Goal: Task Accomplishment & Management: Complete application form

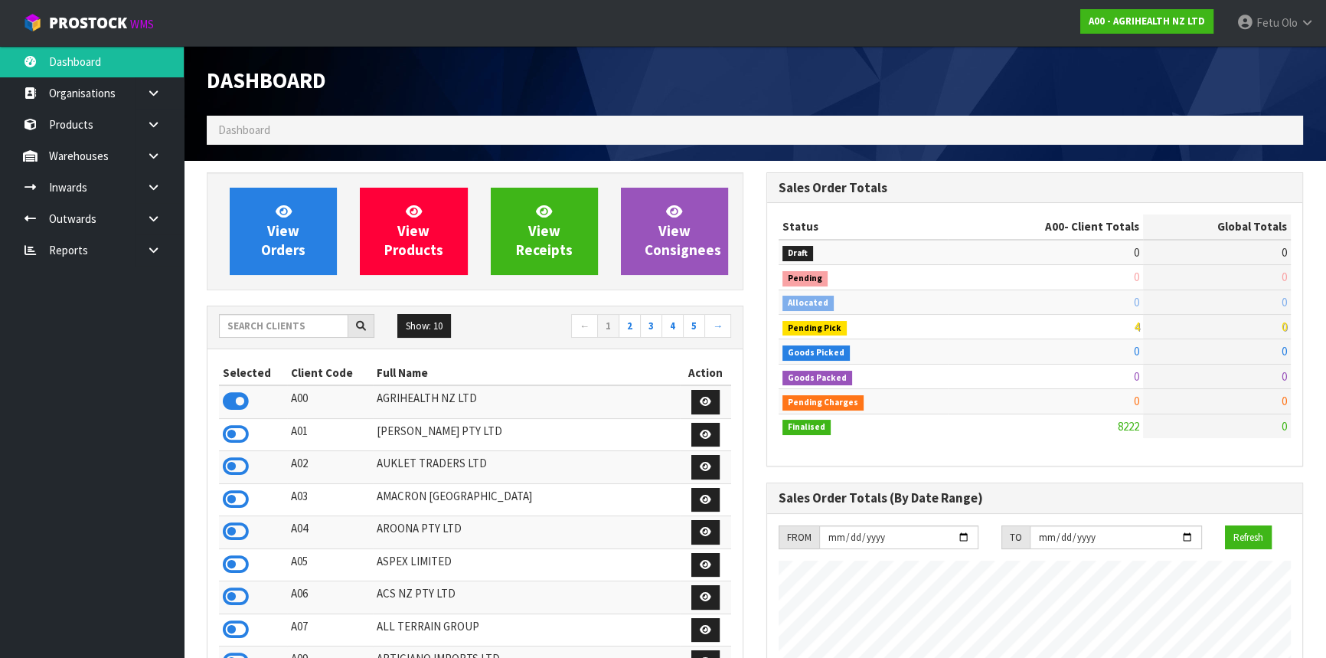
scroll to position [1158, 559]
click at [290, 327] on input "text" at bounding box center [283, 326] width 129 height 24
type input "K011"
click at [304, 331] on input "text" at bounding box center [283, 326] width 129 height 24
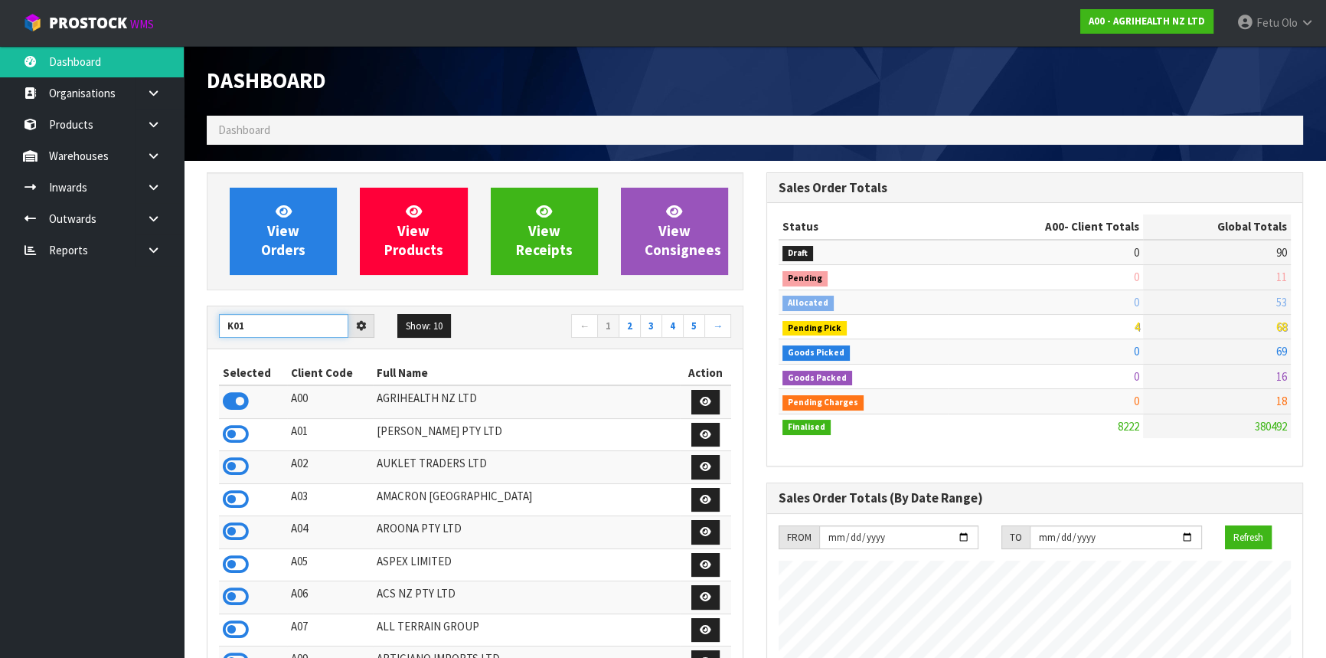
type input "K01"
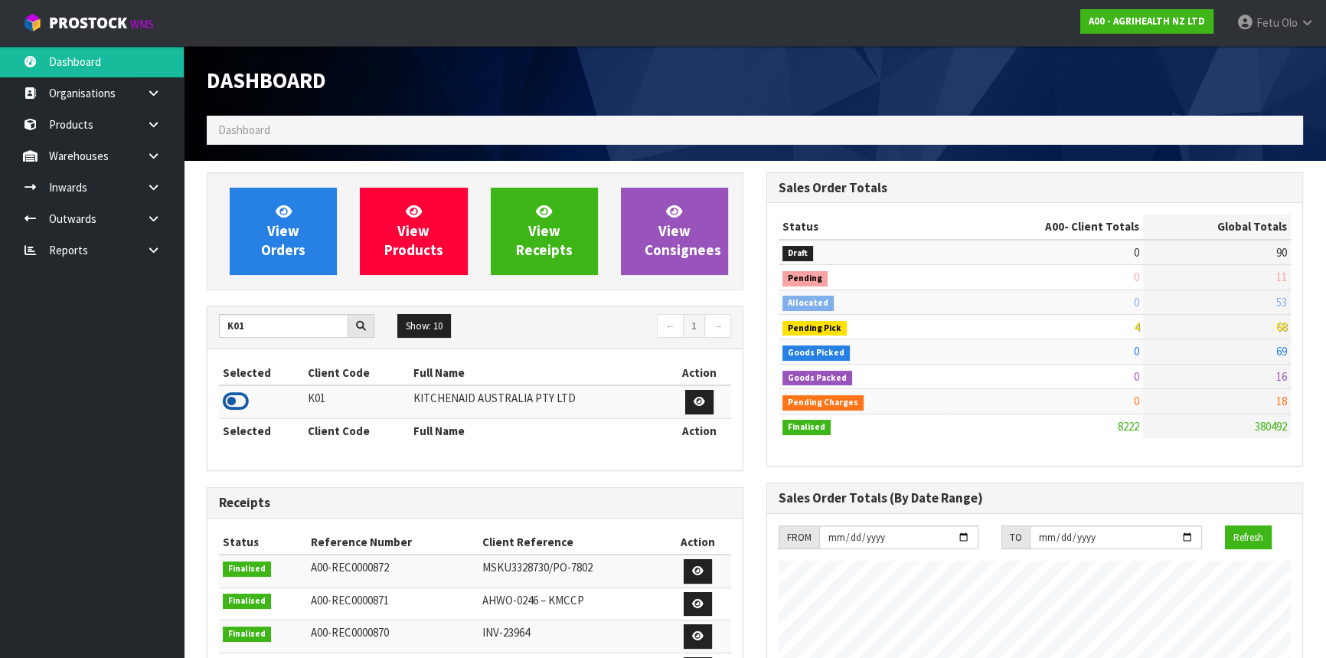
click at [230, 403] on icon at bounding box center [236, 401] width 26 height 23
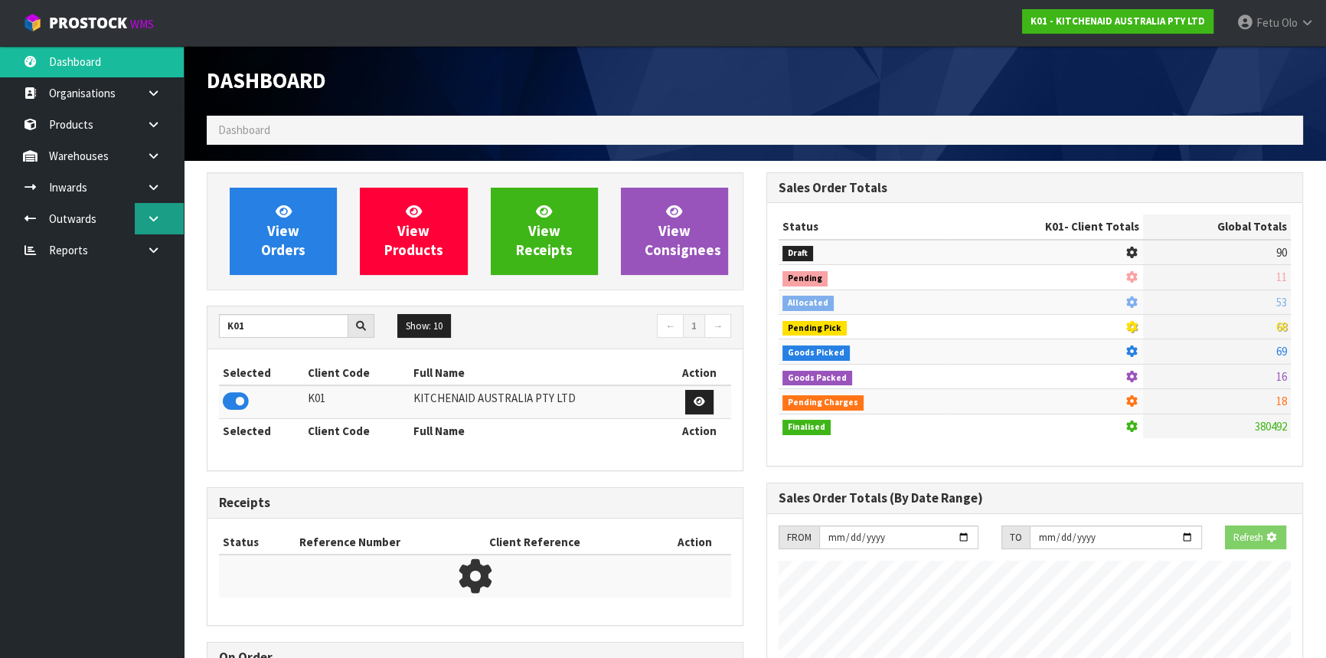
click at [154, 207] on link at bounding box center [159, 218] width 49 height 31
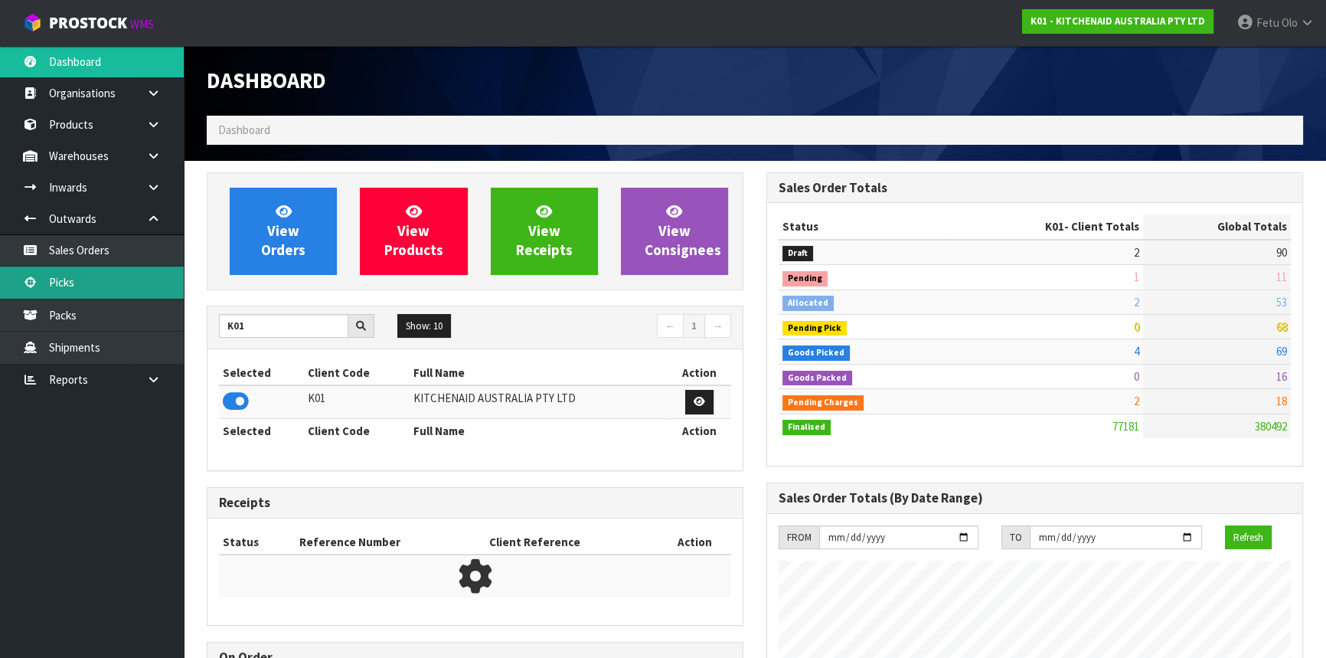
scroll to position [1158, 559]
click at [80, 292] on link "Picks" at bounding box center [92, 282] width 184 height 31
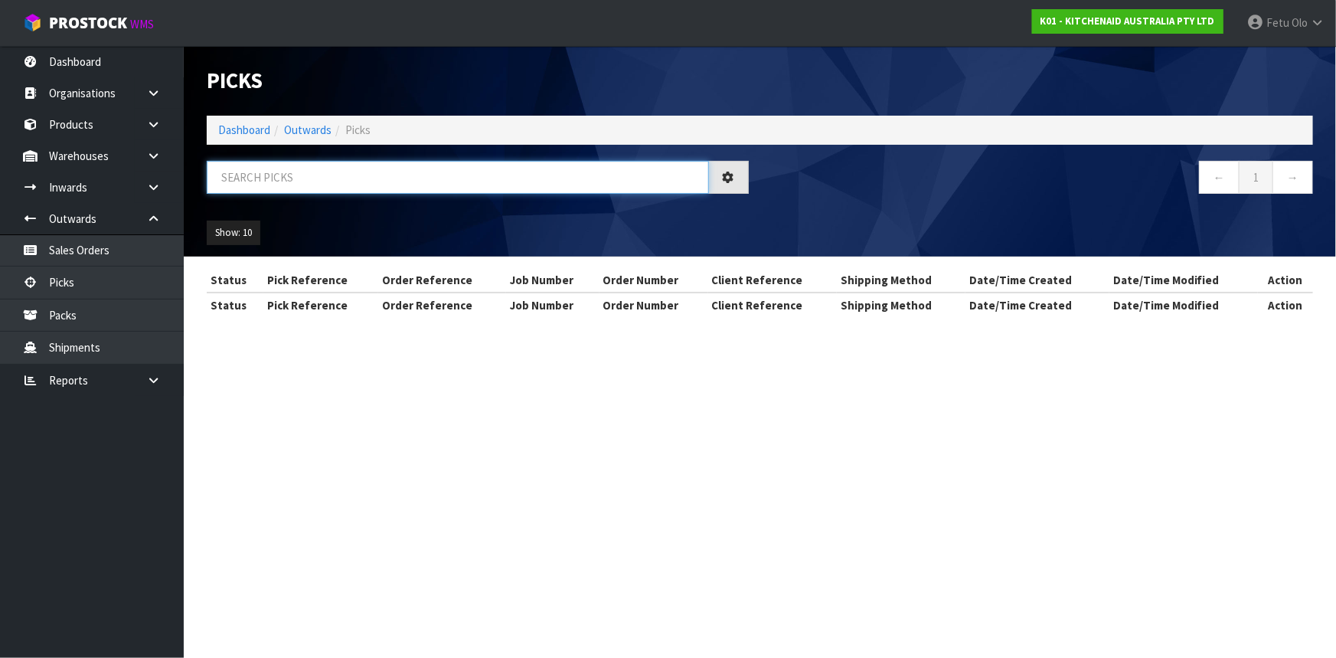
click at [292, 177] on input "text" at bounding box center [458, 177] width 502 height 33
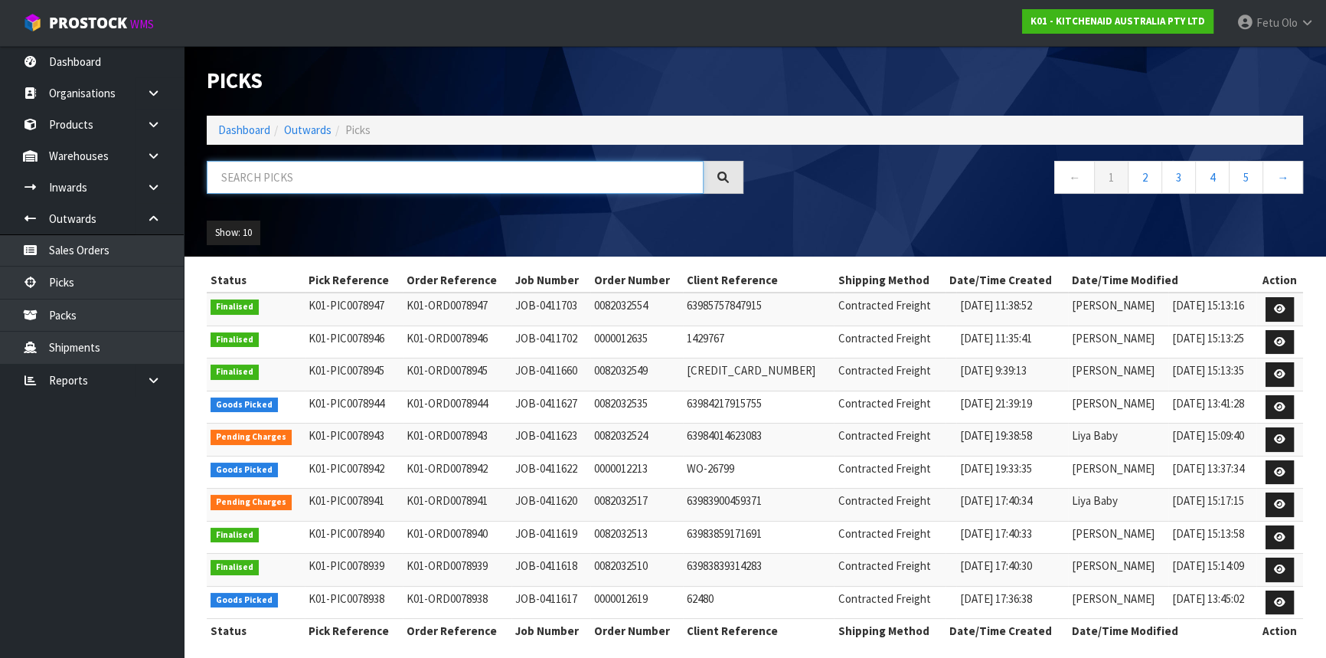
click at [401, 182] on input "text" at bounding box center [455, 177] width 497 height 33
click at [382, 170] on input "text" at bounding box center [455, 177] width 497 height 33
type input "78938"
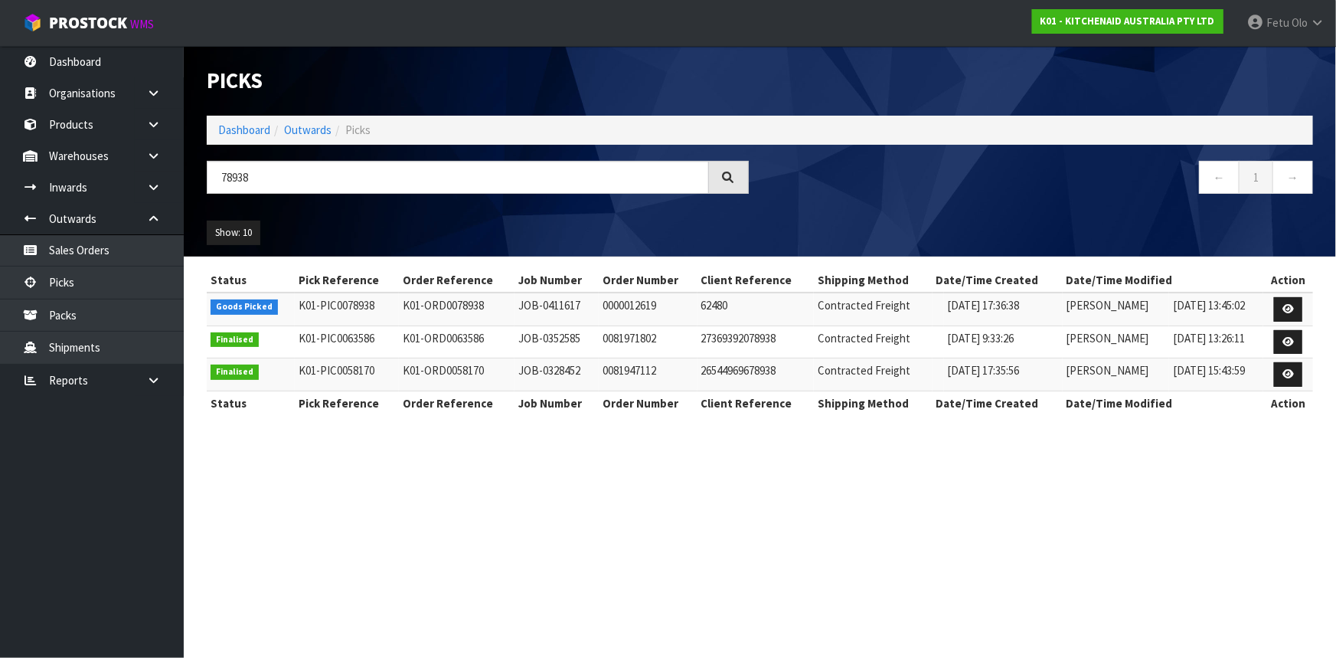
click at [1274, 313] on td at bounding box center [1289, 309] width 50 height 33
click at [1294, 313] on icon at bounding box center [1288, 309] width 11 height 10
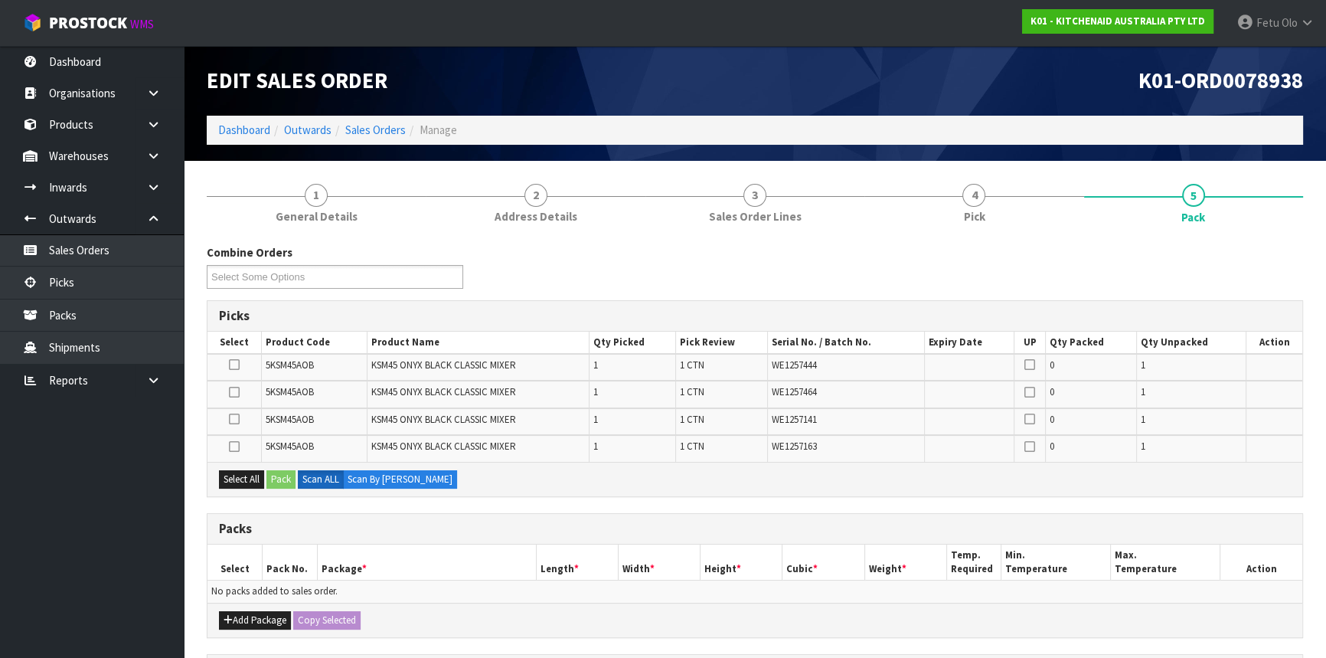
click at [1050, 86] on h1 "K01-ORD0078938" at bounding box center [1035, 81] width 537 height 24
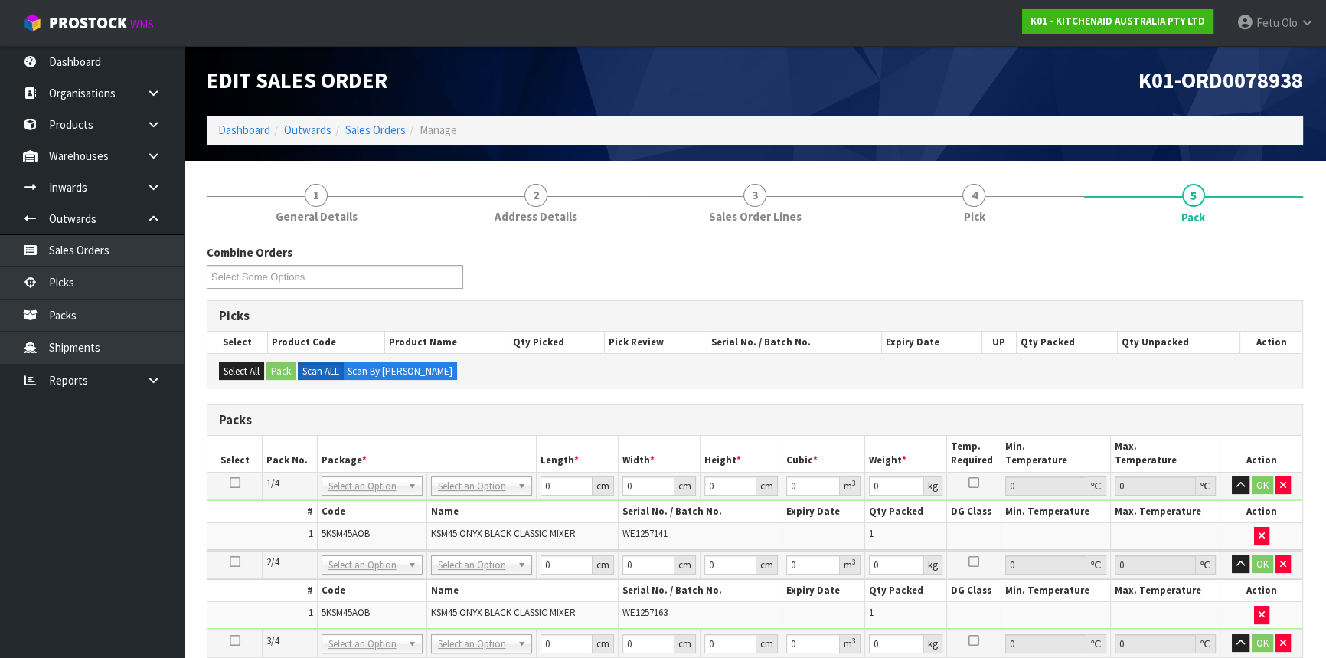
click at [236, 482] on icon at bounding box center [235, 482] width 11 height 1
drag, startPoint x: 361, startPoint y: 482, endPoint x: 362, endPoint y: 501, distance: 18.4
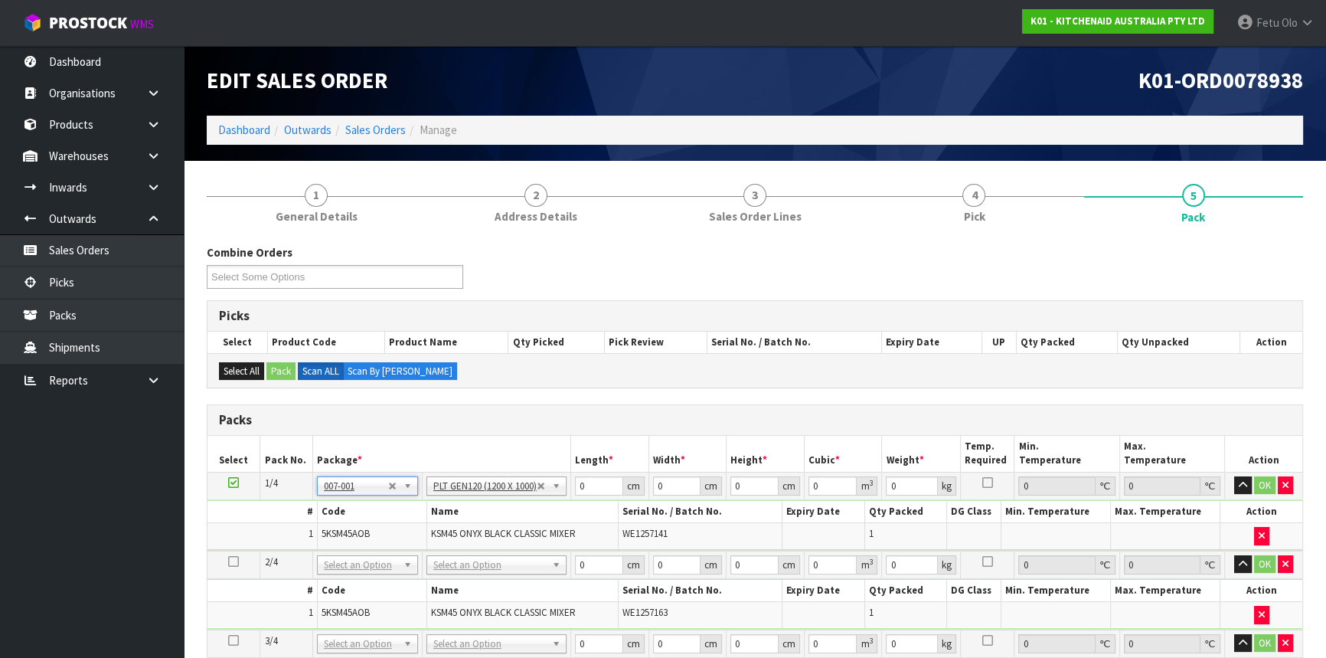
type input "120"
type input "100"
type input "11.95"
drag, startPoint x: 594, startPoint y: 485, endPoint x: 508, endPoint y: 539, distance: 101.6
click at [505, 536] on tbody "1/4 NONE 007-001 007-002 007-004 007-009 007-013 007-014 007-015 007-017 007-01…" at bounding box center [755, 511] width 1095 height 78
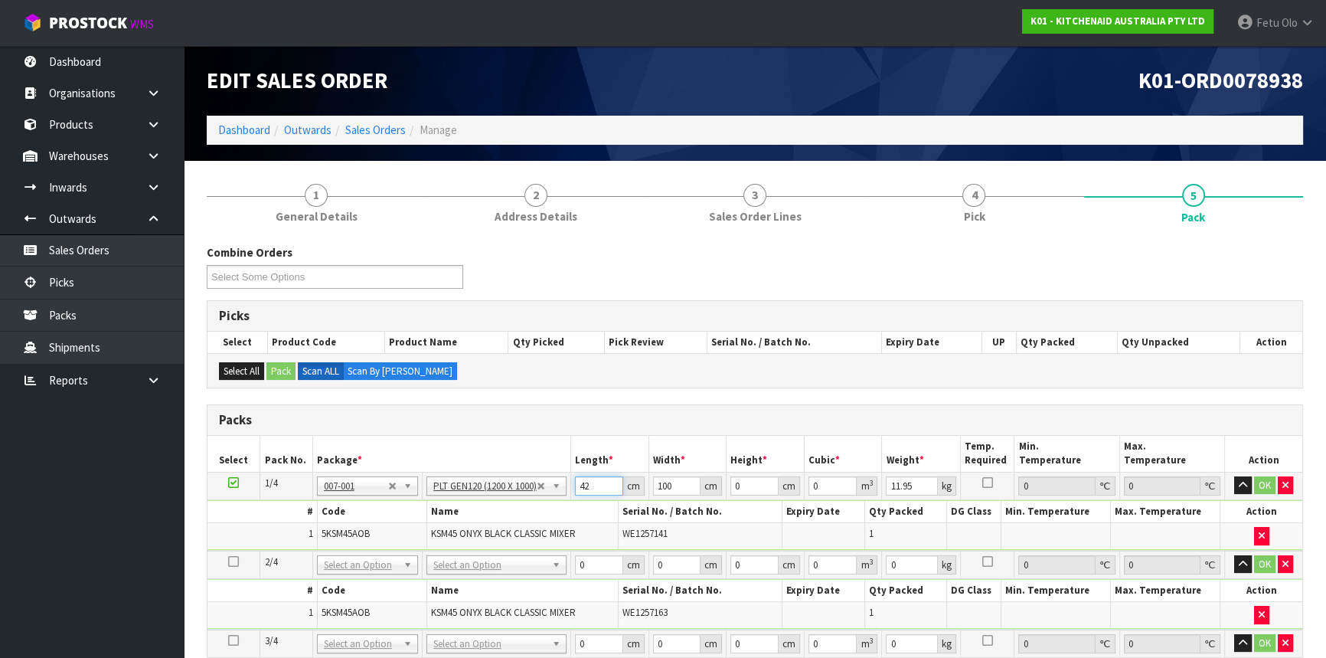
type input "42"
type input "29"
type input "4"
type input "0.004872"
type input "43"
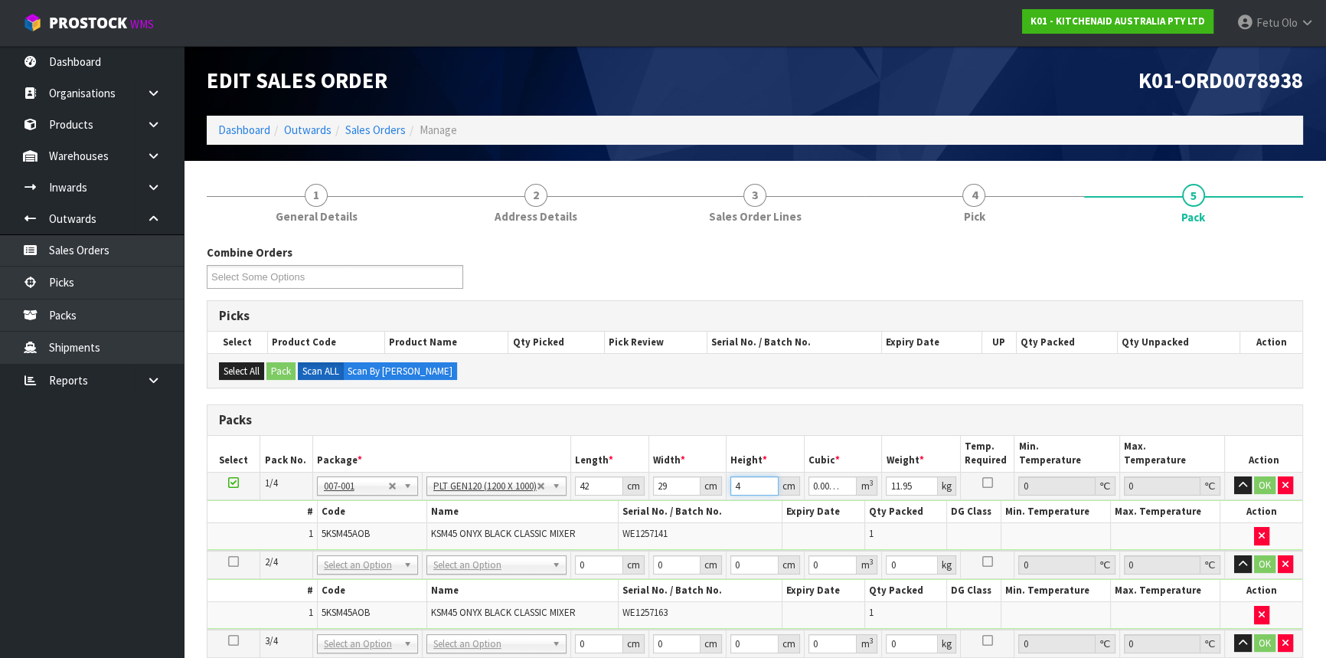
type input "0.052374"
type input "43"
type input "13"
click button "OK" at bounding box center [1264, 485] width 21 height 18
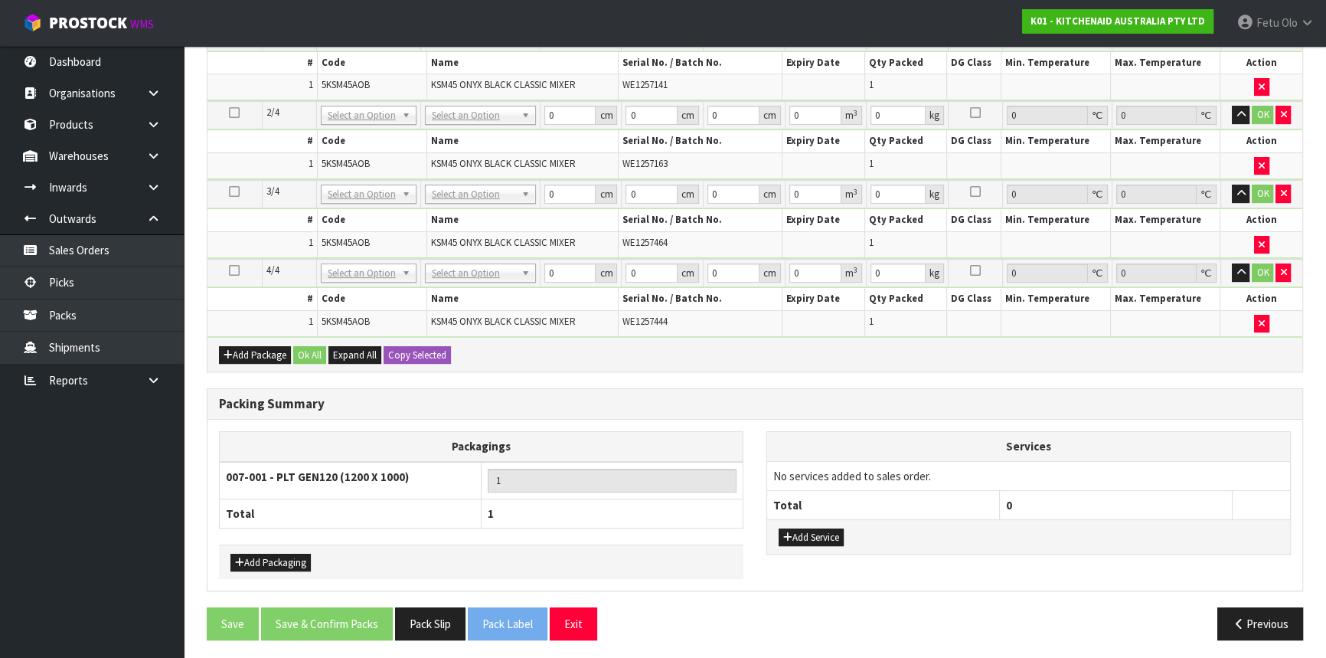
scroll to position [388, 0]
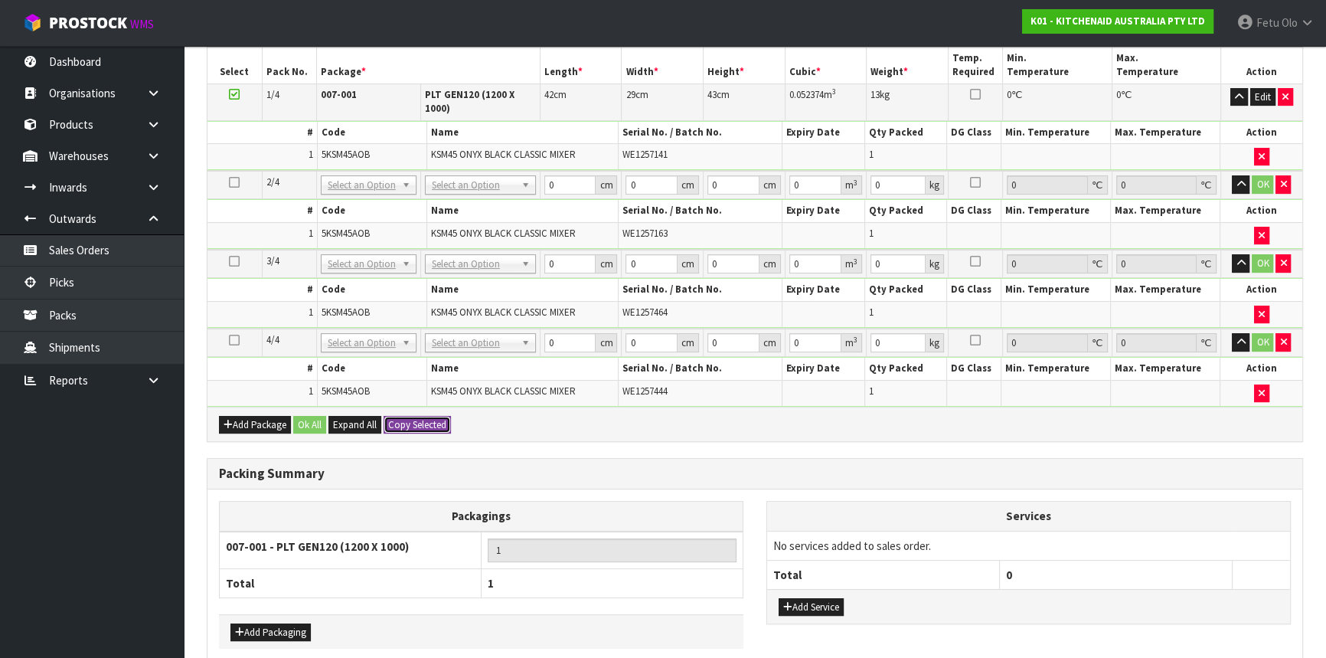
click at [423, 421] on button "Copy Selected" at bounding box center [417, 425] width 67 height 18
type input "42"
type input "29"
type input "43"
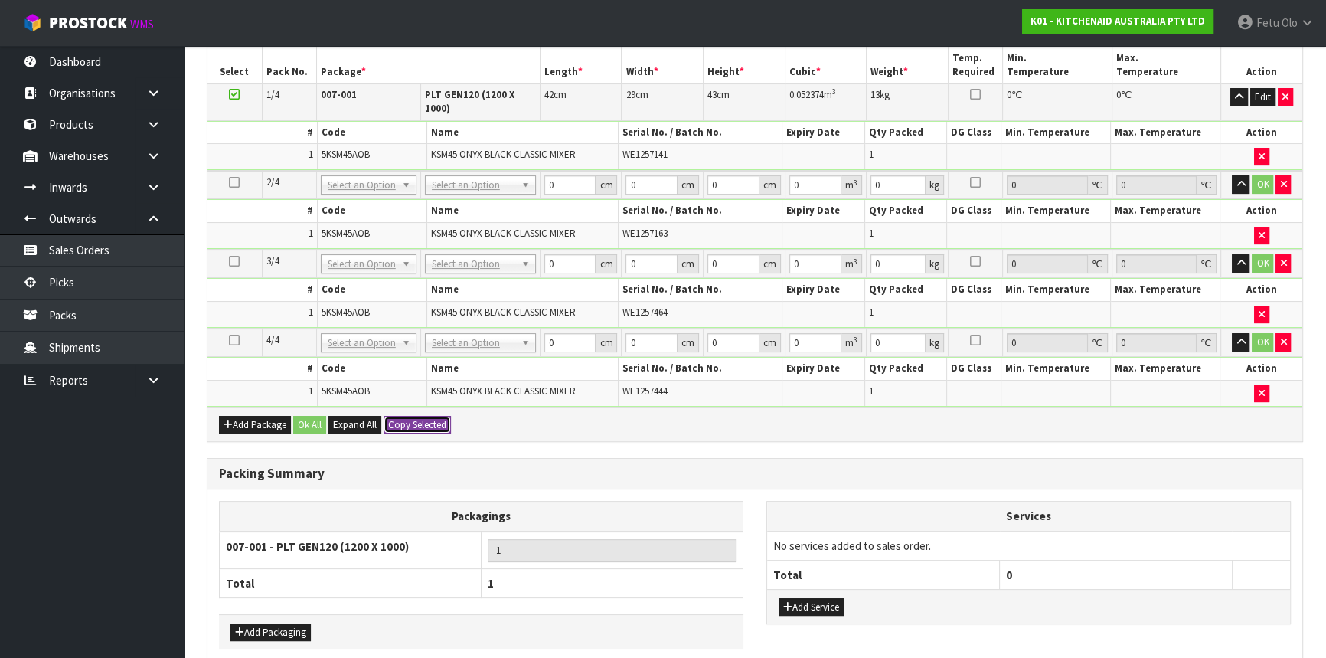
type input "0.052374"
type input "13"
type input "42"
type input "29"
type input "43"
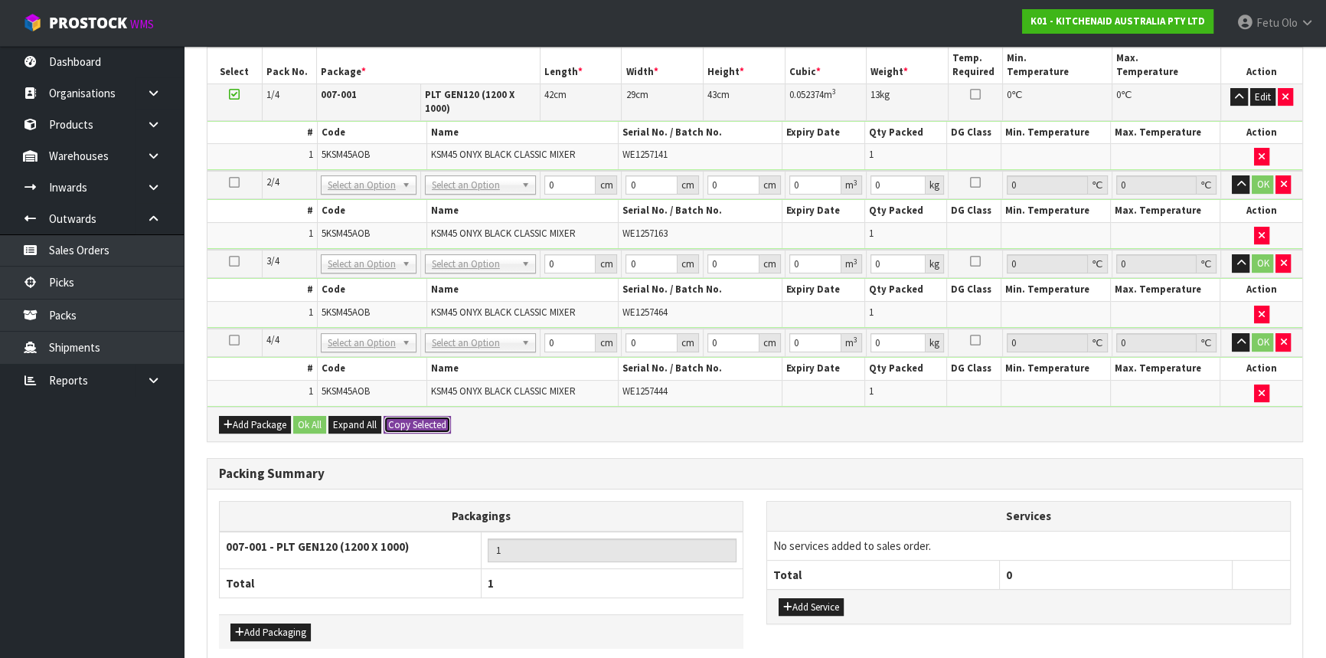
type input "0.052374"
type input "13"
type input "42"
type input "29"
type input "43"
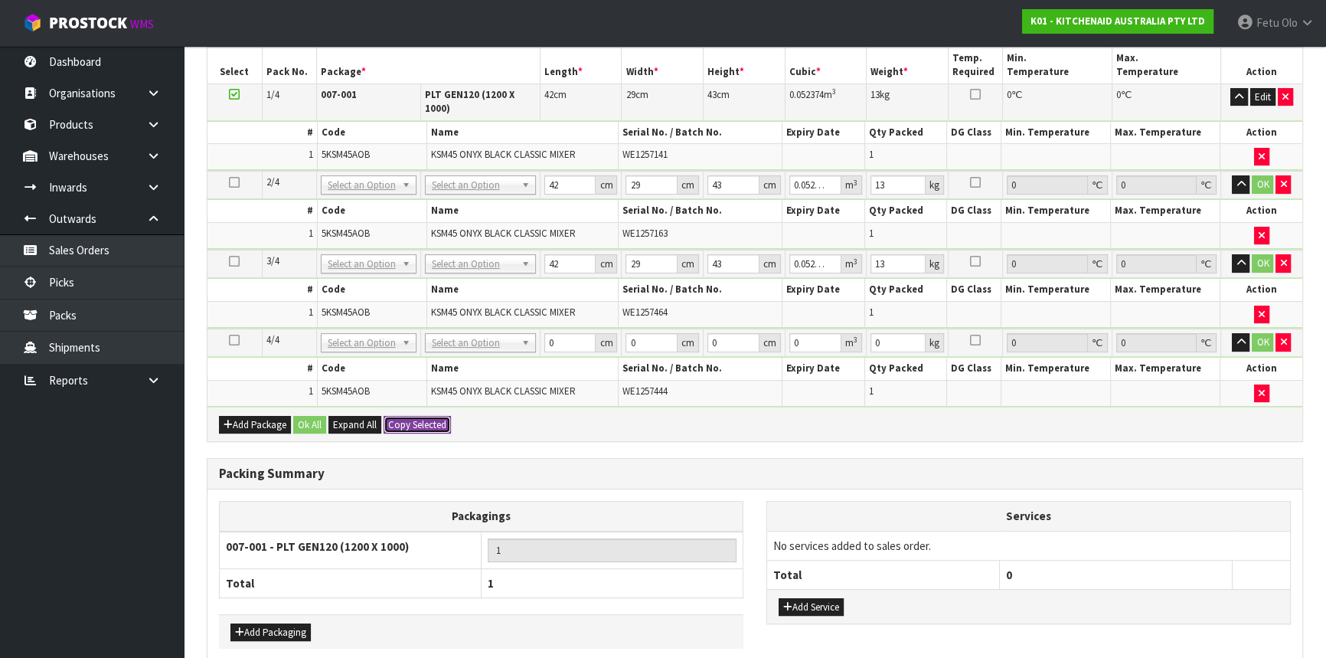
type input "0.052374"
type input "13"
type input "4"
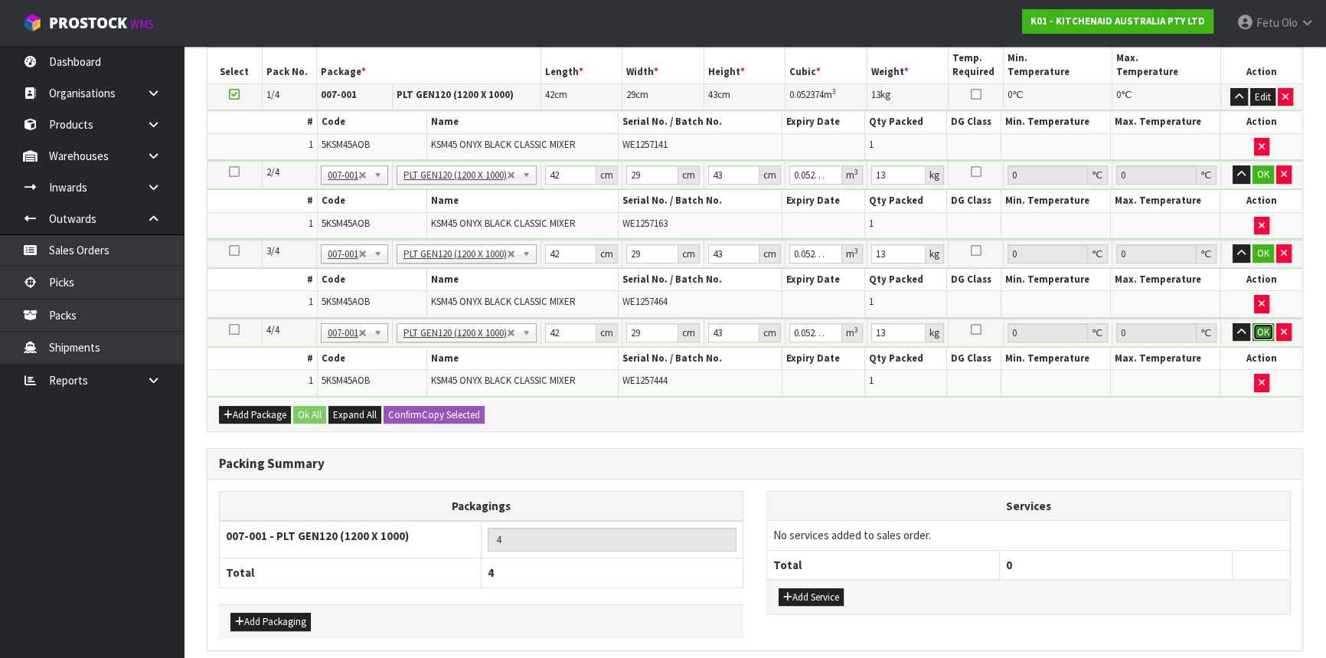
click at [1257, 327] on button "OK" at bounding box center [1263, 332] width 21 height 18
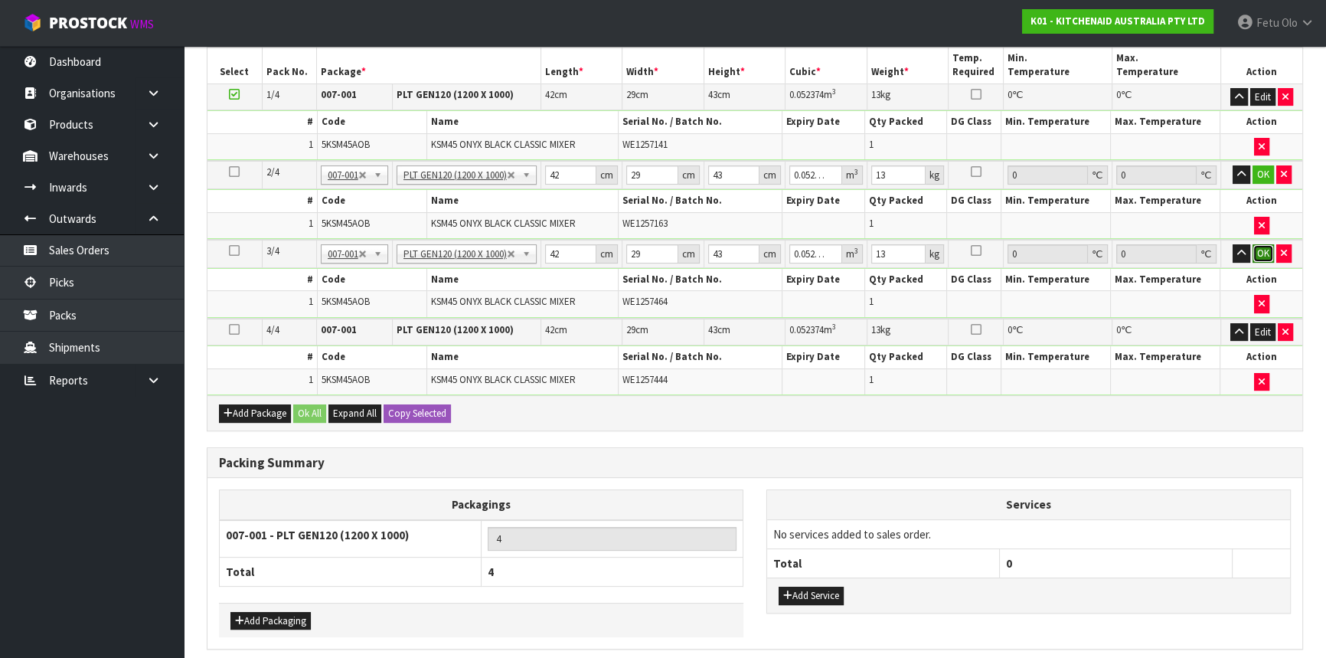
click at [1254, 244] on button "OK" at bounding box center [1263, 253] width 21 height 18
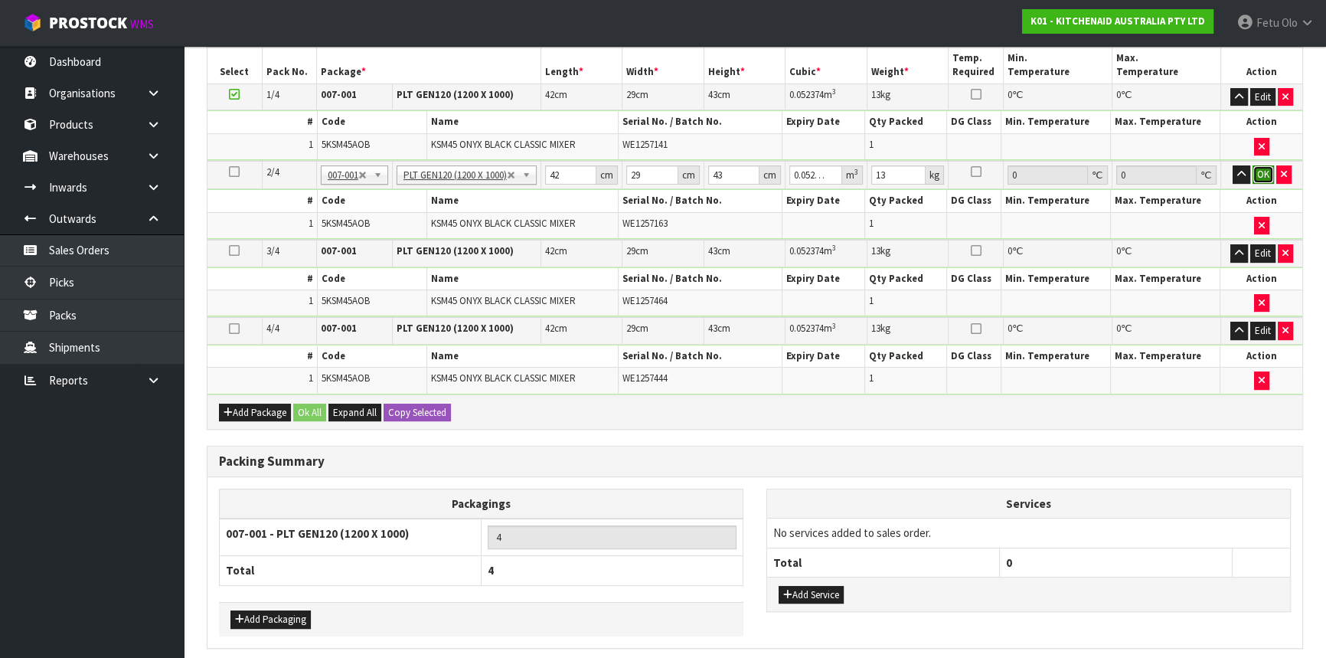
click at [1257, 173] on button "OK" at bounding box center [1263, 174] width 21 height 18
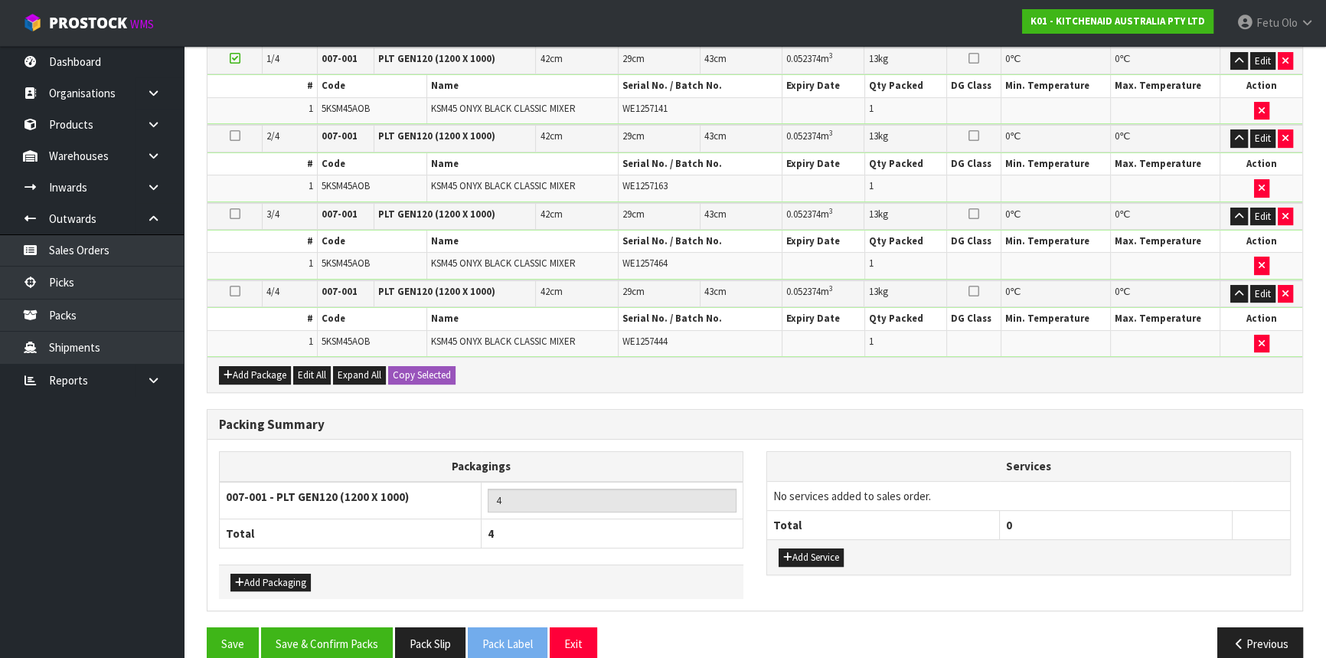
scroll to position [444, 0]
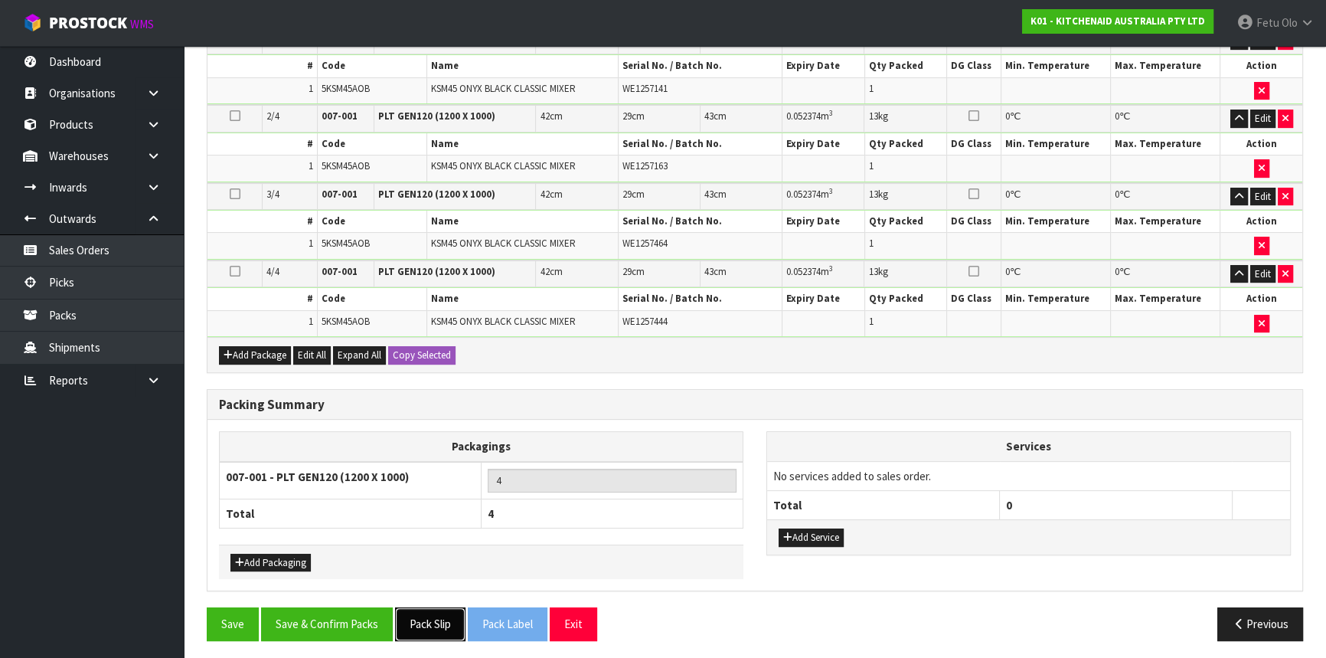
click at [443, 625] on button "Pack Slip" at bounding box center [430, 623] width 70 height 33
click at [313, 627] on button "Save & Confirm Packs" at bounding box center [327, 623] width 132 height 33
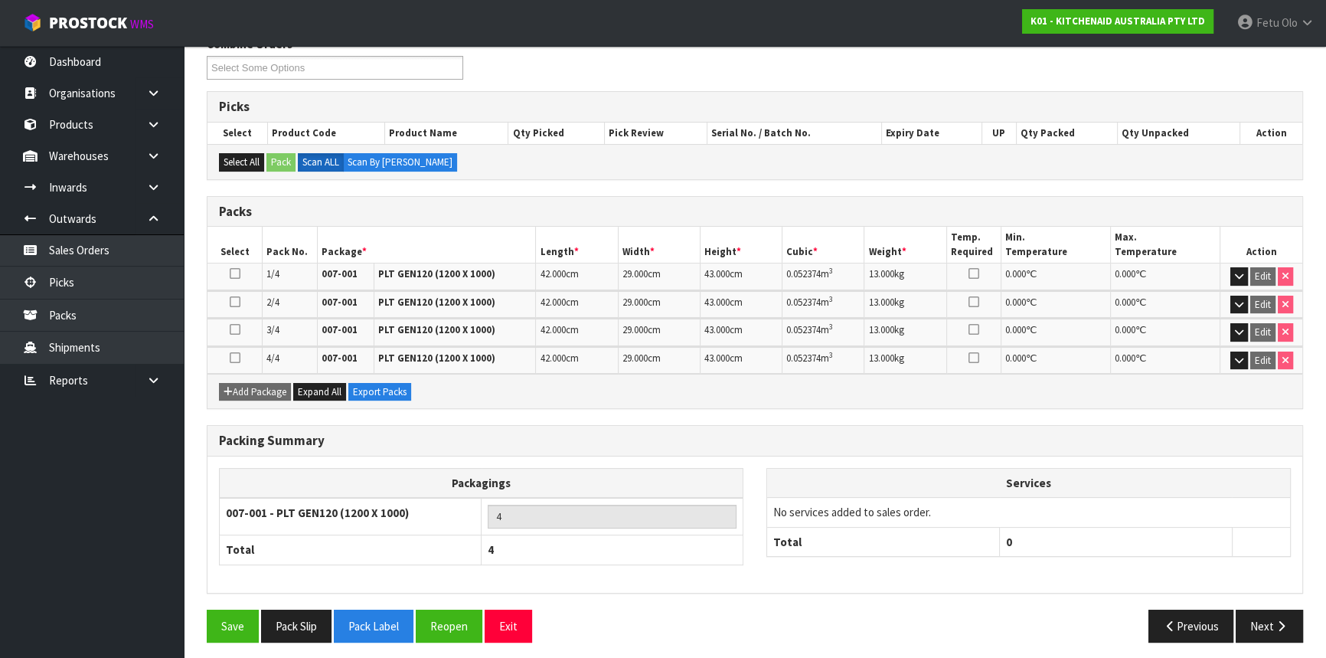
scroll to position [268, 0]
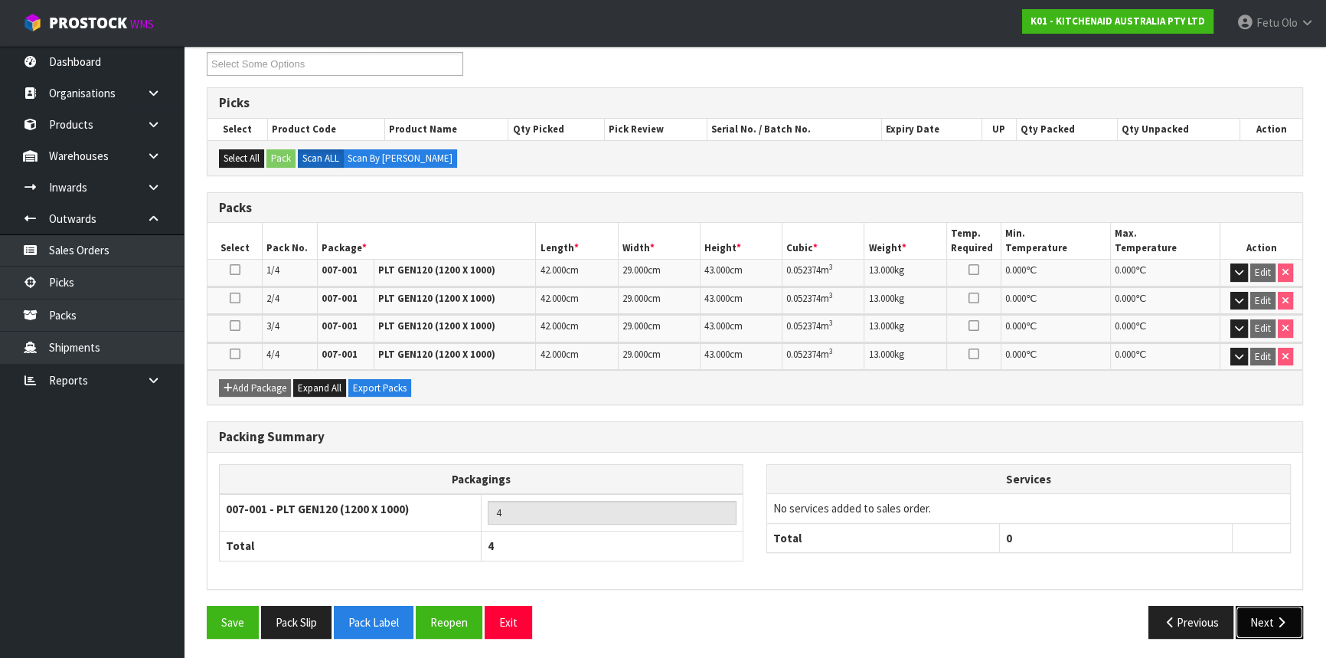
drag, startPoint x: 1255, startPoint y: 620, endPoint x: 757, endPoint y: 582, distance: 499.3
click at [1249, 620] on button "Next" at bounding box center [1269, 622] width 67 height 33
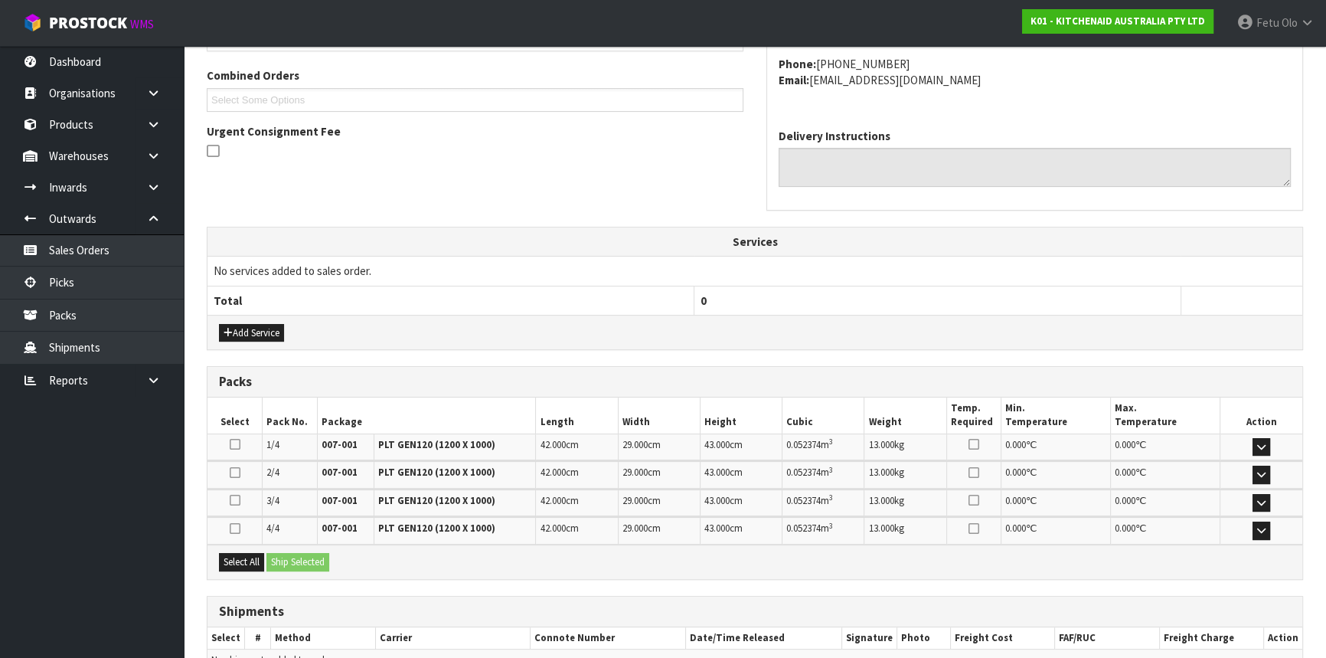
scroll to position [467, 0]
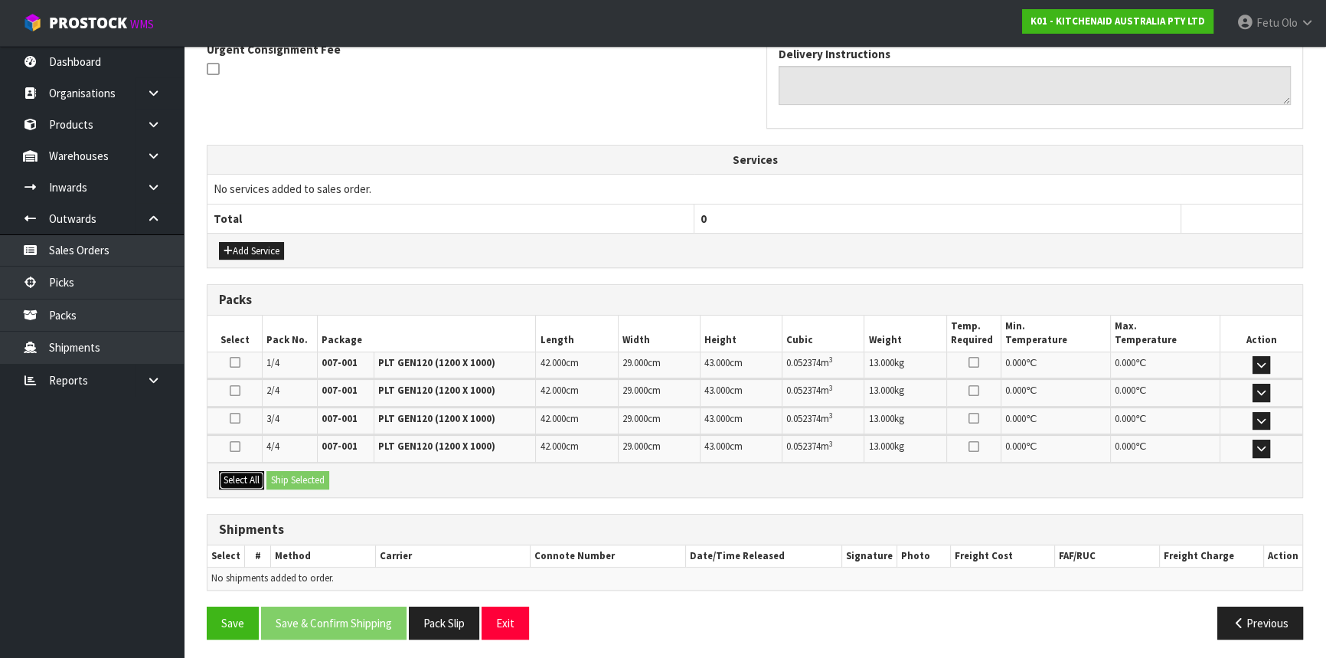
drag, startPoint x: 244, startPoint y: 479, endPoint x: 271, endPoint y: 471, distance: 28.1
click at [244, 478] on button "Select All" at bounding box center [241, 480] width 45 height 18
click at [271, 471] on button "Ship Selected" at bounding box center [298, 480] width 63 height 18
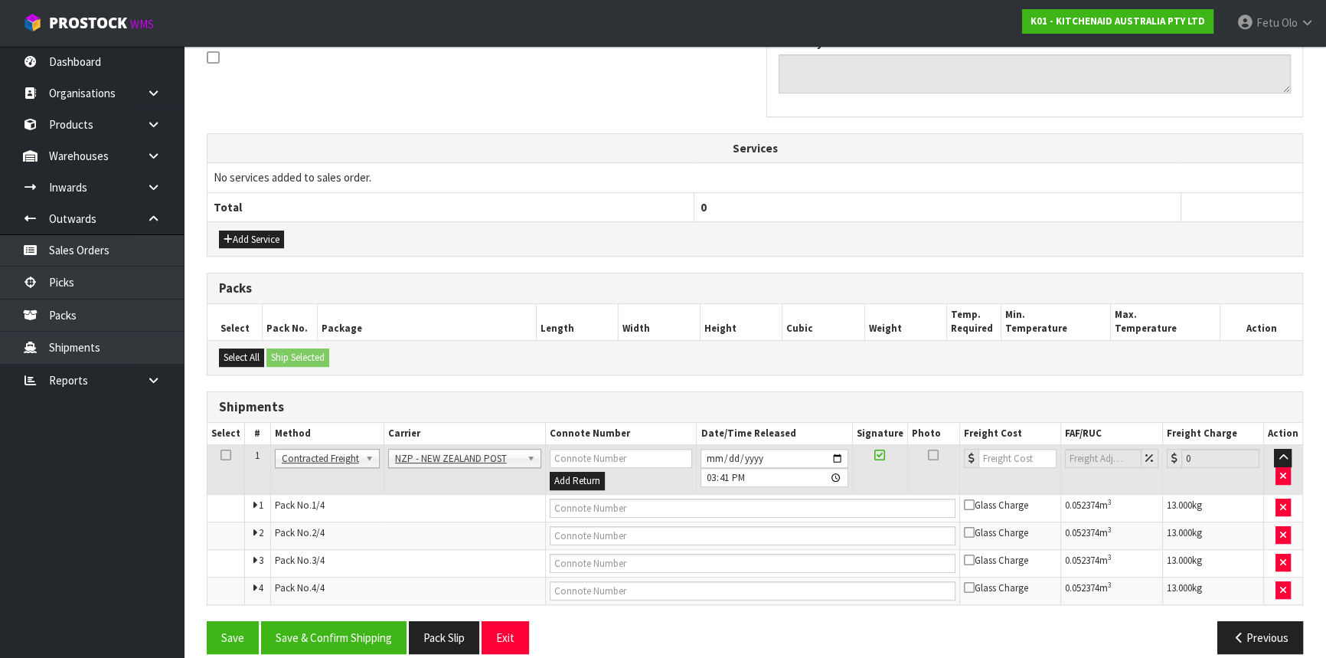
scroll to position [495, 0]
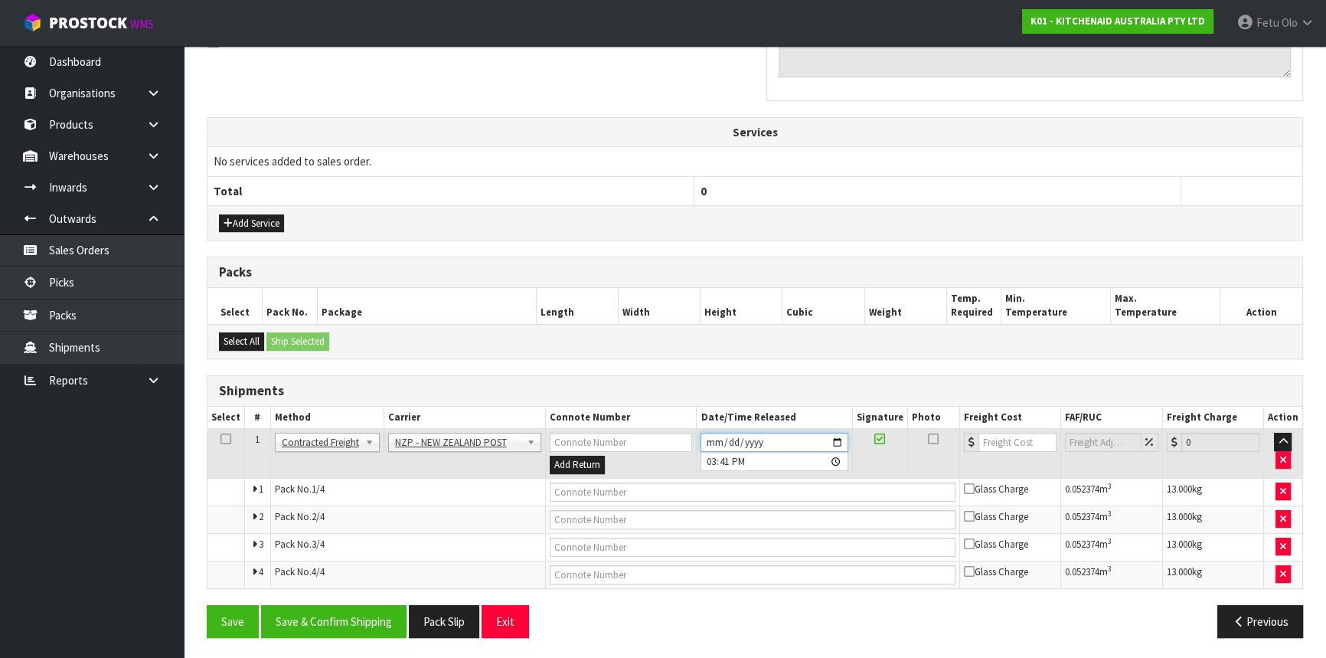
click at [837, 443] on input "2025-09-09" at bounding box center [774, 442] width 147 height 19
type input "2025-09-10"
click at [381, 609] on button "Save & Confirm Shipping" at bounding box center [334, 621] width 146 height 33
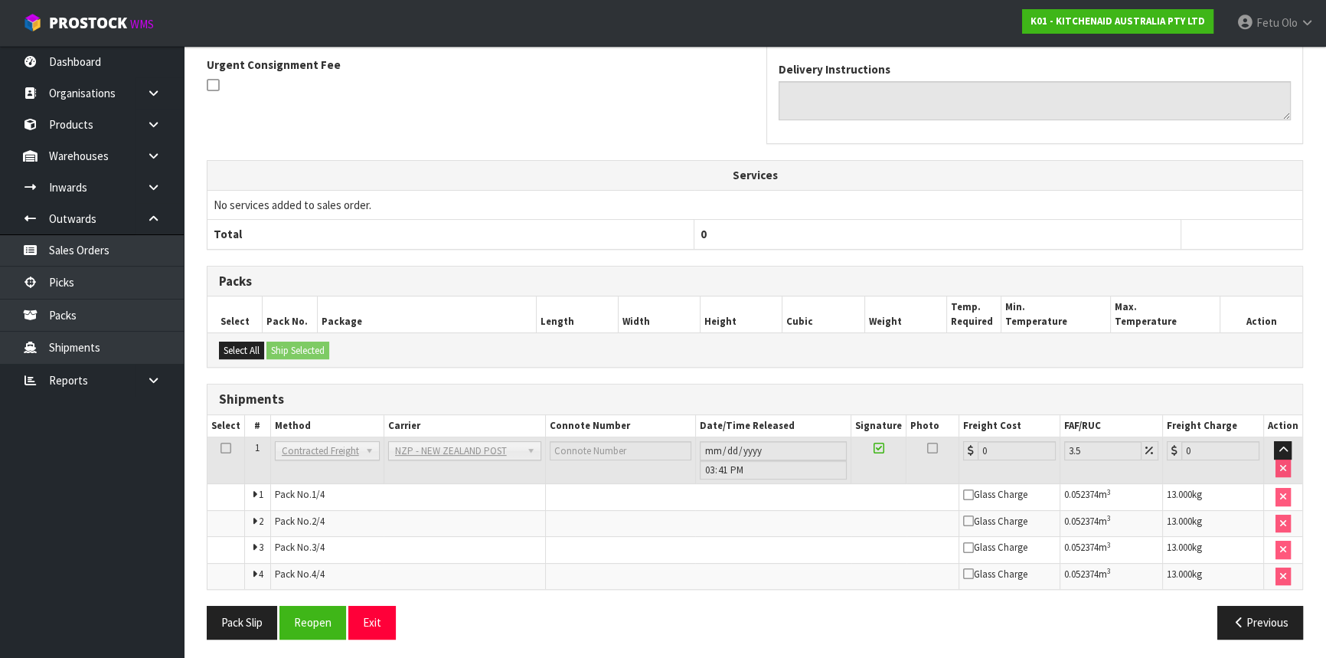
scroll to position [469, 0]
click at [317, 624] on button "Reopen" at bounding box center [313, 621] width 67 height 33
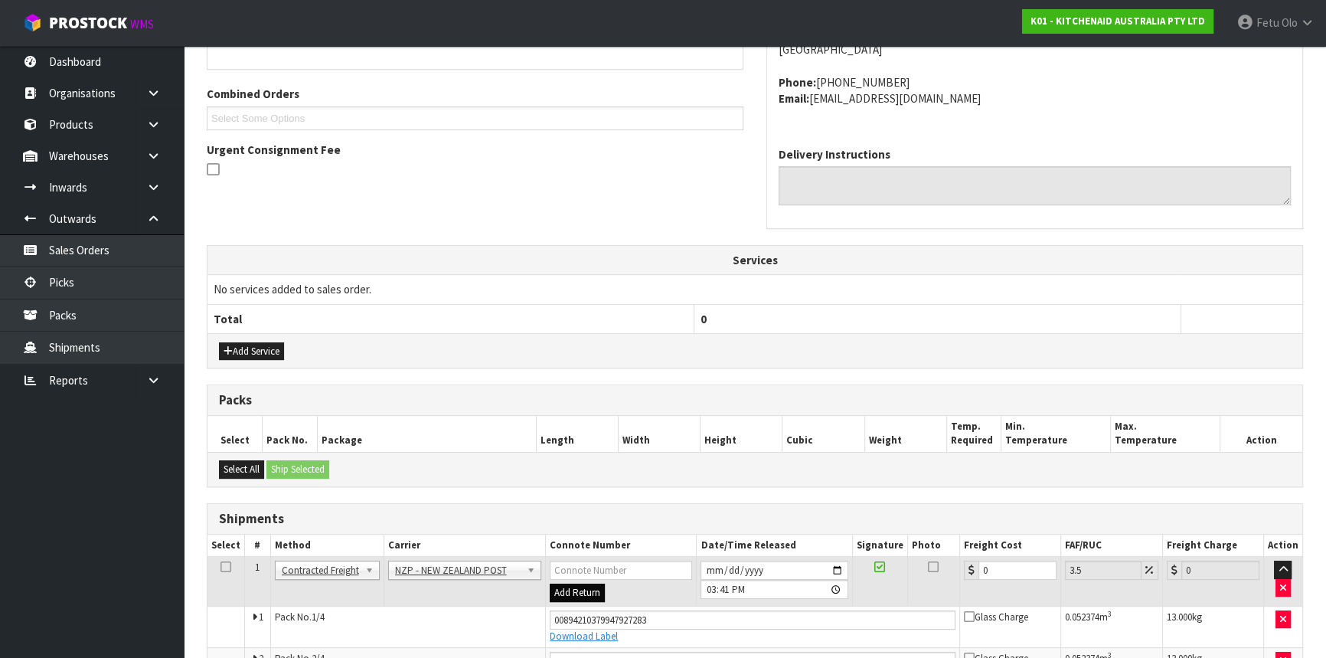
scroll to position [453, 0]
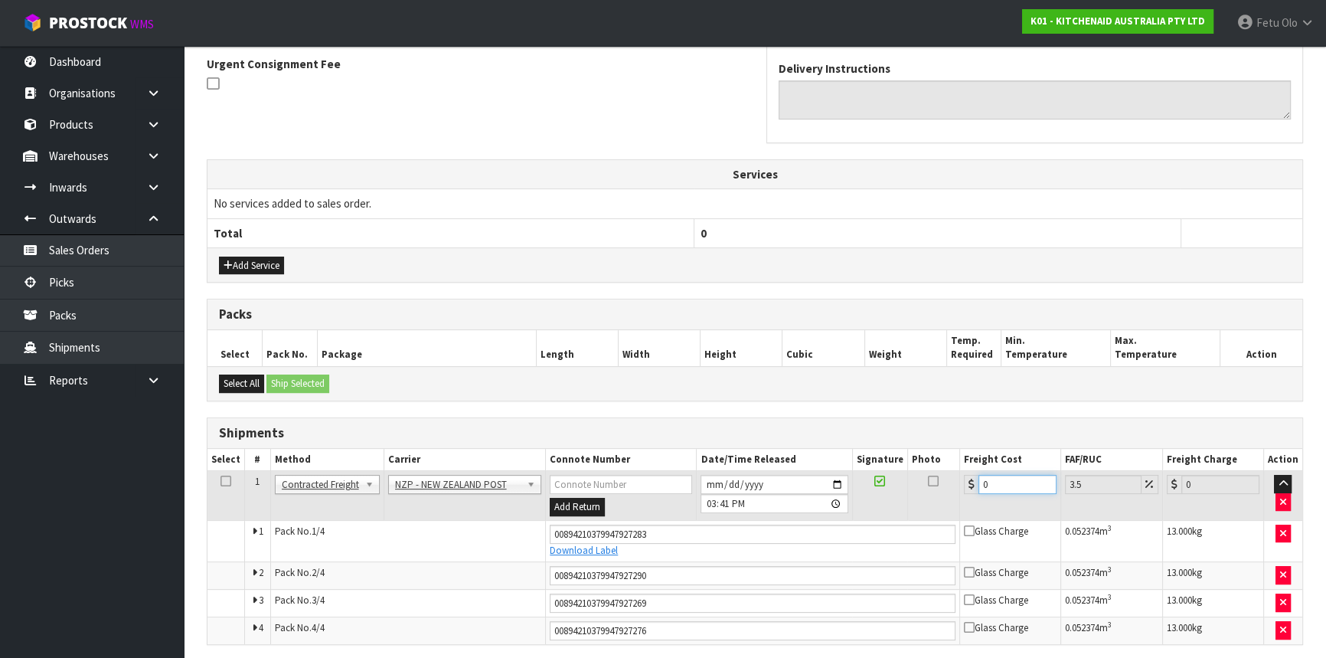
click at [879, 525] on tbody "1 Client Local Pickup Customer Local Pickup Company Freight Contracted Freight …" at bounding box center [755, 557] width 1095 height 173
type input "74"
type input "76.59"
type input "743"
type input "769"
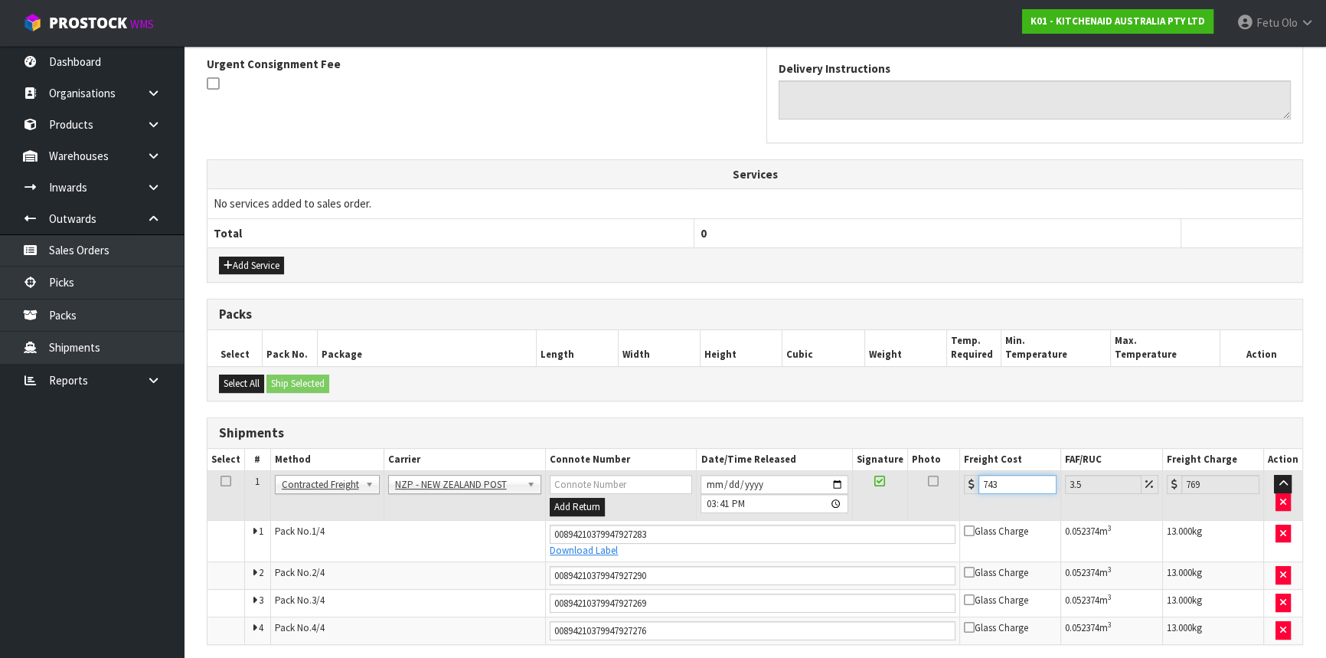
type input "743.5"
type input "769.52"
type input "743.56"
type input "769.58"
type input "743.5"
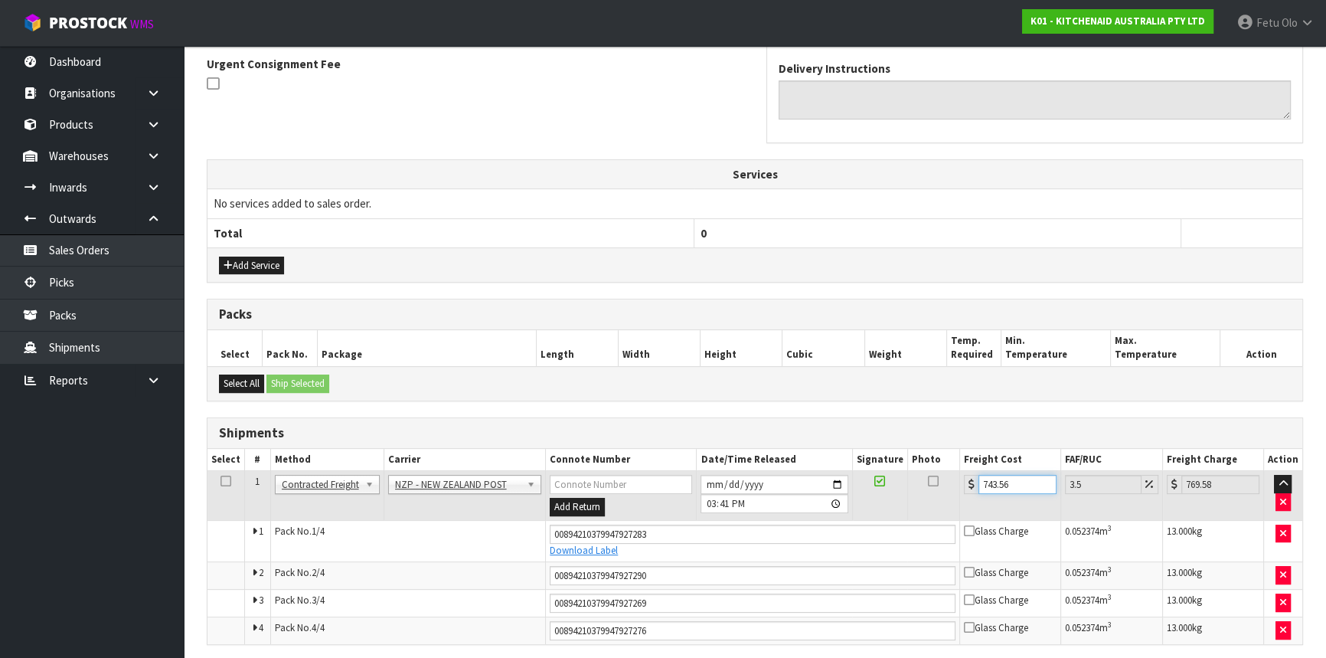
type input "769.52"
type input "743"
type input "769"
type input "74"
type input "76.59"
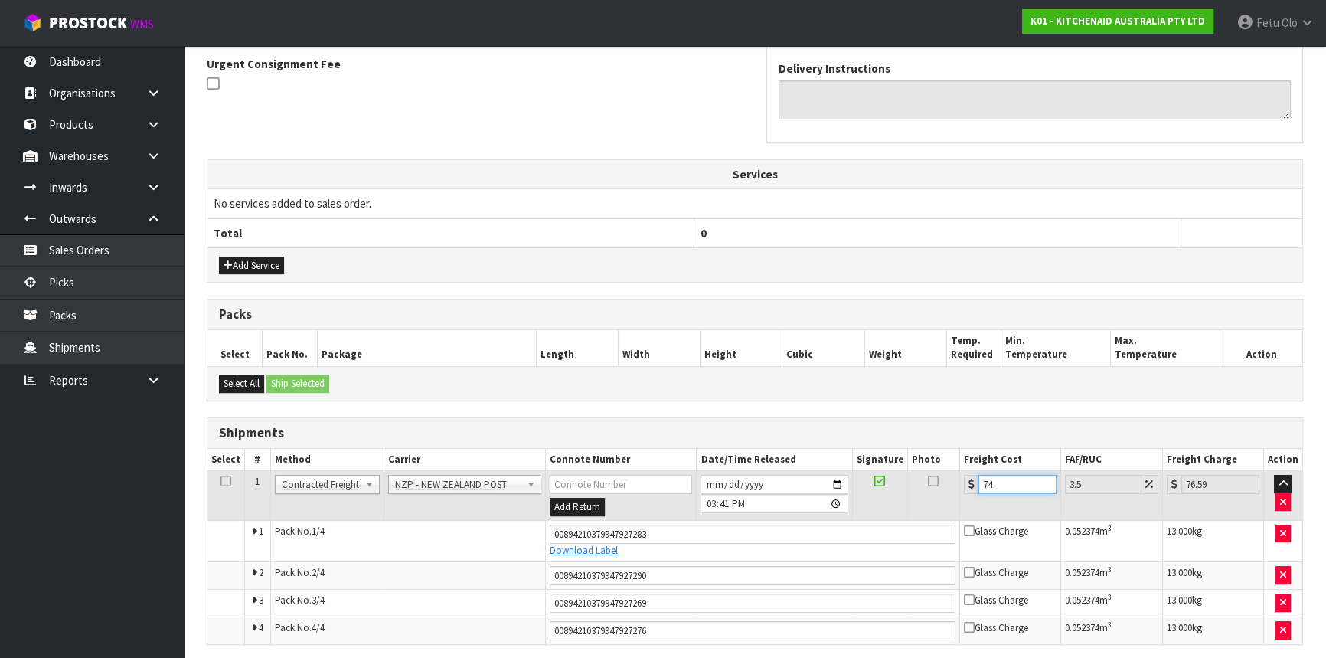
type input "7"
type input "7.24"
type input "0"
type input "4"
type input "4.14"
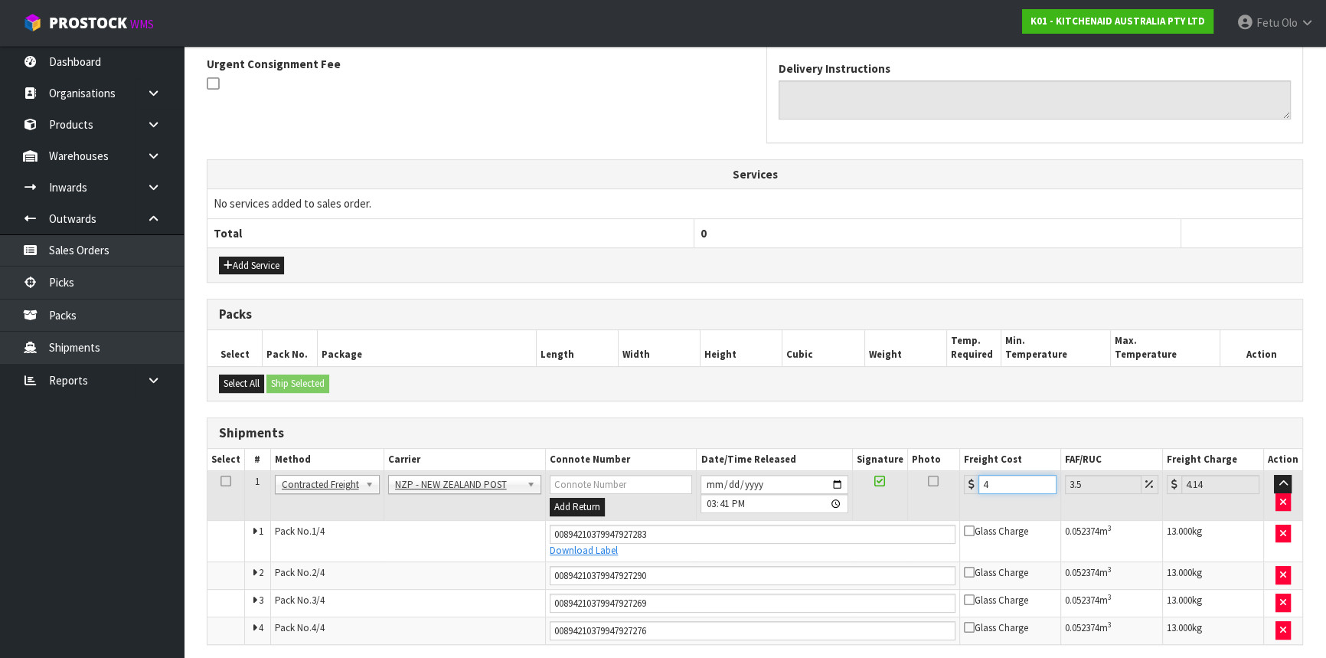
type input "43"
type input "44.5"
type input "43.5"
type input "45.02"
type input "43.56"
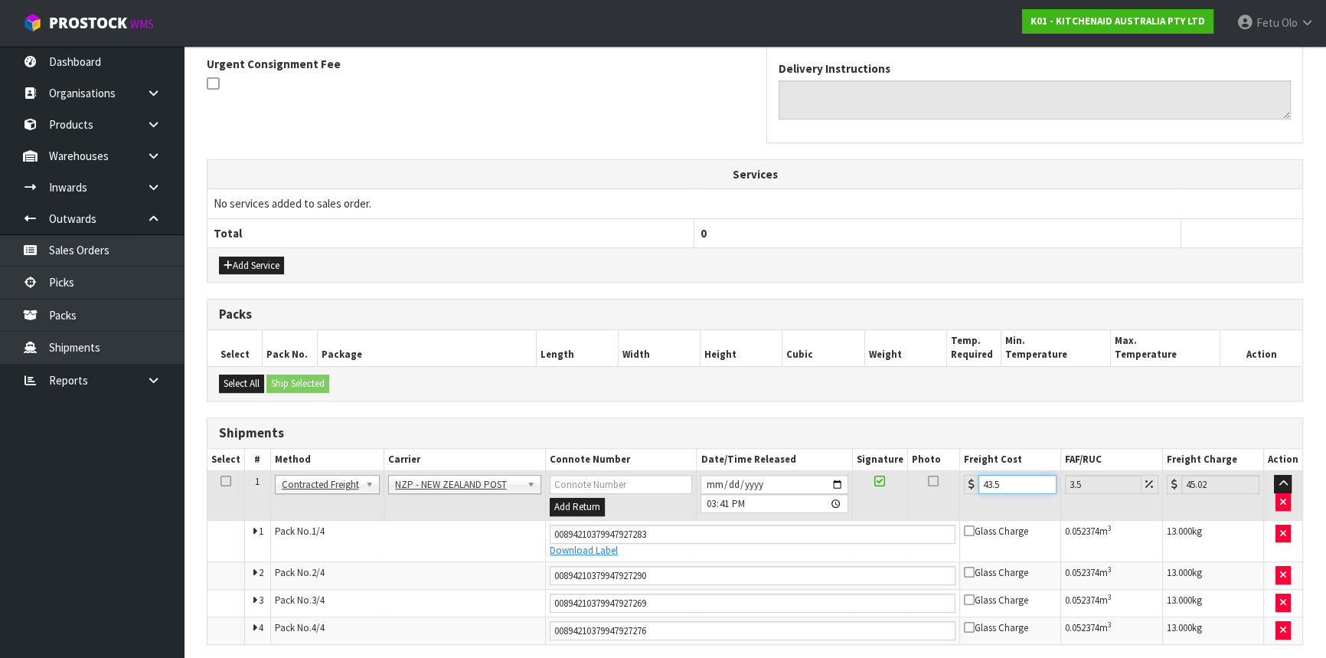
type input "45.08"
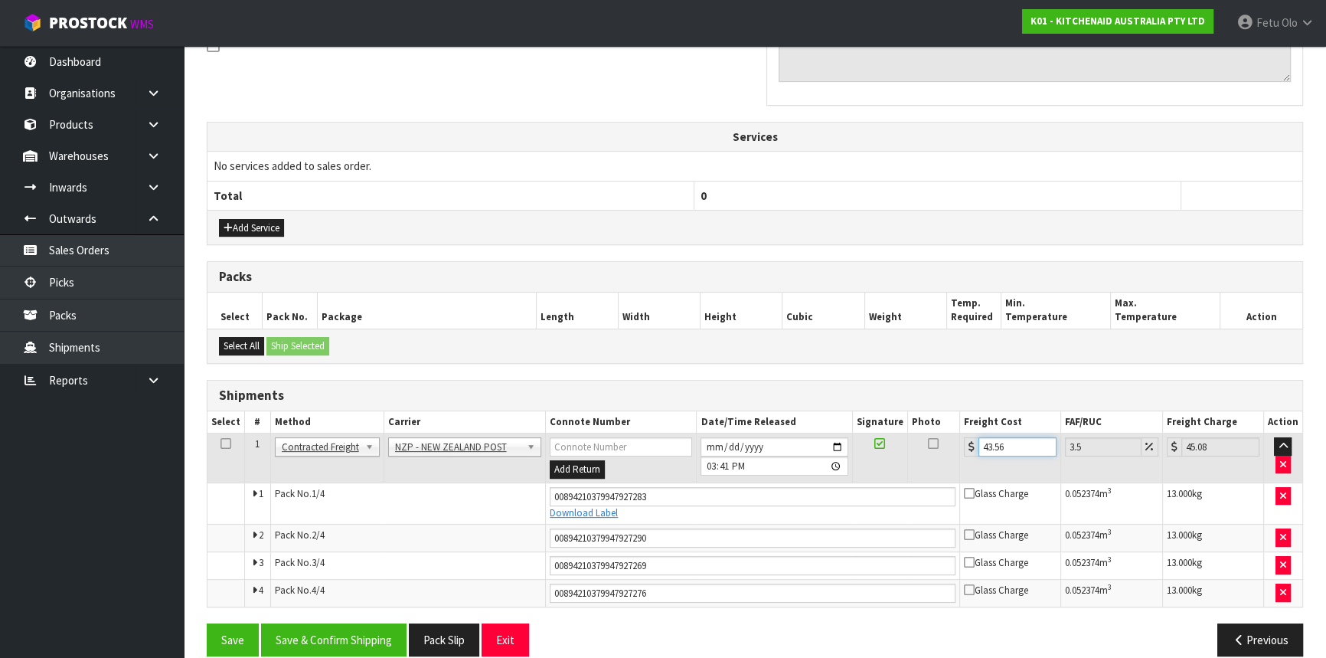
scroll to position [509, 0]
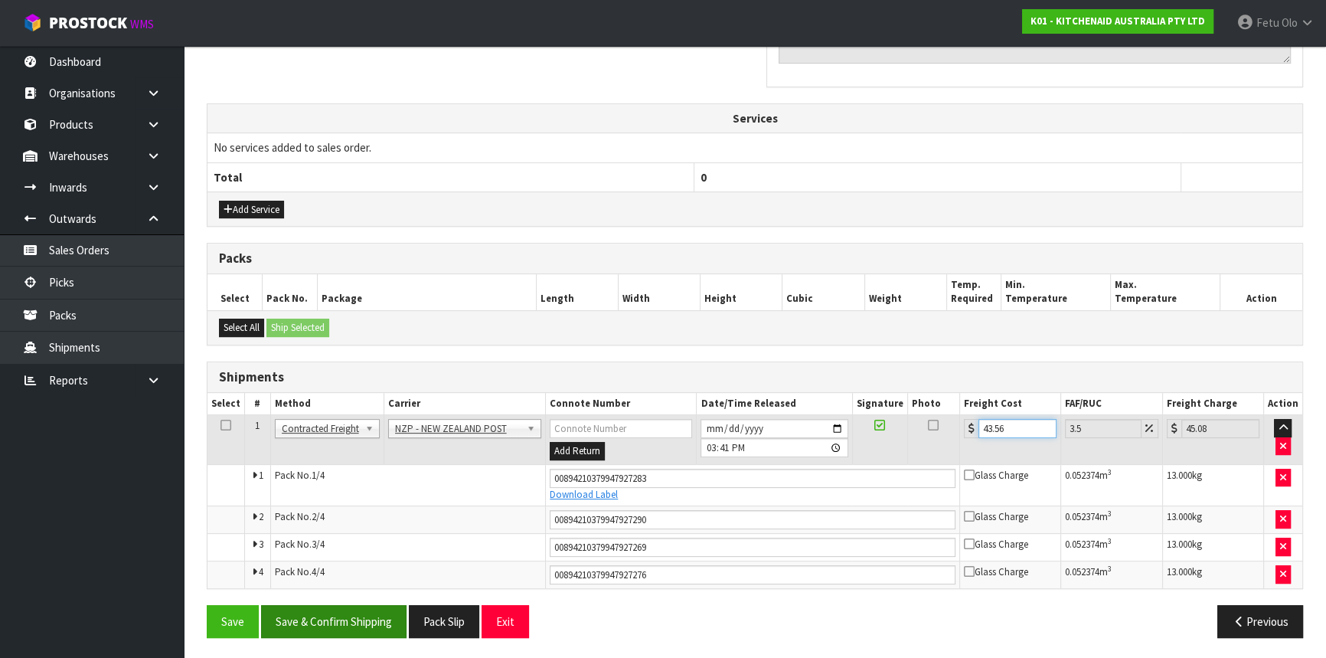
type input "43.56"
click at [327, 616] on button "Save & Confirm Shipping" at bounding box center [334, 621] width 146 height 33
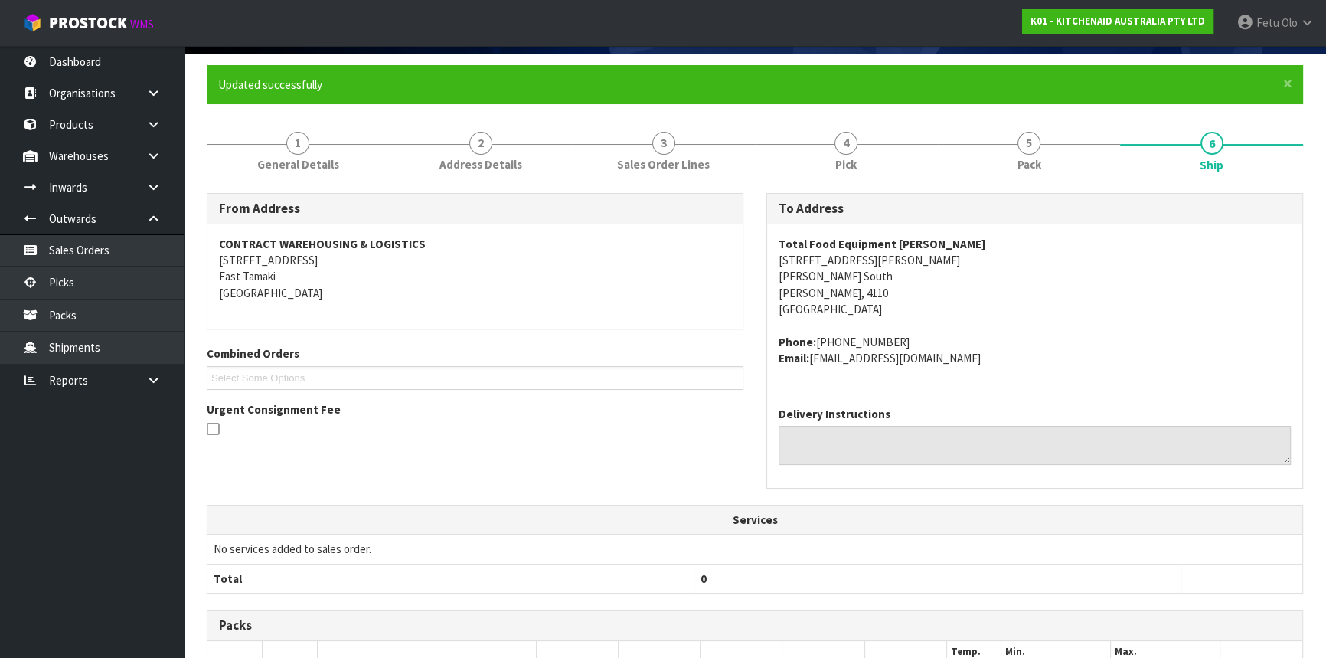
scroll to position [463, 0]
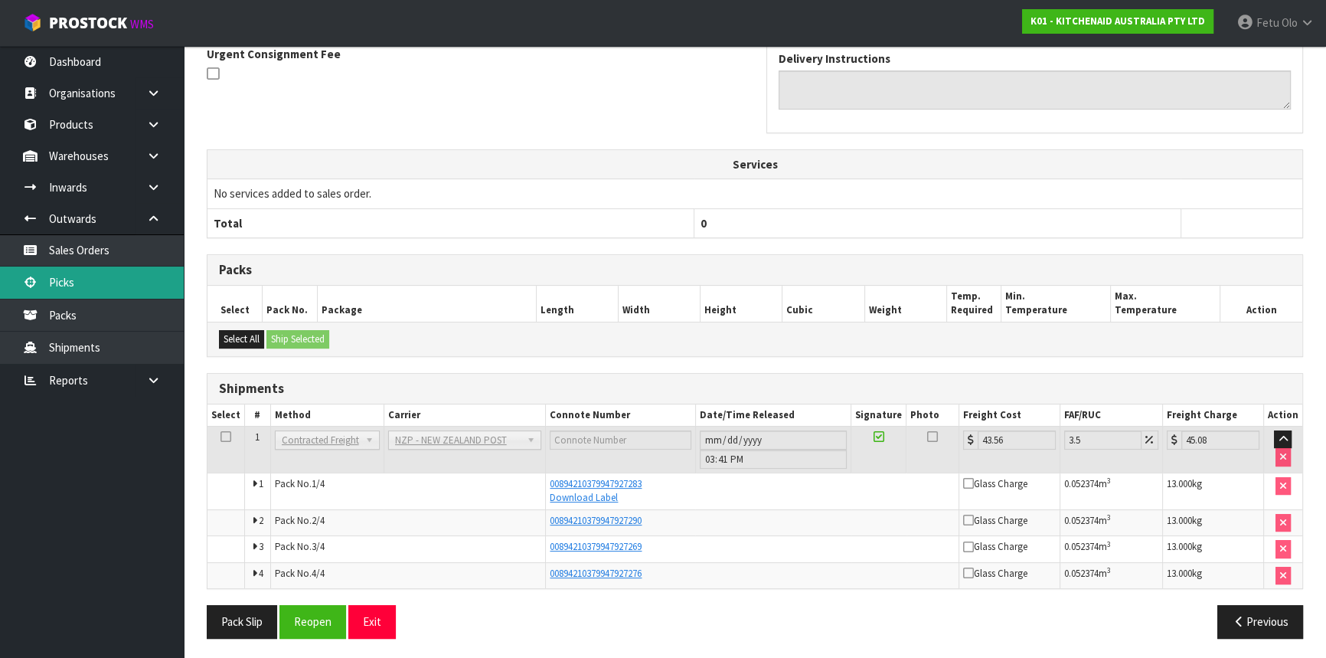
click at [85, 271] on link "Picks" at bounding box center [92, 282] width 184 height 31
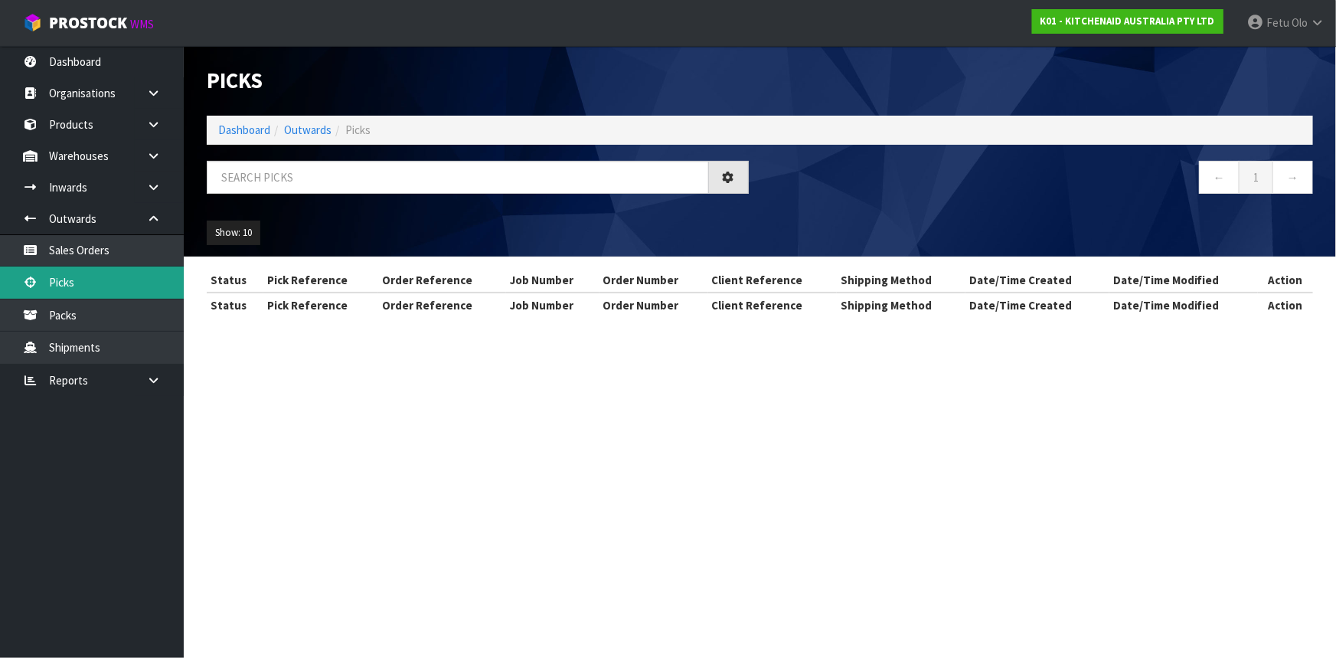
click at [80, 288] on link "Picks" at bounding box center [92, 282] width 184 height 31
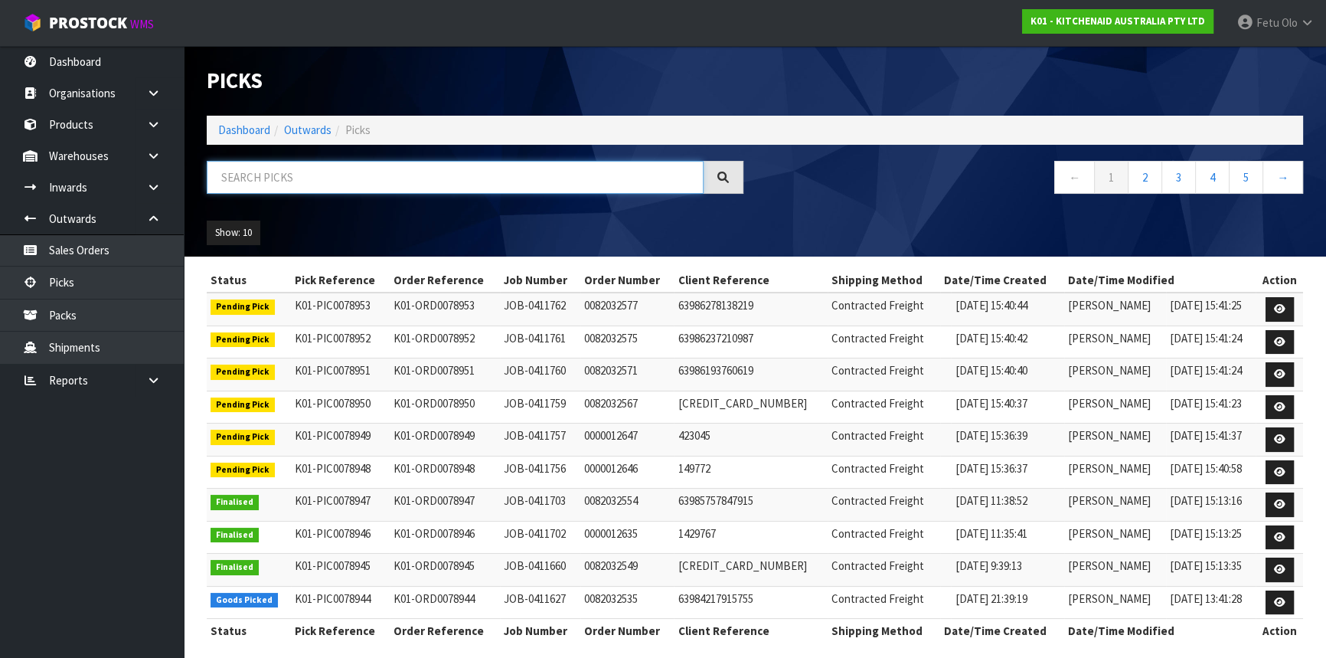
click at [280, 176] on input "text" at bounding box center [455, 177] width 497 height 33
type input "JOB-0411627"
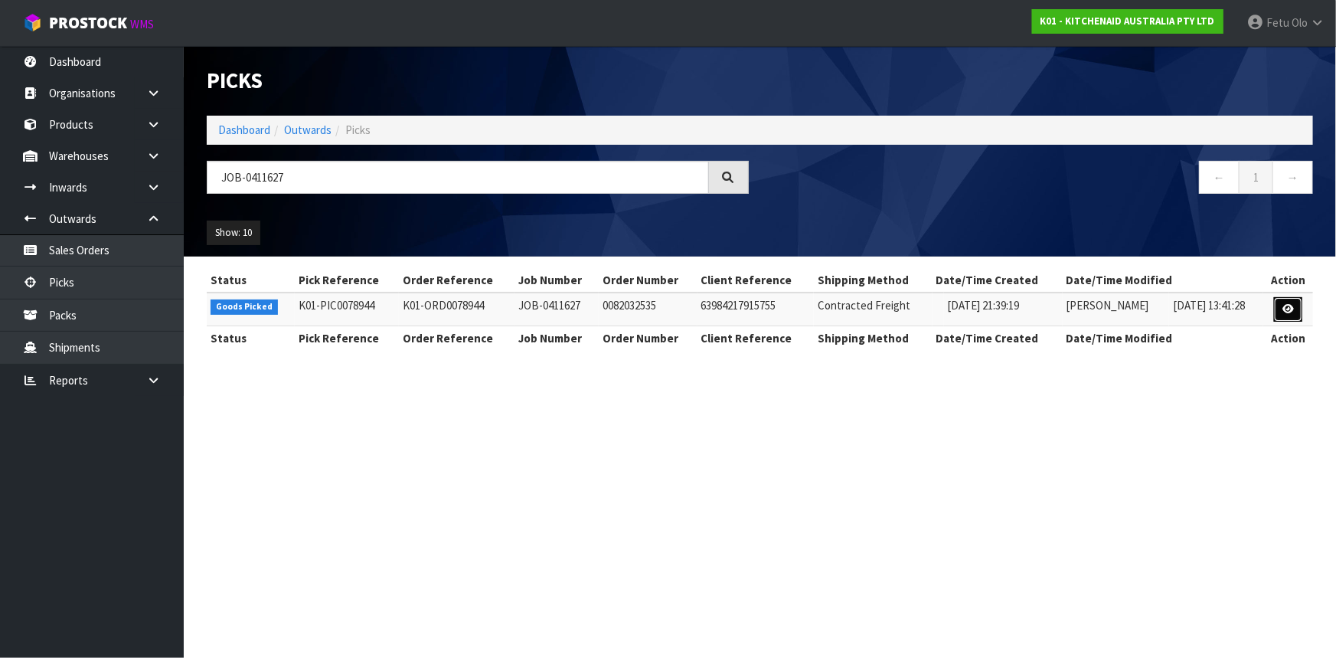
click at [1287, 304] on icon at bounding box center [1288, 309] width 11 height 10
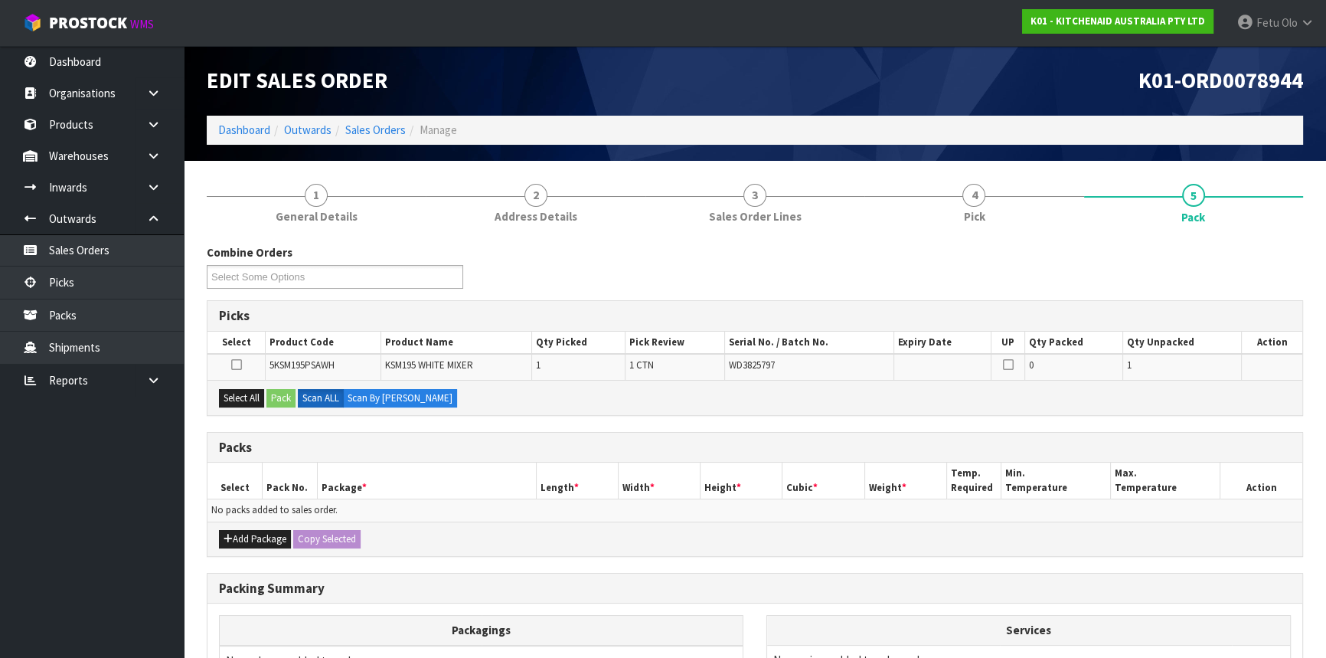
click at [744, 274] on div "Combine Orders K01-ORD0078924 K01-ORD0078942 K01-ORD0078944 K01-ORD0078948 K01-…" at bounding box center [755, 271] width 1120 height 55
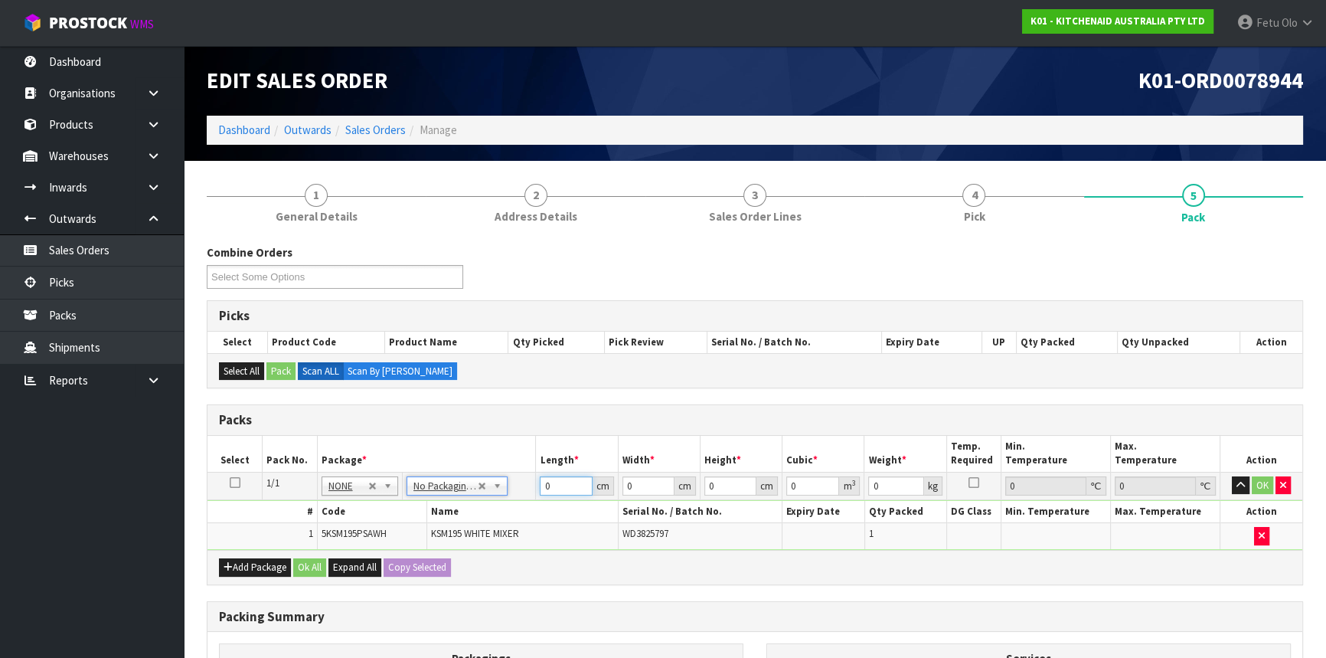
drag, startPoint x: 560, startPoint y: 482, endPoint x: 412, endPoint y: 537, distance: 157.5
click at [370, 537] on tbody "1/1 NONE 007-001 007-002 007-004 007-009 007-013 007-014 007-015 007-017 007-01…" at bounding box center [755, 510] width 1095 height 77
type input "7452"
type input "295"
click at [556, 493] on input "7452" at bounding box center [566, 485] width 52 height 19
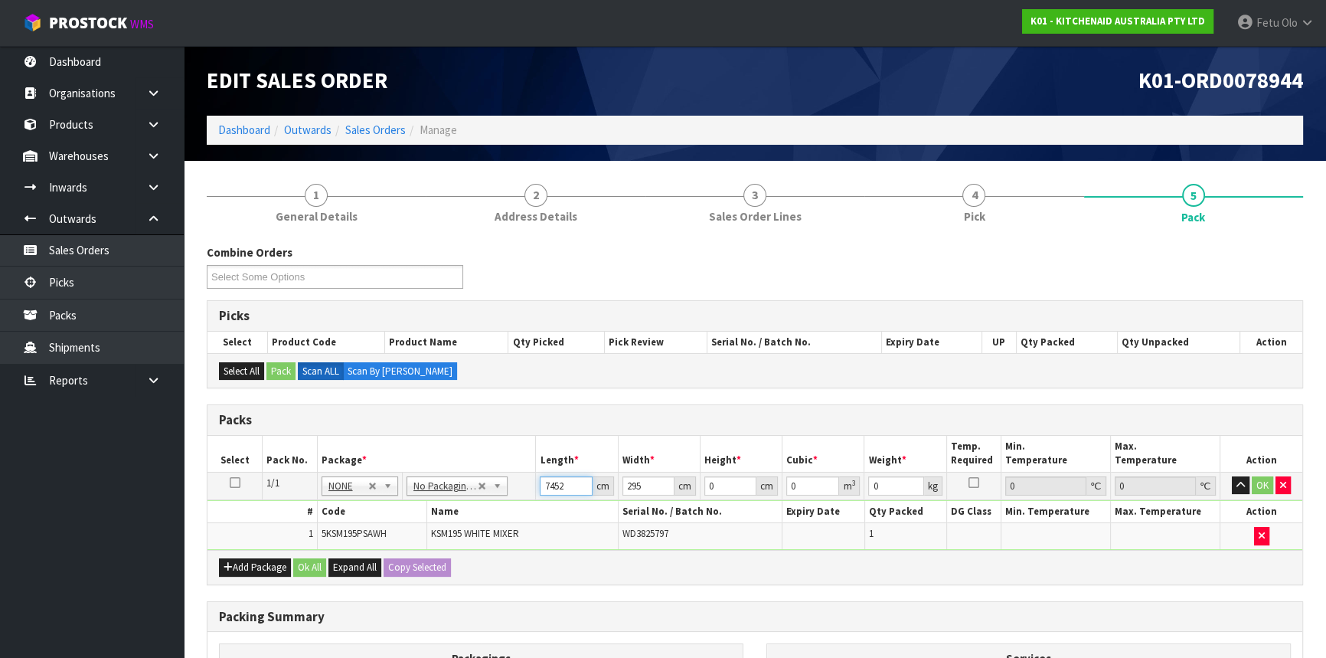
click at [556, 493] on input "7452" at bounding box center [566, 485] width 52 height 19
type input "742"
type input "295"
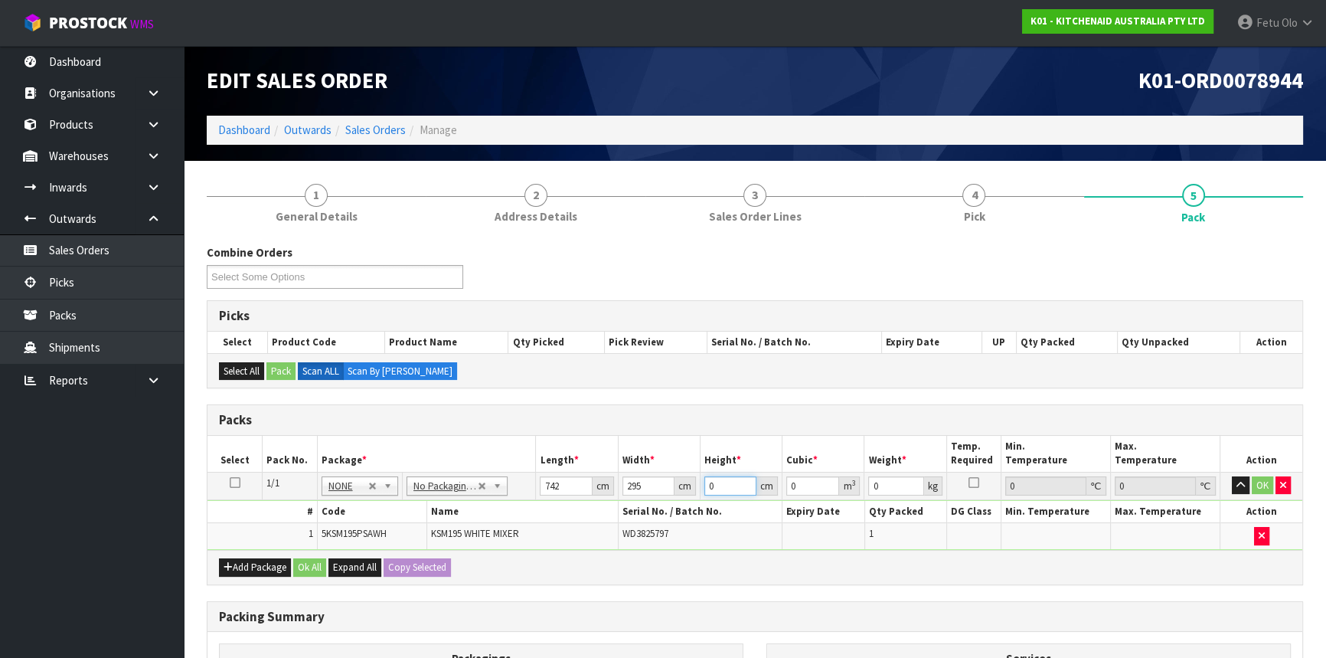
type input "4"
type input "0.87556"
type input "4"
click at [557, 492] on input "742" at bounding box center [566, 485] width 52 height 19
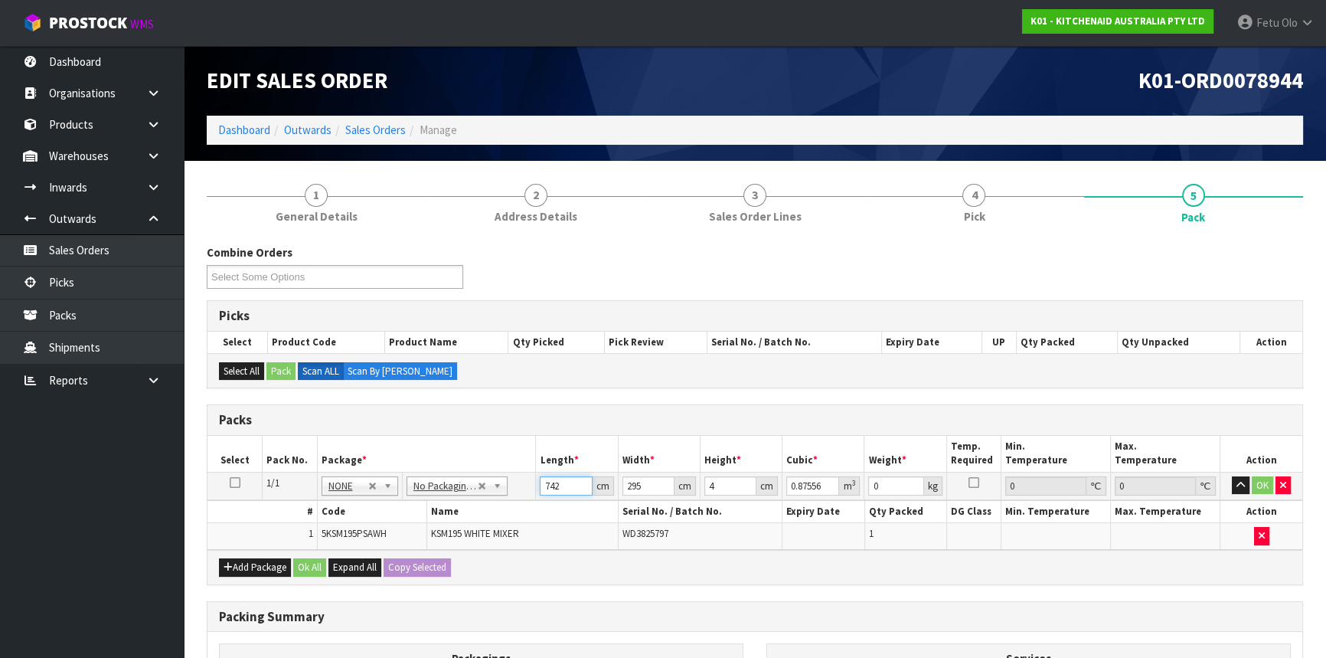
type input "4"
type input "0.00472"
type input "42"
type input "0.04956"
type input "42"
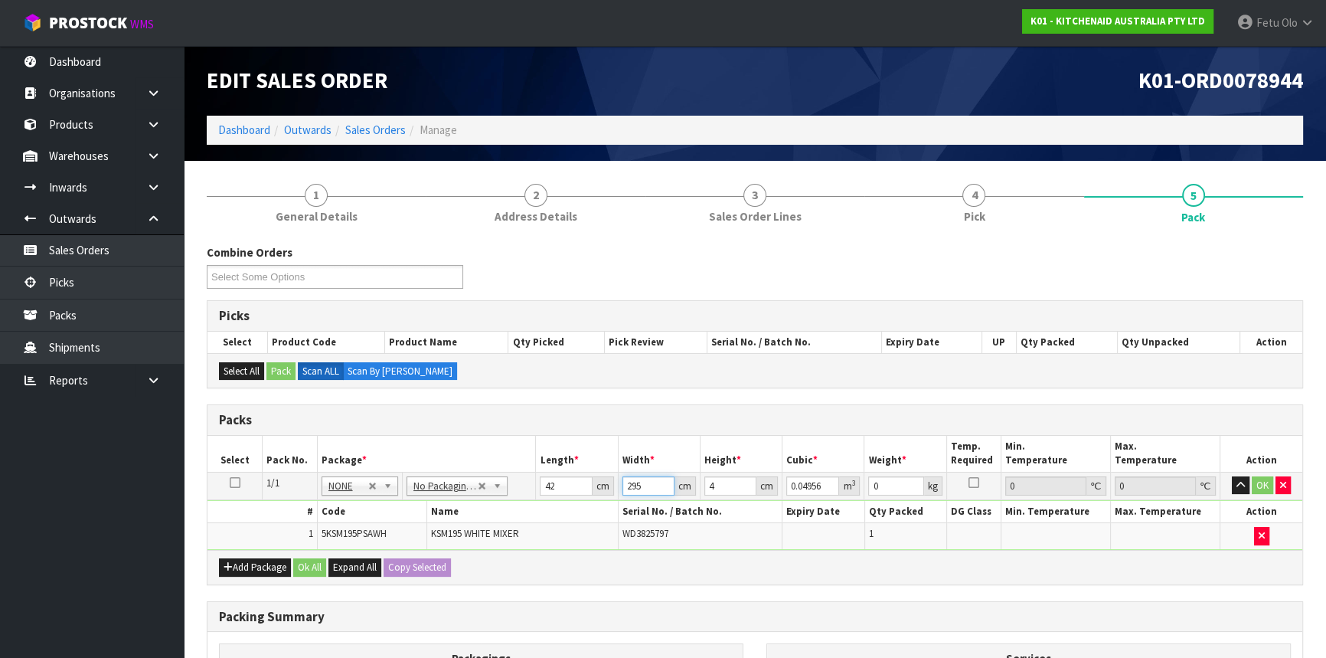
type input "2"
type input "0.000336"
type input "29"
type input "0.004872"
type input "29"
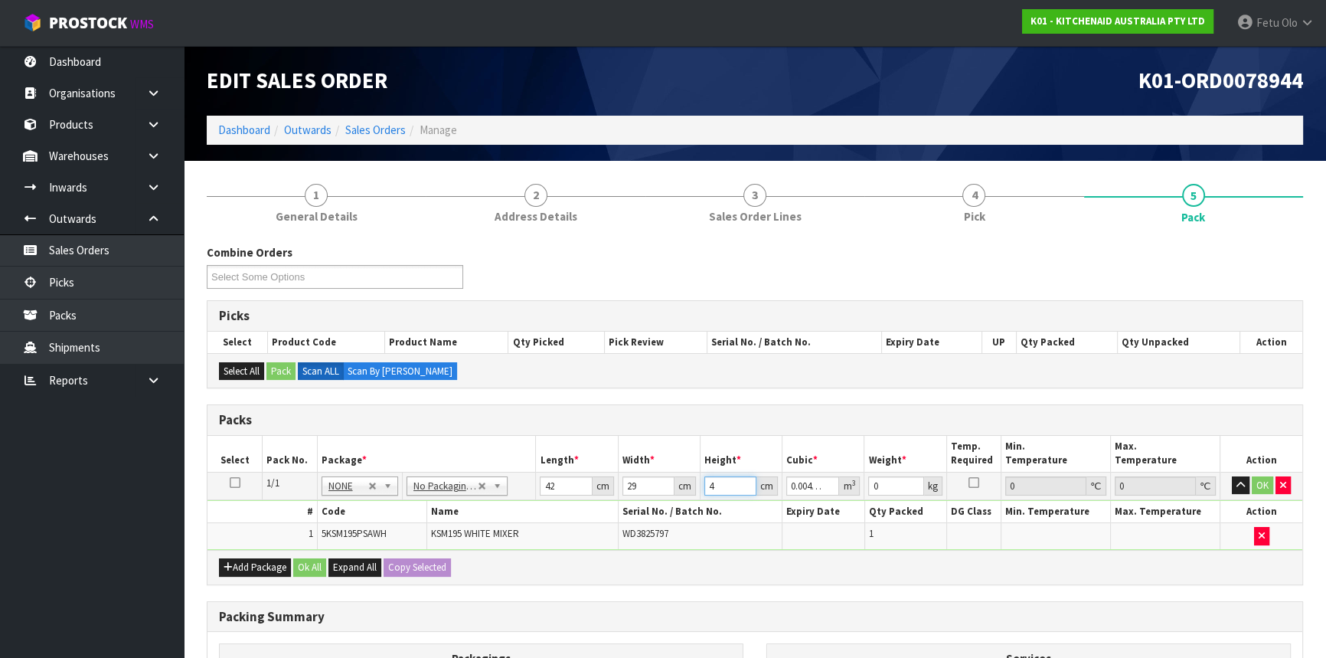
type input "43"
type input "0.052374"
type input "43"
type input "13"
click button "OK" at bounding box center [1262, 485] width 21 height 18
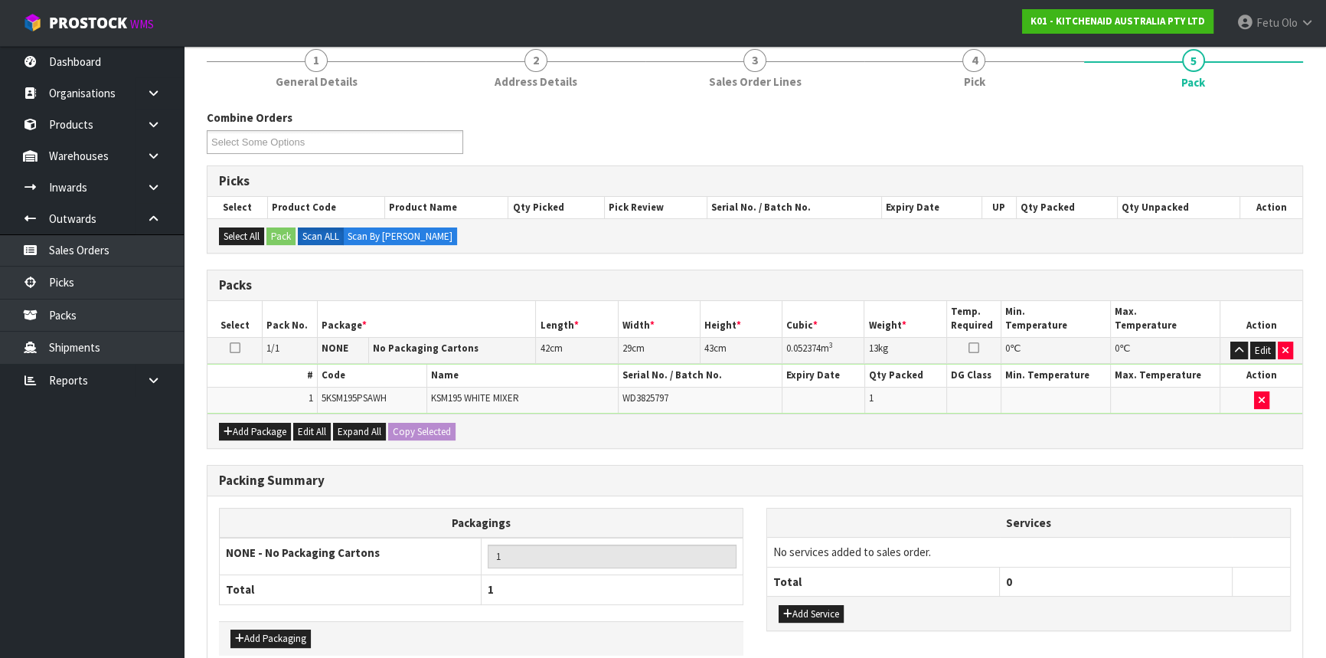
scroll to position [208, 0]
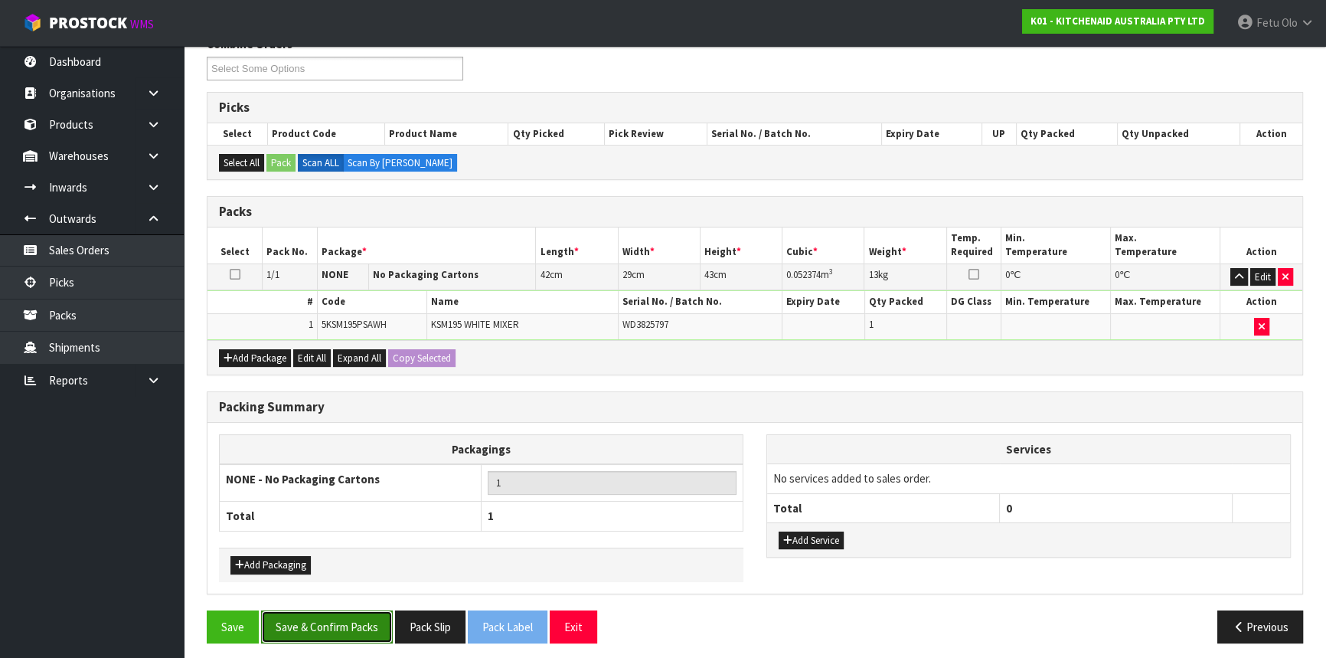
click at [329, 617] on button "Save & Confirm Packs" at bounding box center [327, 626] width 132 height 33
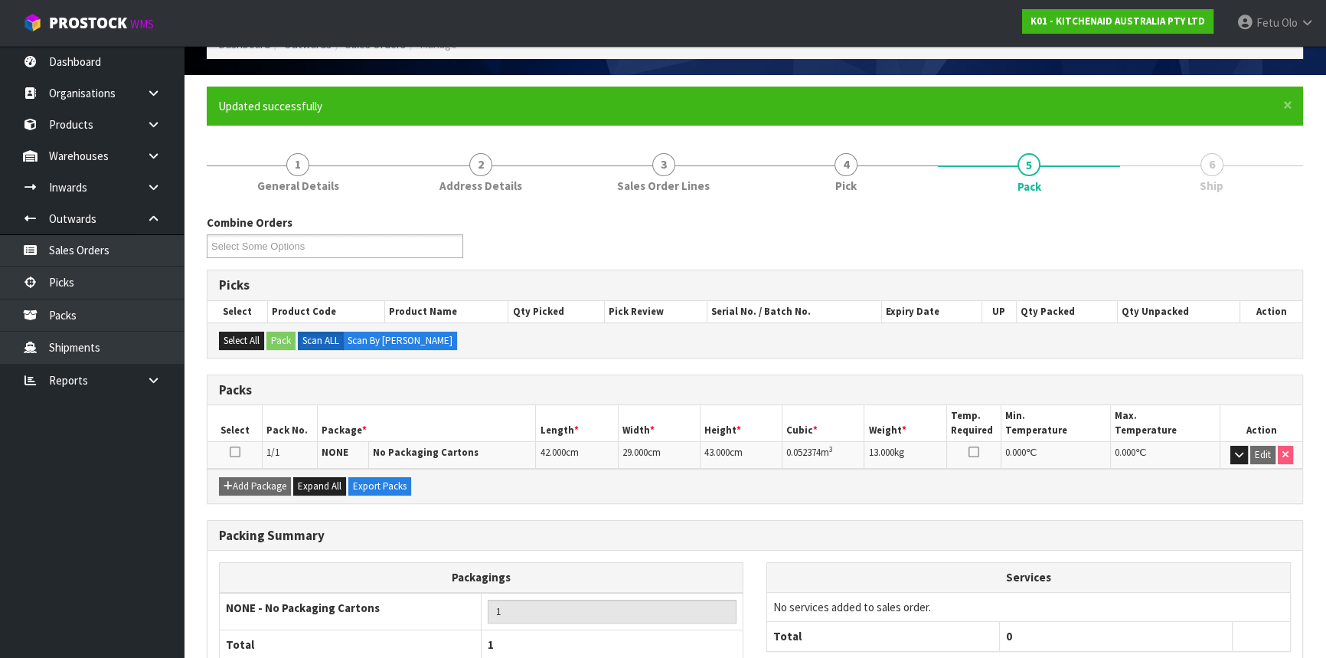
scroll to position [185, 0]
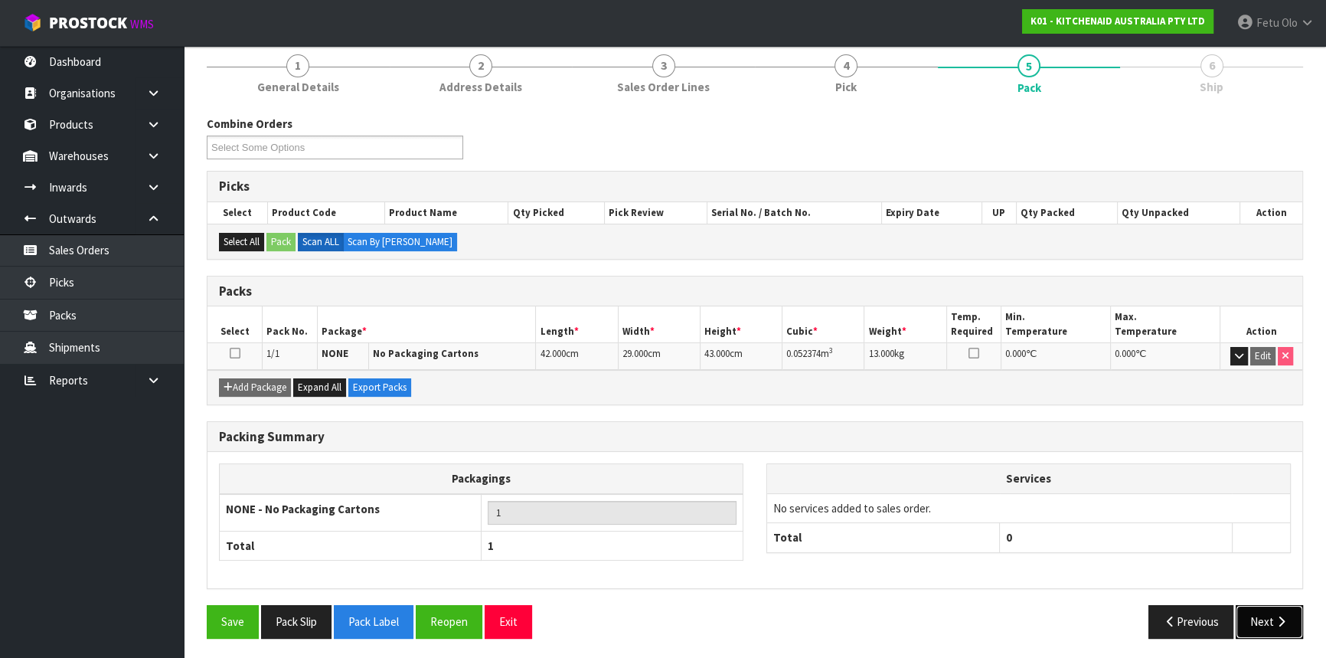
click at [1287, 626] on button "Next" at bounding box center [1269, 621] width 67 height 33
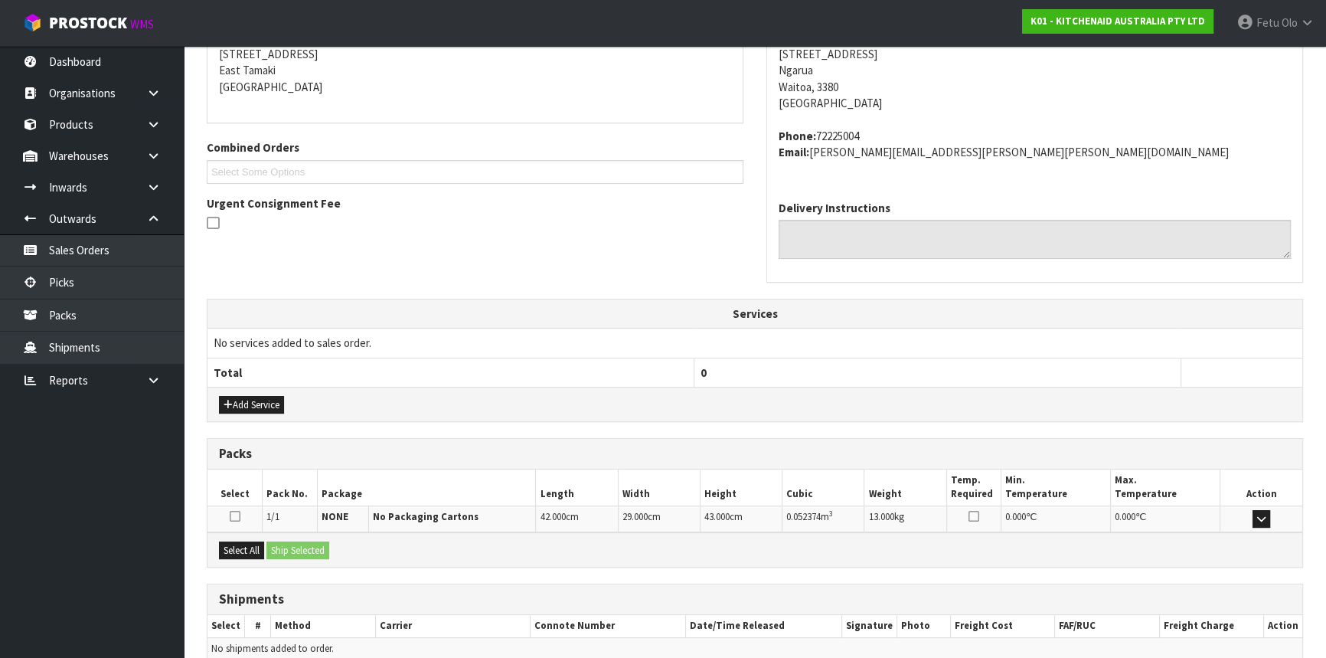
scroll to position [384, 0]
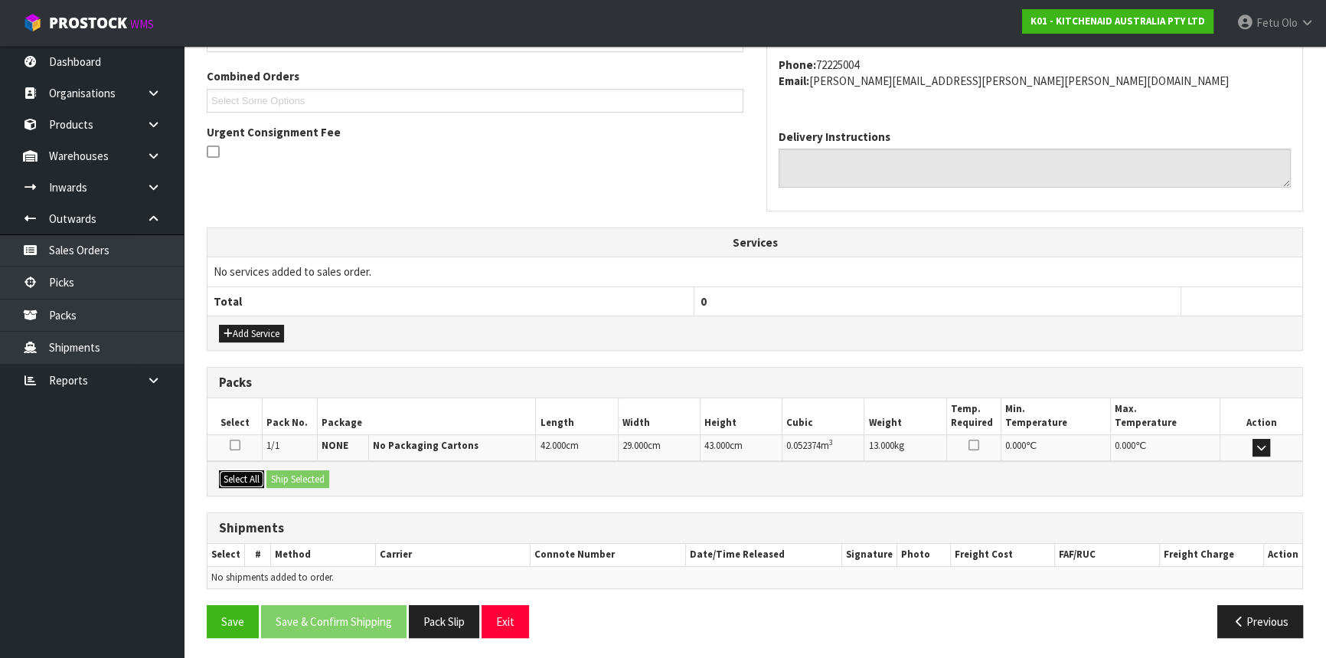
click at [248, 476] on button "Select All" at bounding box center [241, 479] width 45 height 18
click at [278, 470] on button "Ship Selected" at bounding box center [298, 479] width 63 height 18
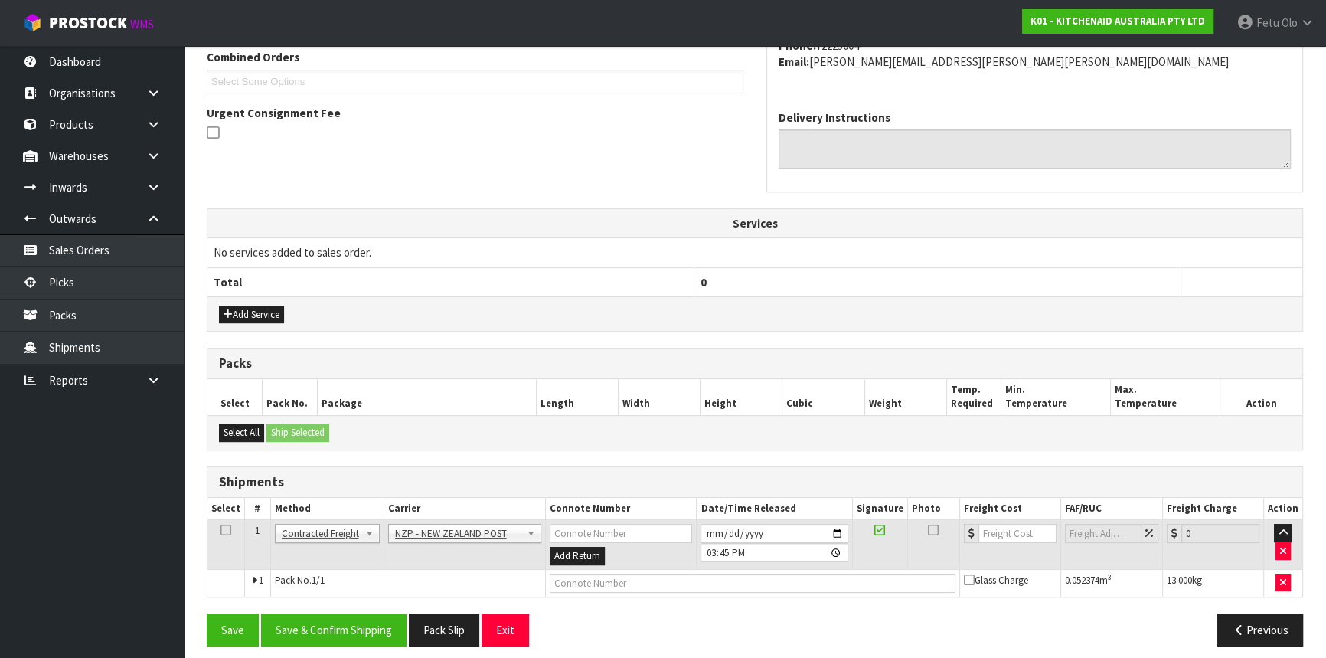
scroll to position [412, 0]
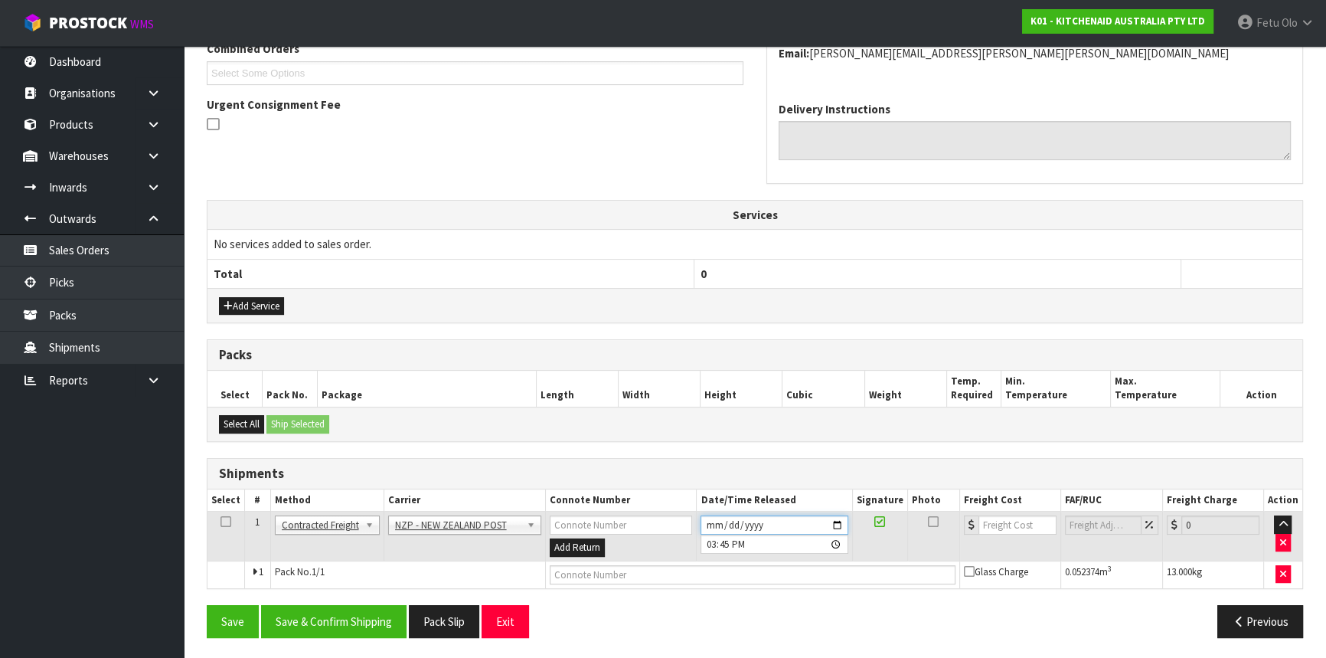
click at [839, 524] on input "2025-09-09" at bounding box center [774, 524] width 147 height 19
type input "2025-09-10"
click at [388, 615] on button "Save & Confirm Shipping" at bounding box center [334, 621] width 146 height 33
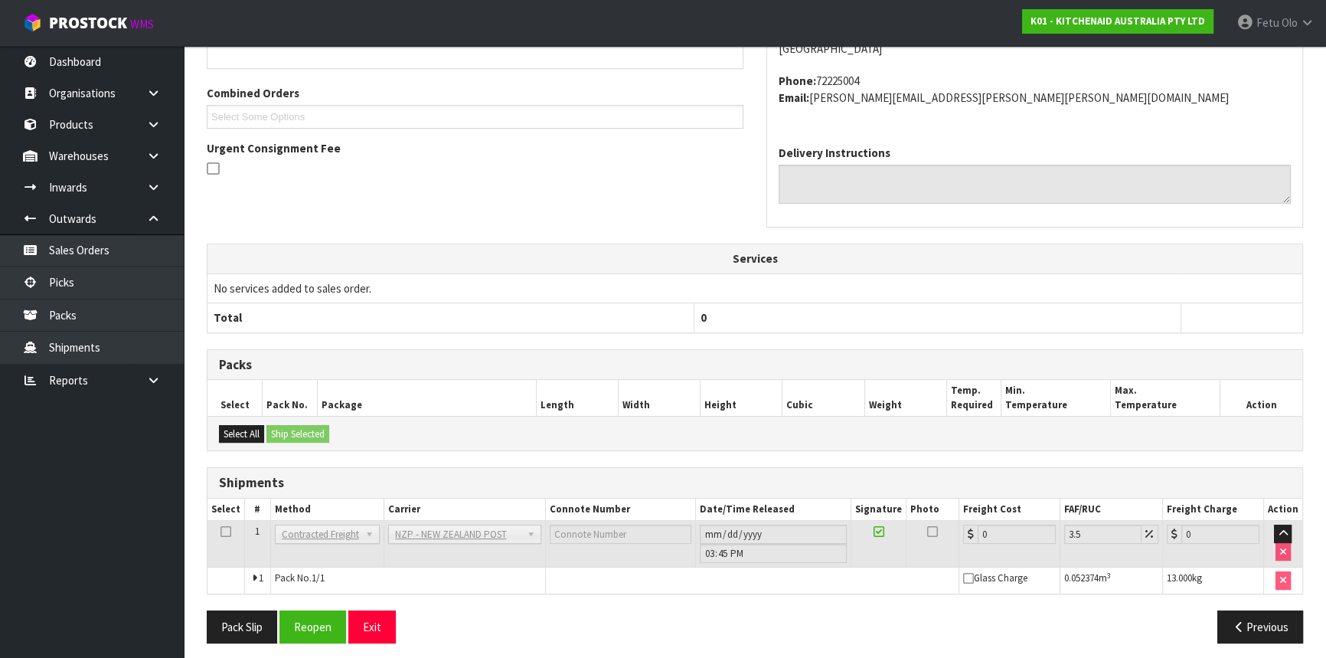
scroll to position [391, 0]
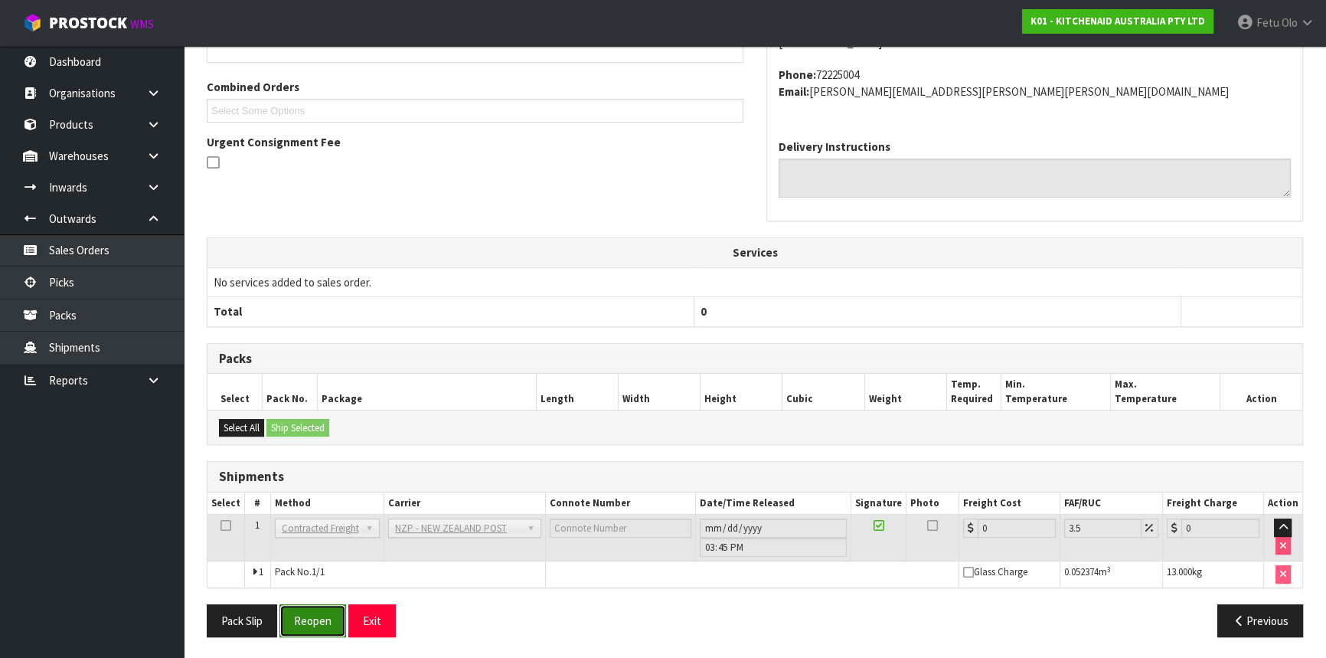
click at [330, 619] on button "Reopen" at bounding box center [313, 620] width 67 height 33
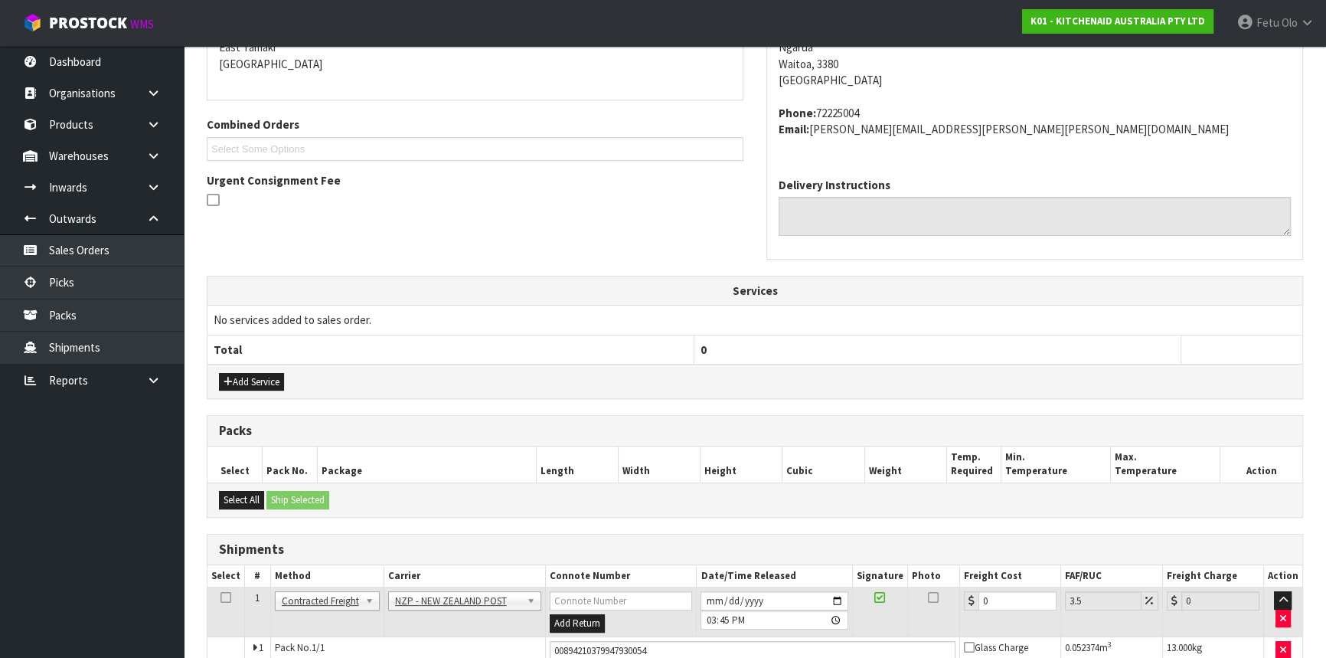
scroll to position [426, 0]
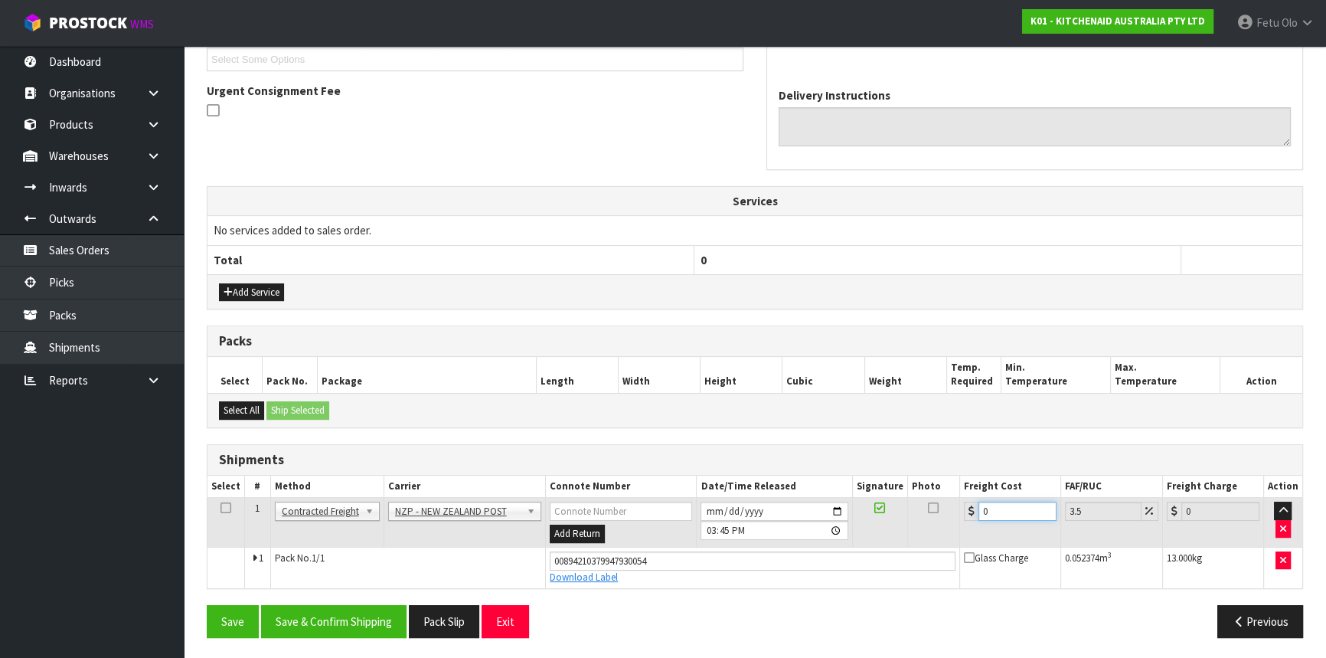
drag, startPoint x: 1007, startPoint y: 505, endPoint x: 779, endPoint y: 580, distance: 240.2
click at [779, 580] on tbody "1 Client Local Pickup Customer Local Pickup Company Freight Contracted Freight …" at bounding box center [755, 543] width 1095 height 90
type input "1"
type input "1.03"
type input "11"
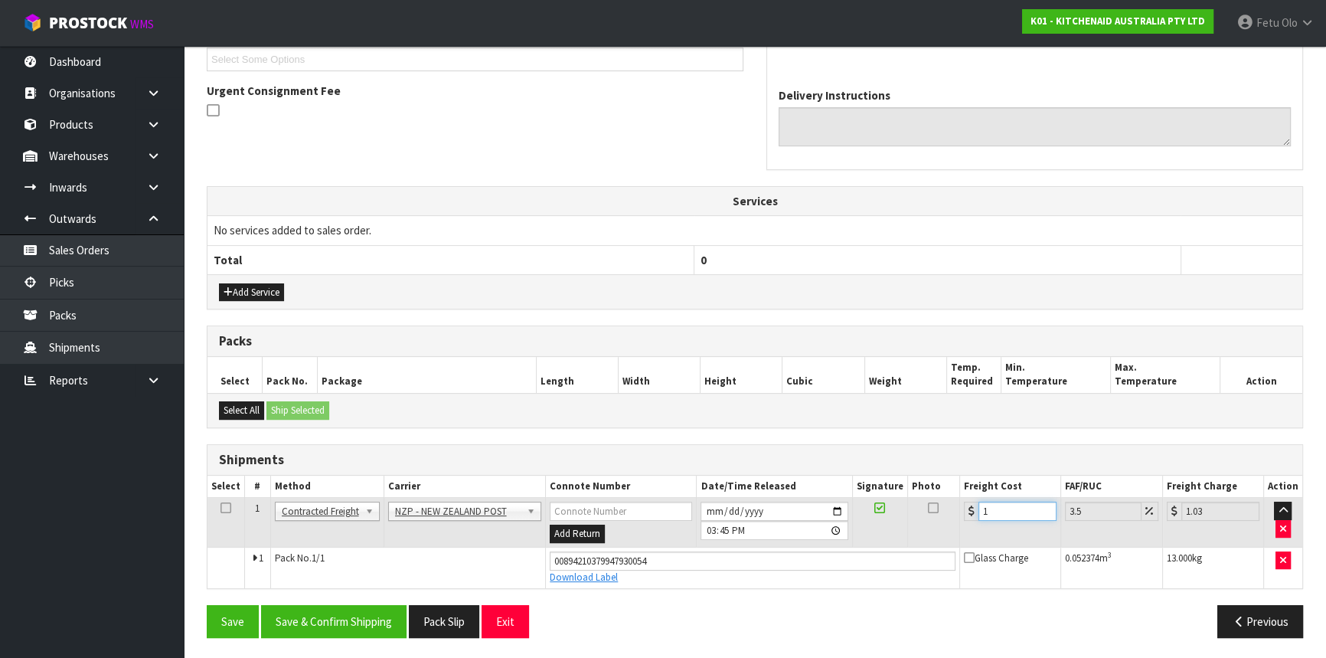
type input "11.38"
type input "11.9"
type input "12.32"
type input "11.90"
click at [365, 631] on button "Save & Confirm Shipping" at bounding box center [334, 621] width 146 height 33
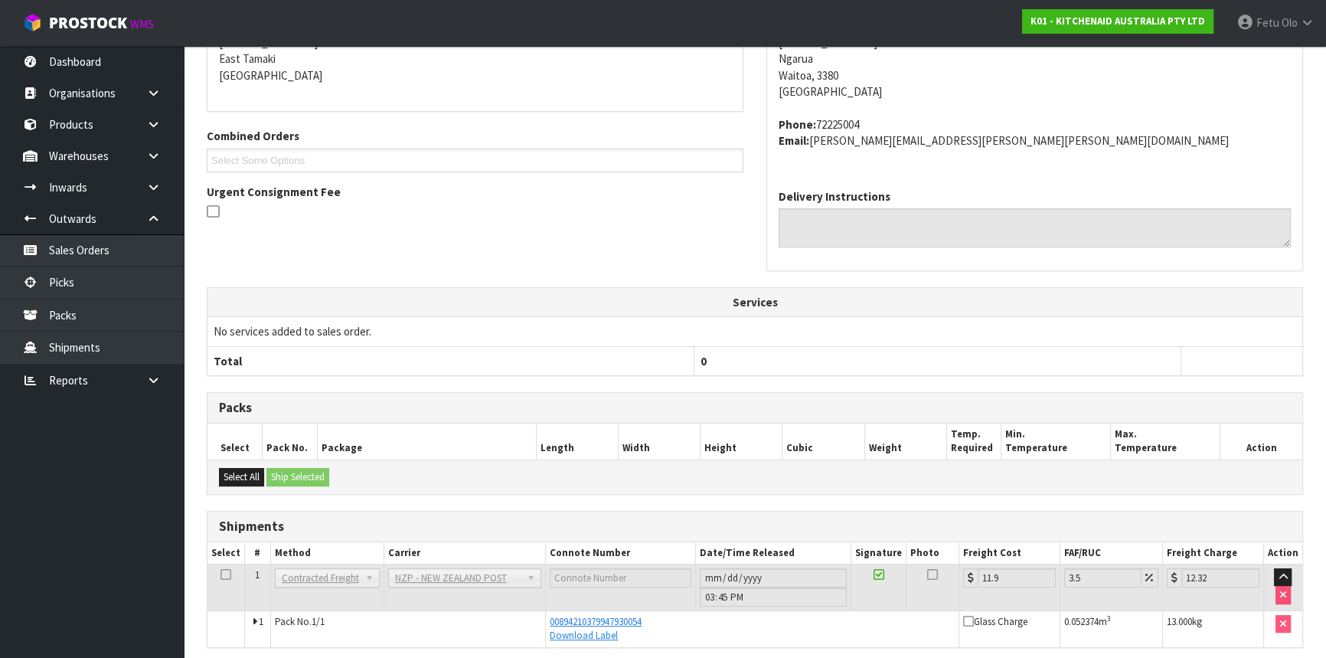
scroll to position [384, 0]
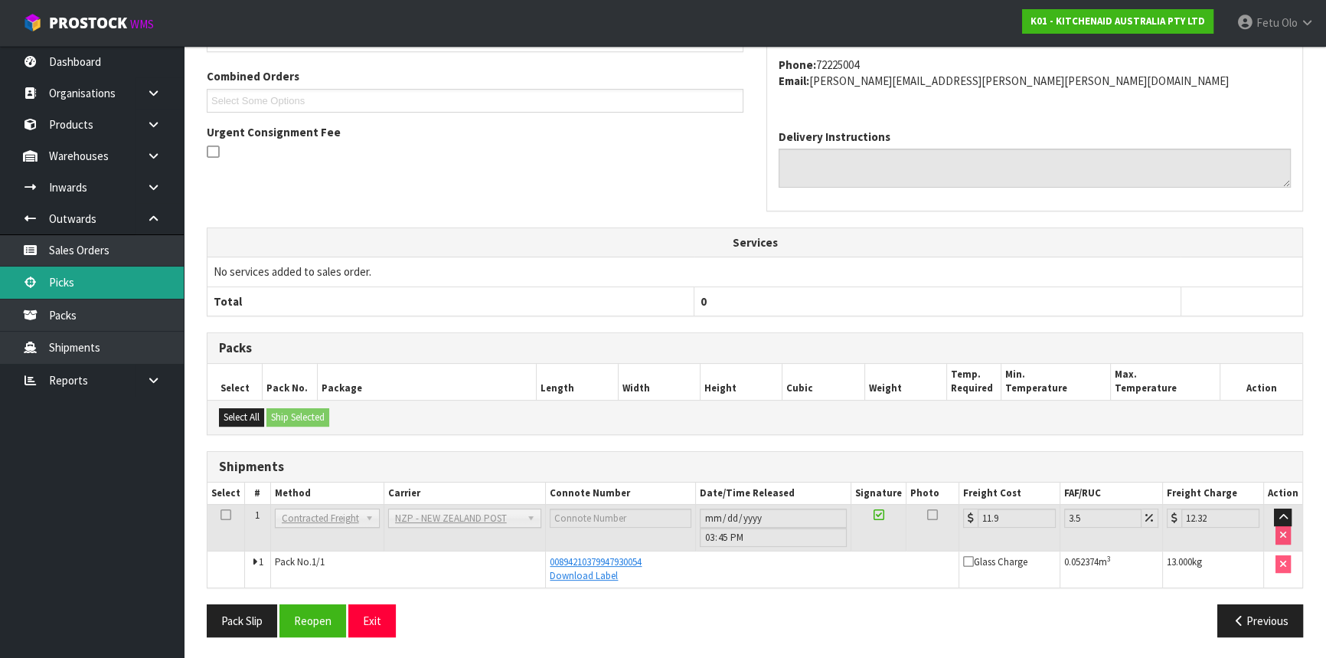
click at [47, 275] on link "Picks" at bounding box center [92, 282] width 184 height 31
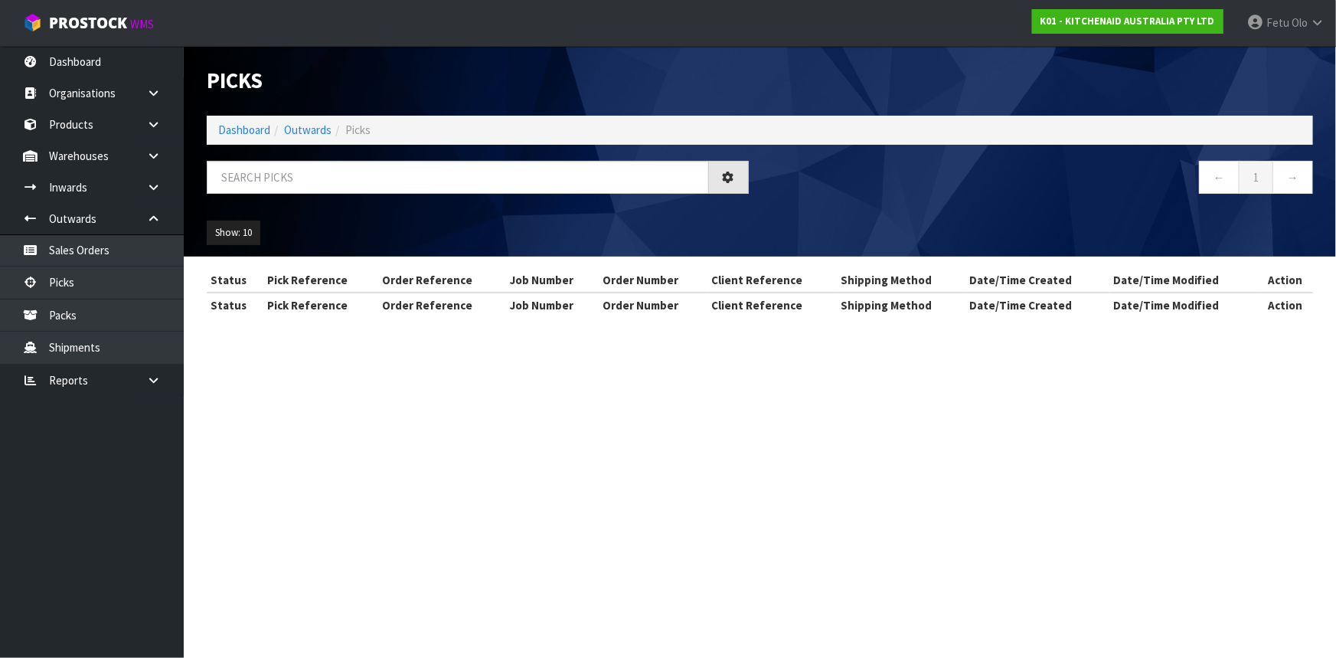
click at [444, 151] on div "Picks Dashboard Outwards Picks ← 1 → Show: 10 5 10 25 50" at bounding box center [760, 151] width 1130 height 211
click at [443, 188] on input "text" at bounding box center [458, 177] width 502 height 33
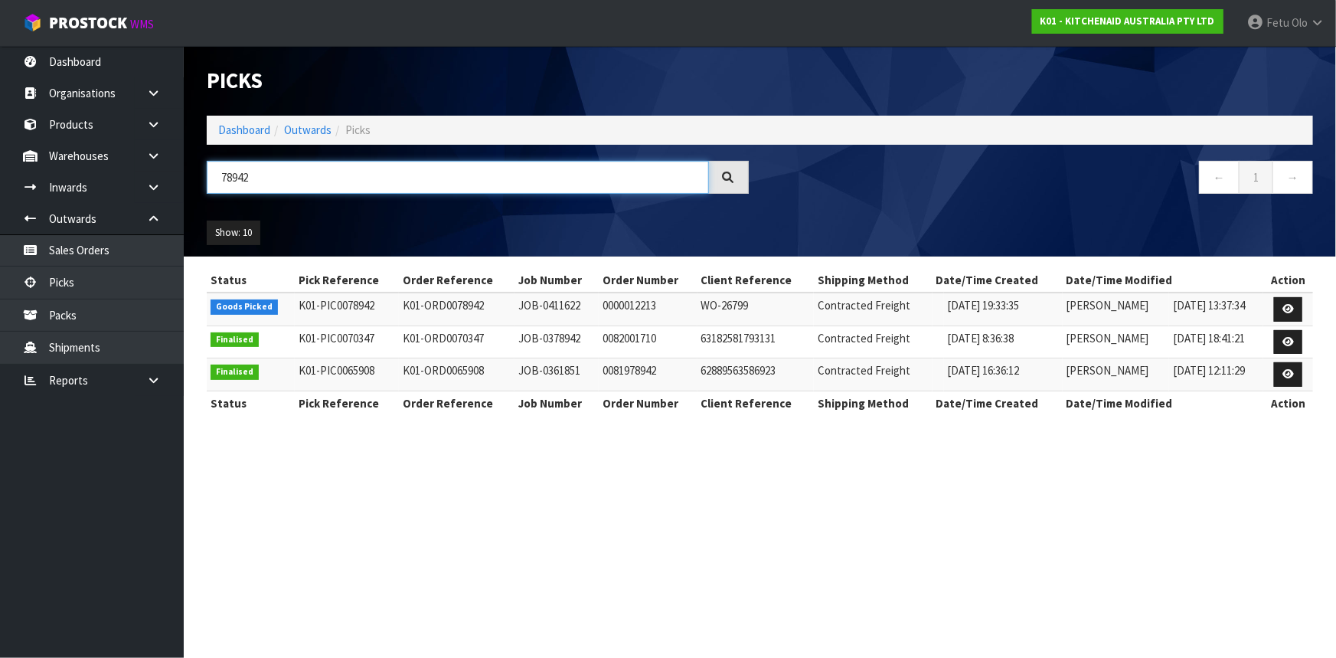
type input "78942"
click at [1273, 309] on td at bounding box center [1289, 309] width 50 height 33
click at [1296, 310] on link at bounding box center [1288, 309] width 28 height 25
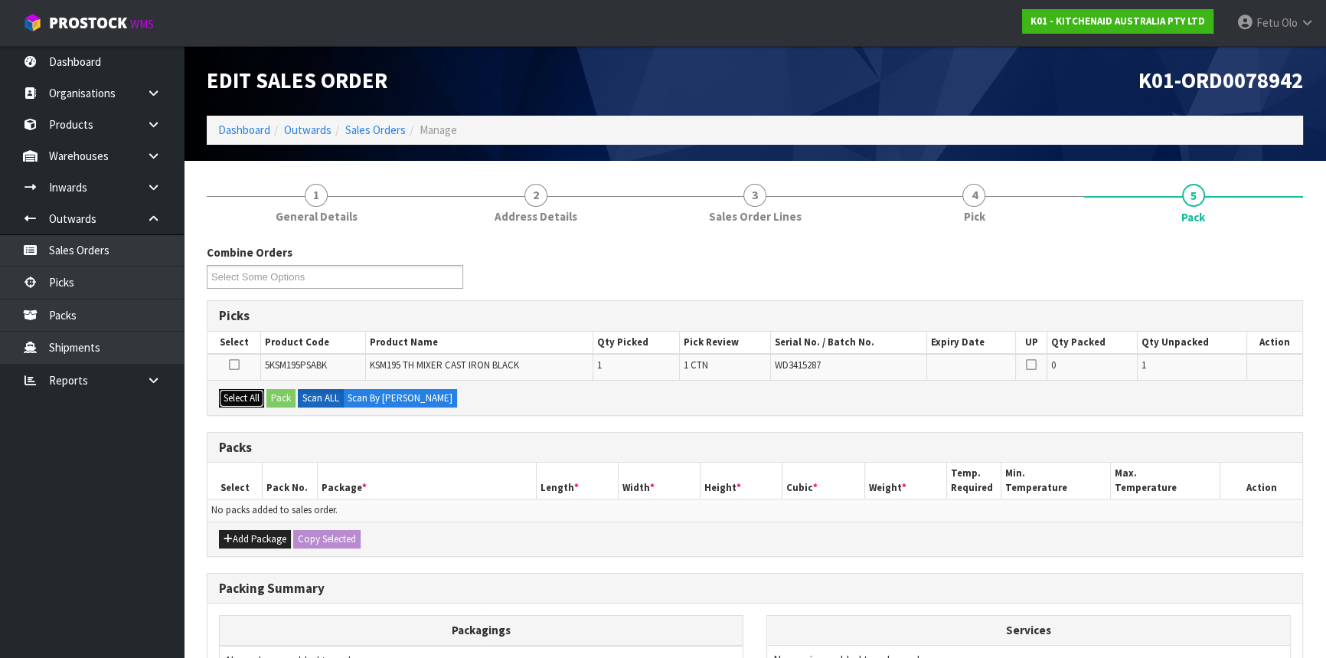
click at [222, 404] on button "Select All" at bounding box center [241, 398] width 45 height 18
click at [624, 414] on div "Combine Orders K01-ORD0078924 K01-ORD0078942 K01-ORD0078948 K01-ORD0078949 K01-…" at bounding box center [755, 536] width 1097 height 584
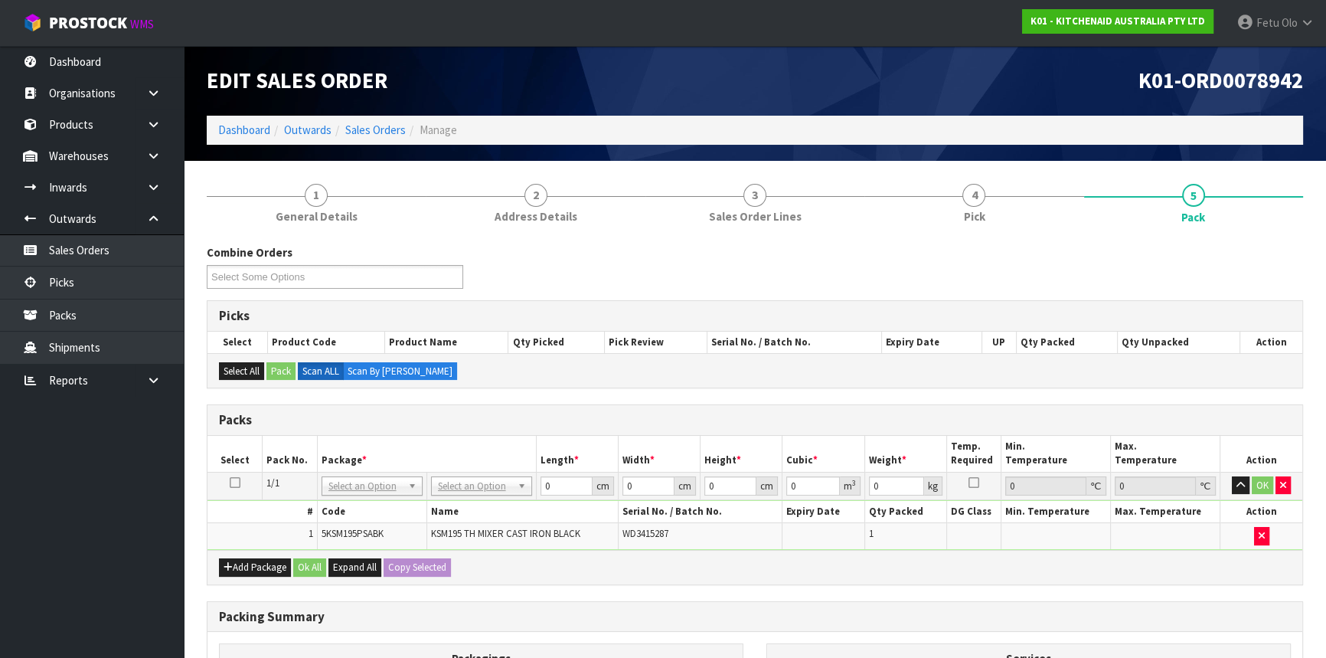
click at [454, 497] on tbody "1/1 NONE 007-001 007-002 007-004 007-009 007-013 007-014 007-015 007-017 007-01…" at bounding box center [755, 510] width 1095 height 77
click at [527, 432] on div "Packs" at bounding box center [755, 420] width 1095 height 31
drag, startPoint x: 508, startPoint y: 500, endPoint x: 383, endPoint y: 538, distance: 130.6
click at [383, 538] on tbody "1/1 NONE 007-001 007-002 007-004 007-009 007-013 007-014 007-015 007-017 007-01…" at bounding box center [755, 510] width 1095 height 77
type input "42"
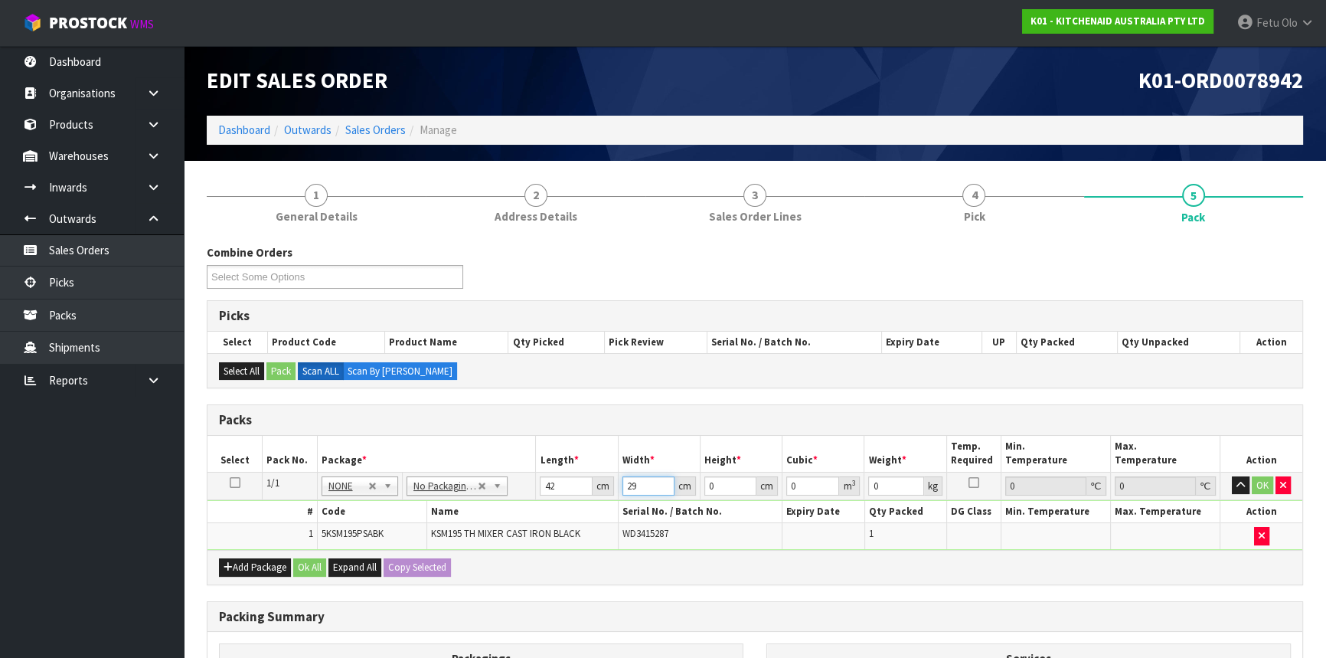
type input "29"
type input "4"
type input "0.004872"
type input "43"
type input "0.052374"
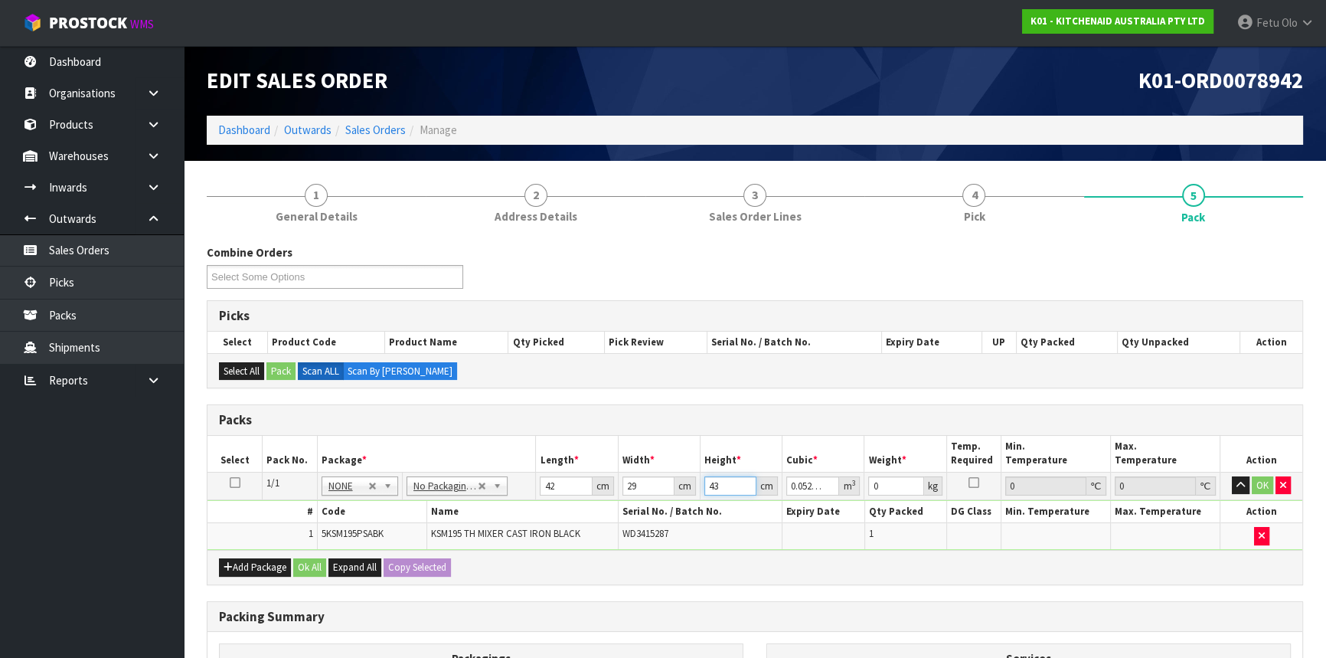
type input "43"
type input "13"
click button "OK" at bounding box center [1262, 485] width 21 height 18
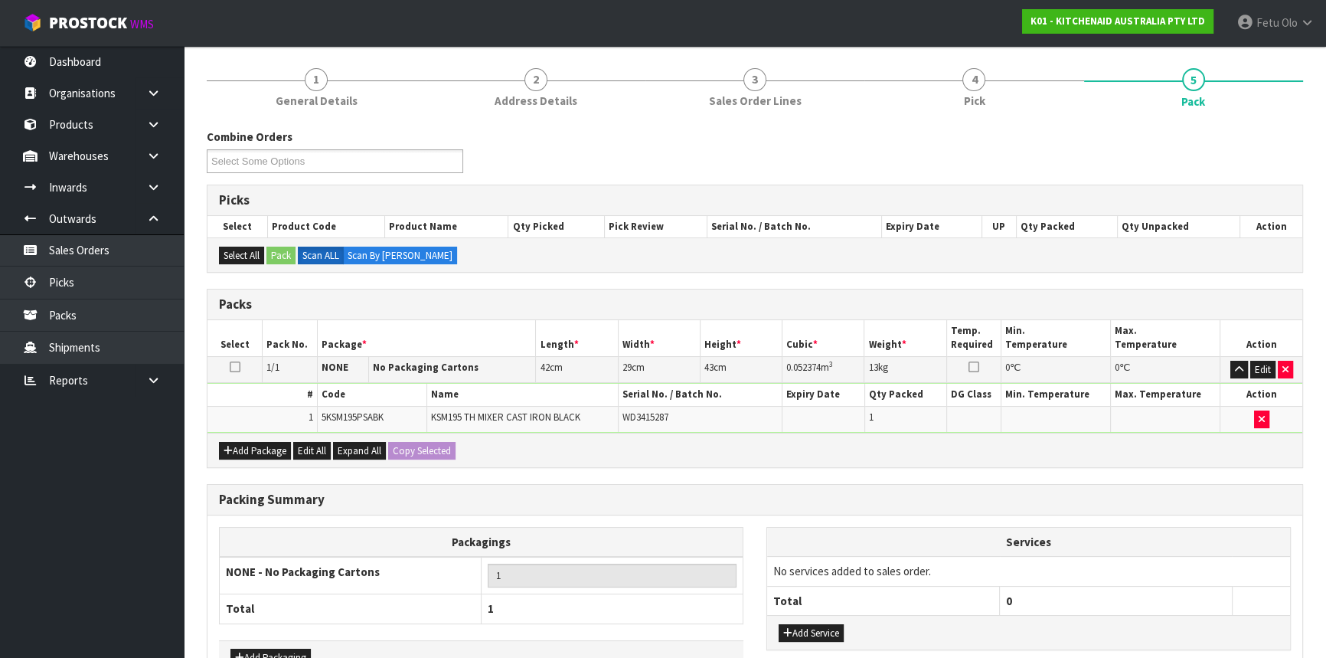
scroll to position [213, 0]
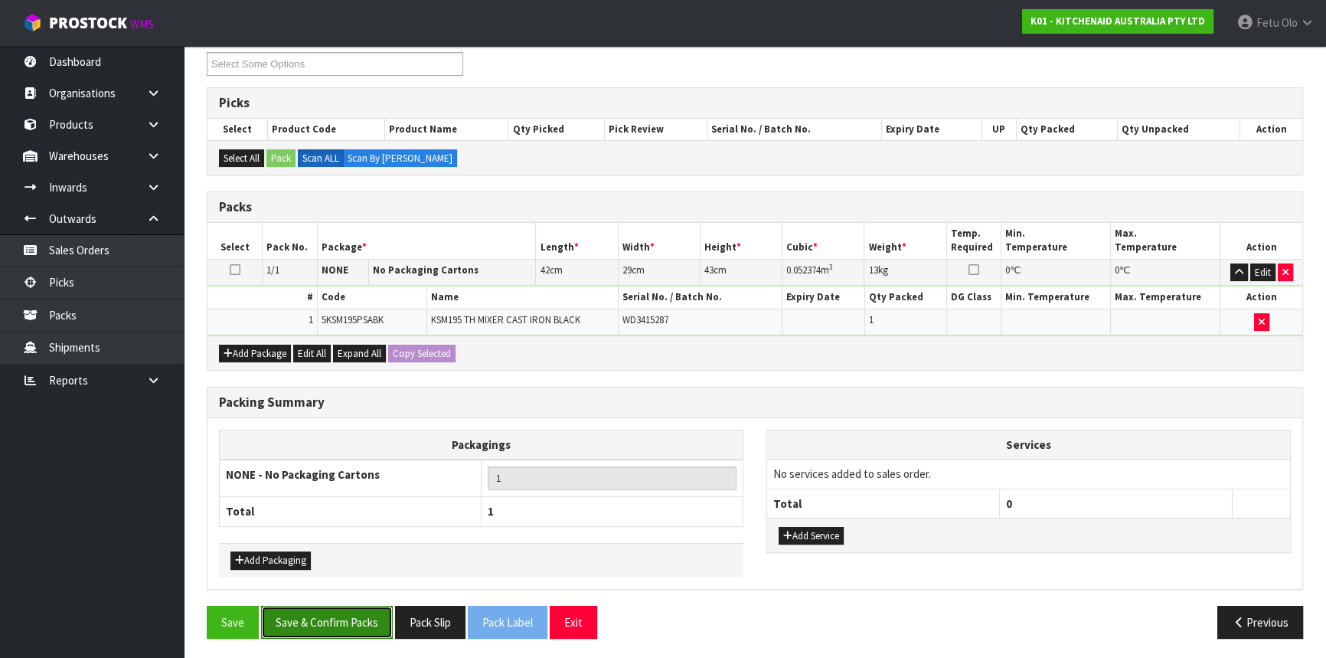
click at [329, 611] on button "Save & Confirm Packs" at bounding box center [327, 622] width 132 height 33
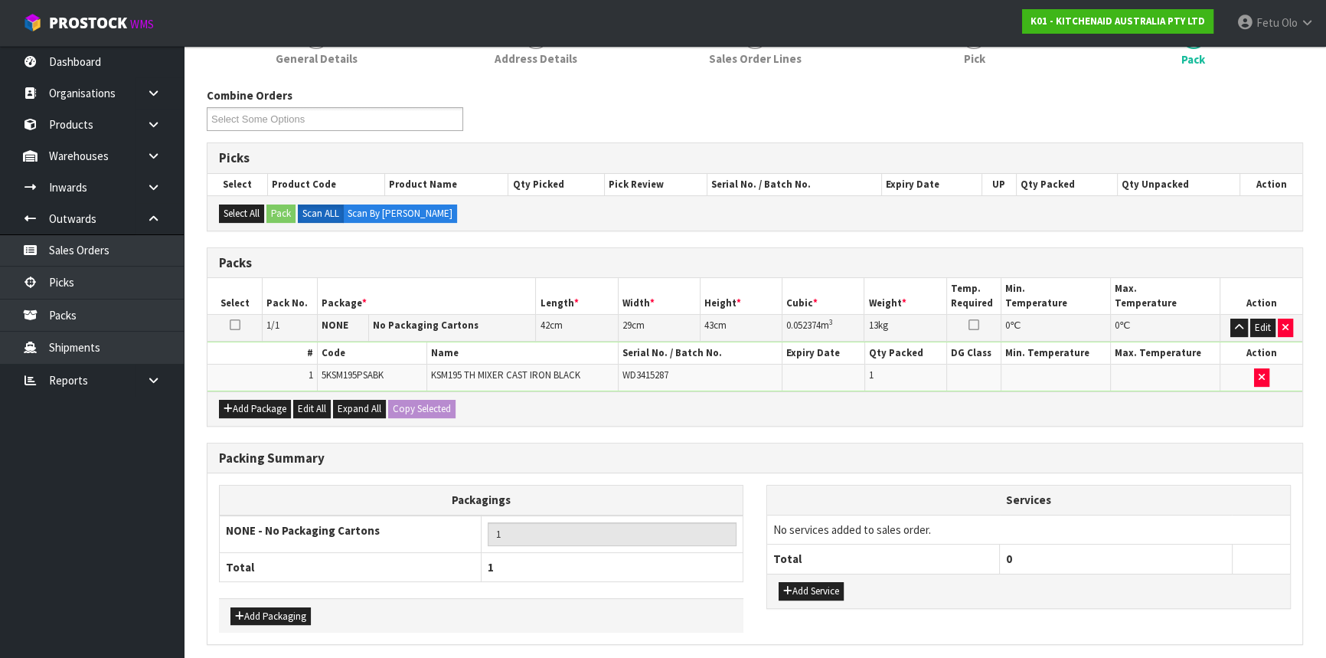
scroll to position [0, 0]
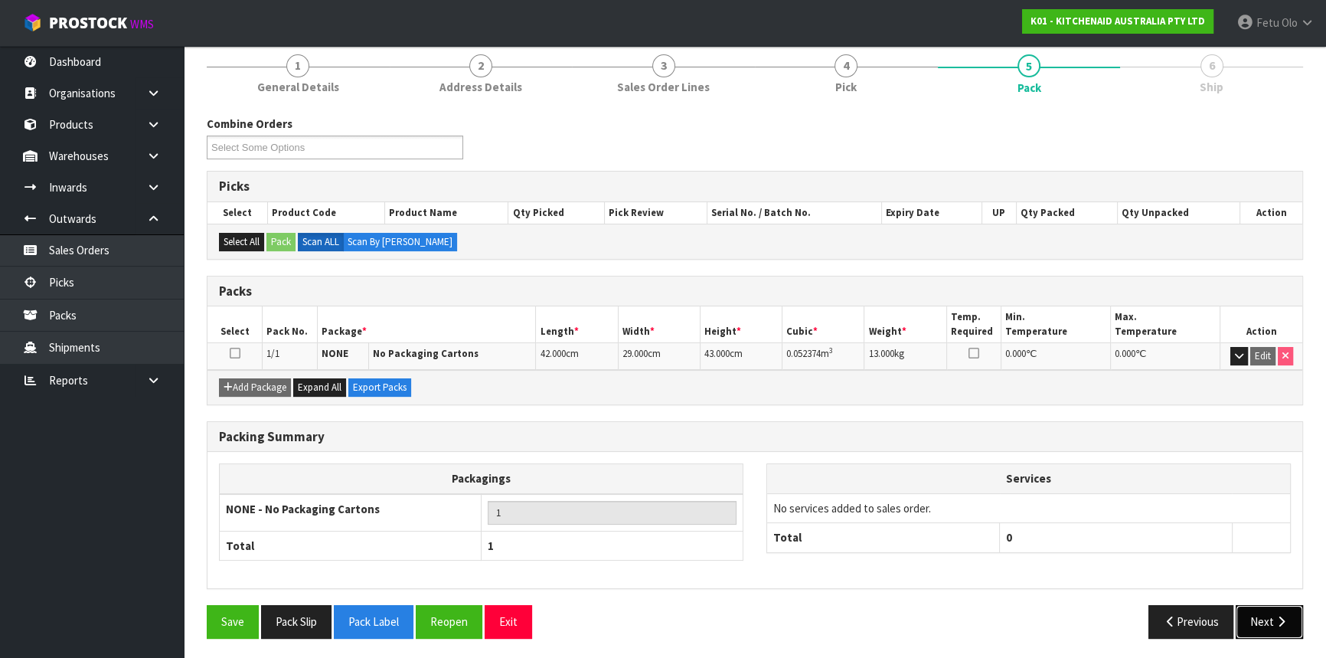
click at [1271, 620] on button "Next" at bounding box center [1269, 621] width 67 height 33
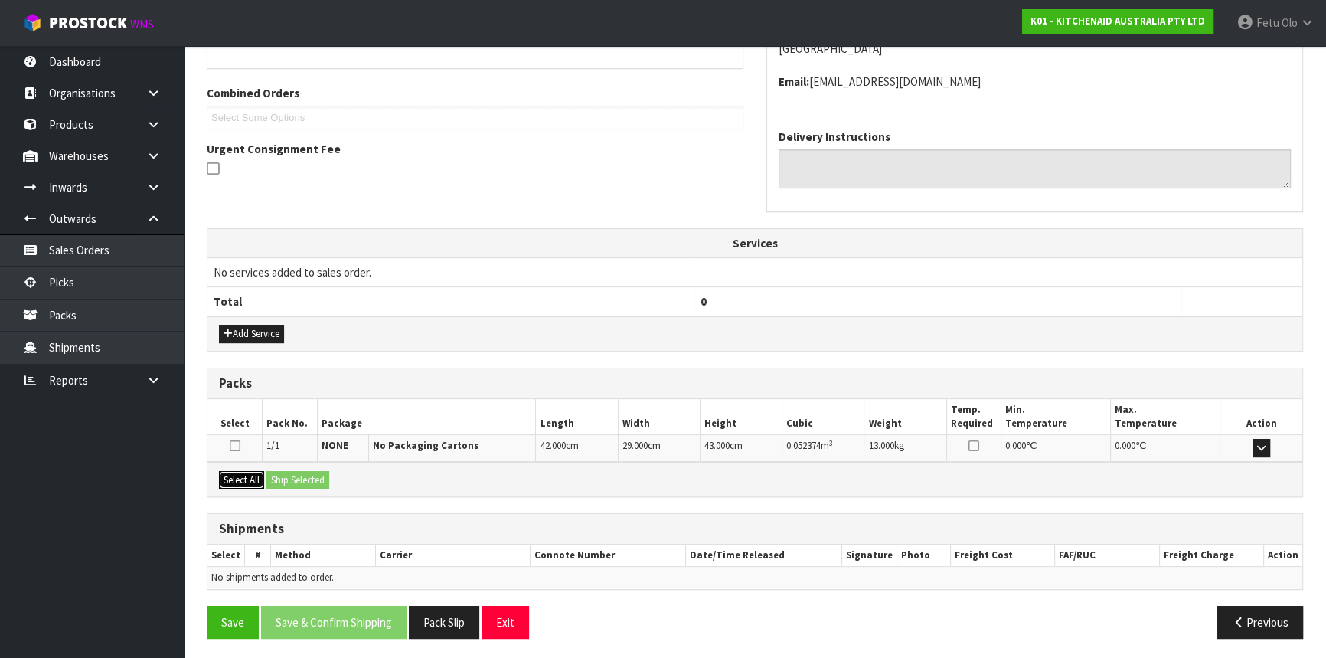
click at [247, 479] on button "Select All" at bounding box center [241, 480] width 45 height 18
click at [280, 472] on button "Ship Selected" at bounding box center [298, 480] width 63 height 18
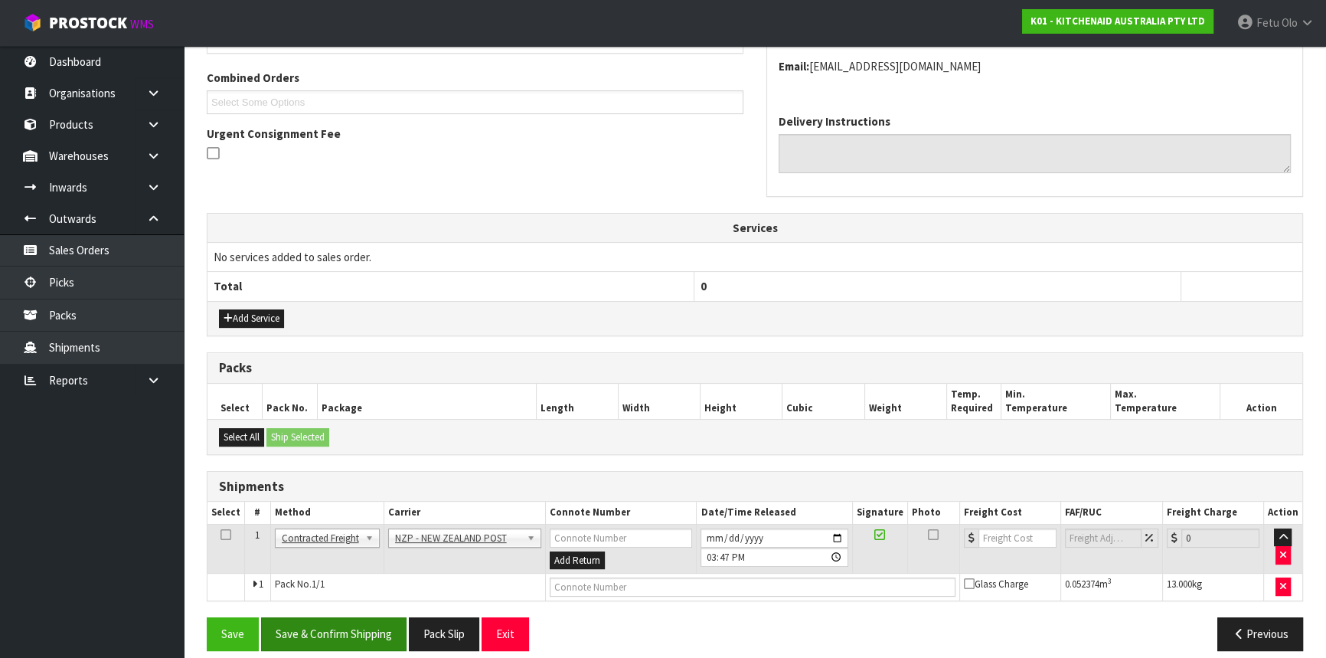
scroll to position [395, 0]
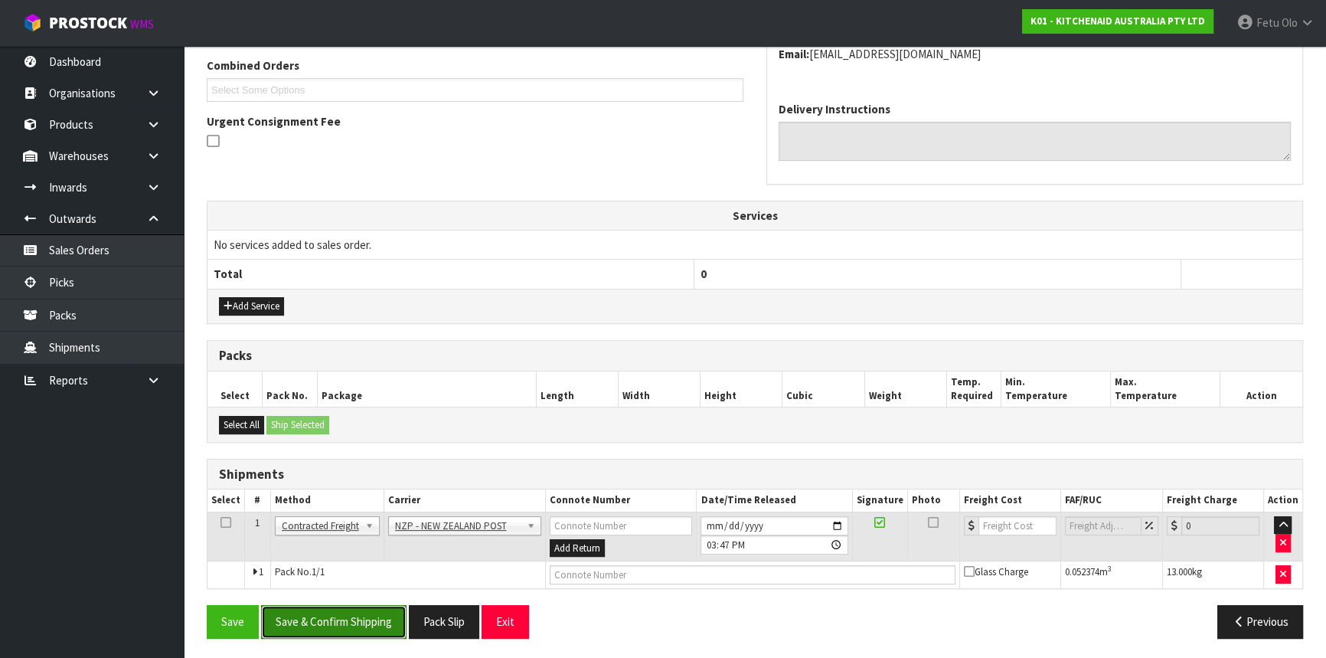
click at [346, 622] on button "Save & Confirm Shipping" at bounding box center [334, 621] width 146 height 33
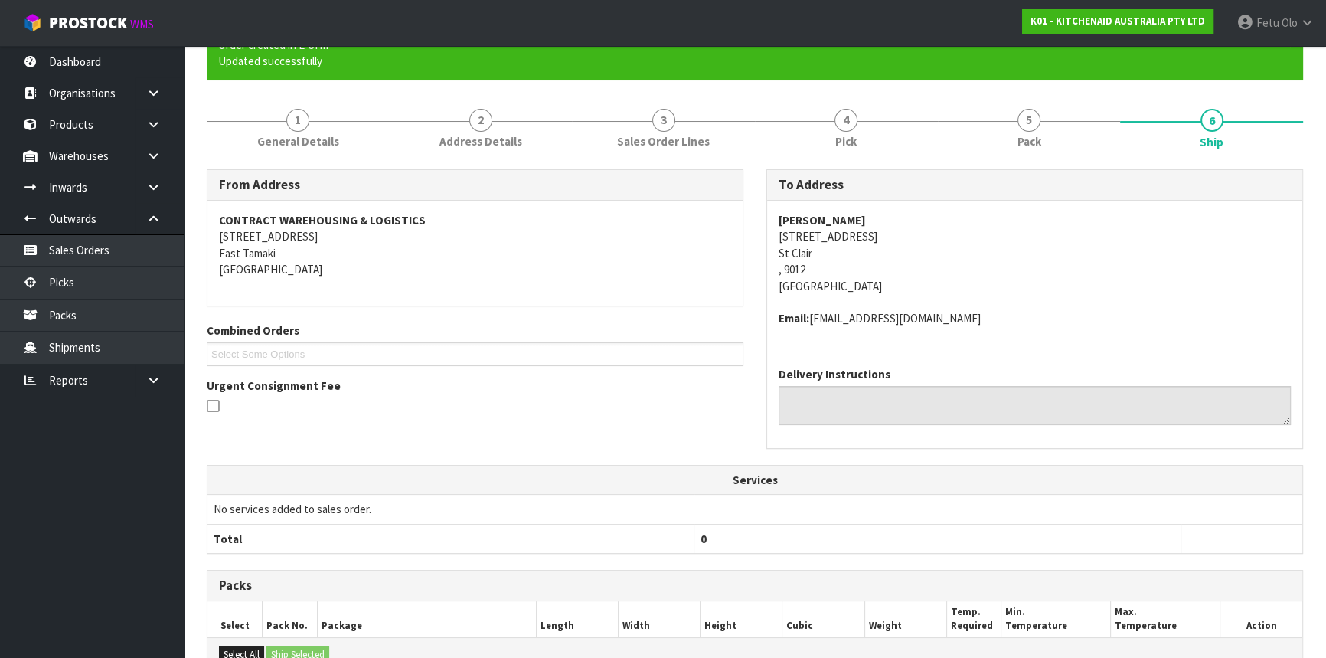
scroll to position [374, 0]
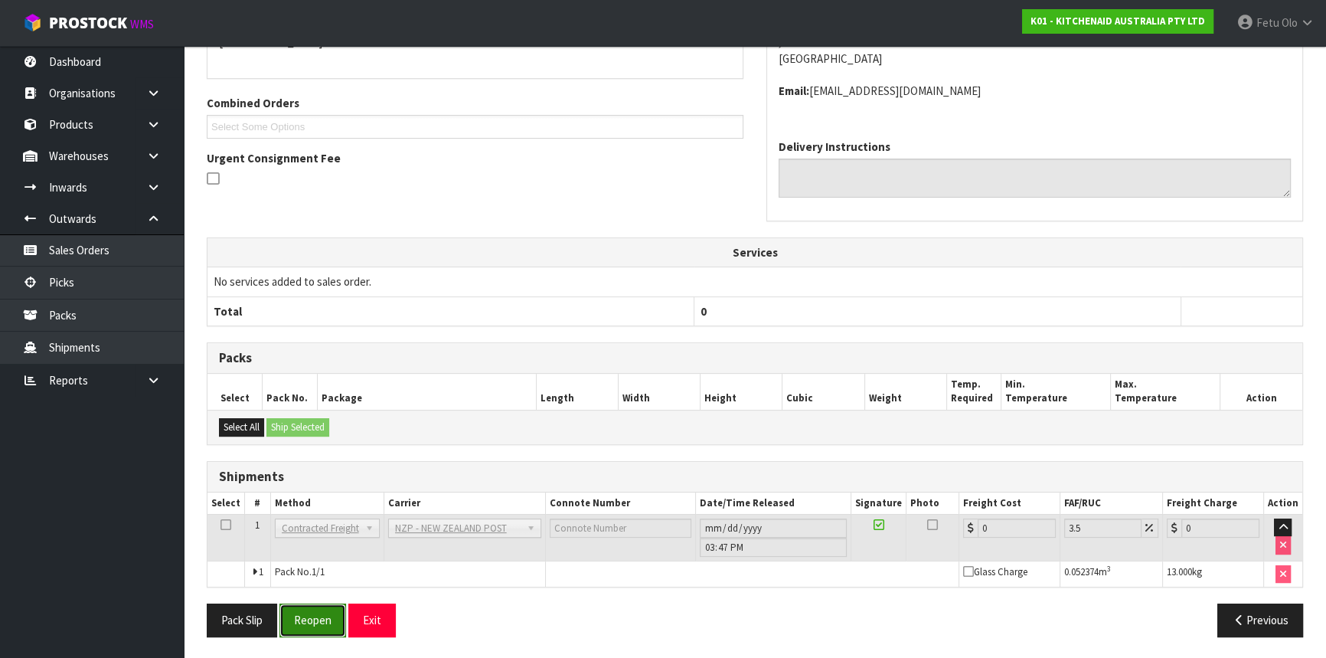
click at [315, 620] on button "Reopen" at bounding box center [313, 619] width 67 height 33
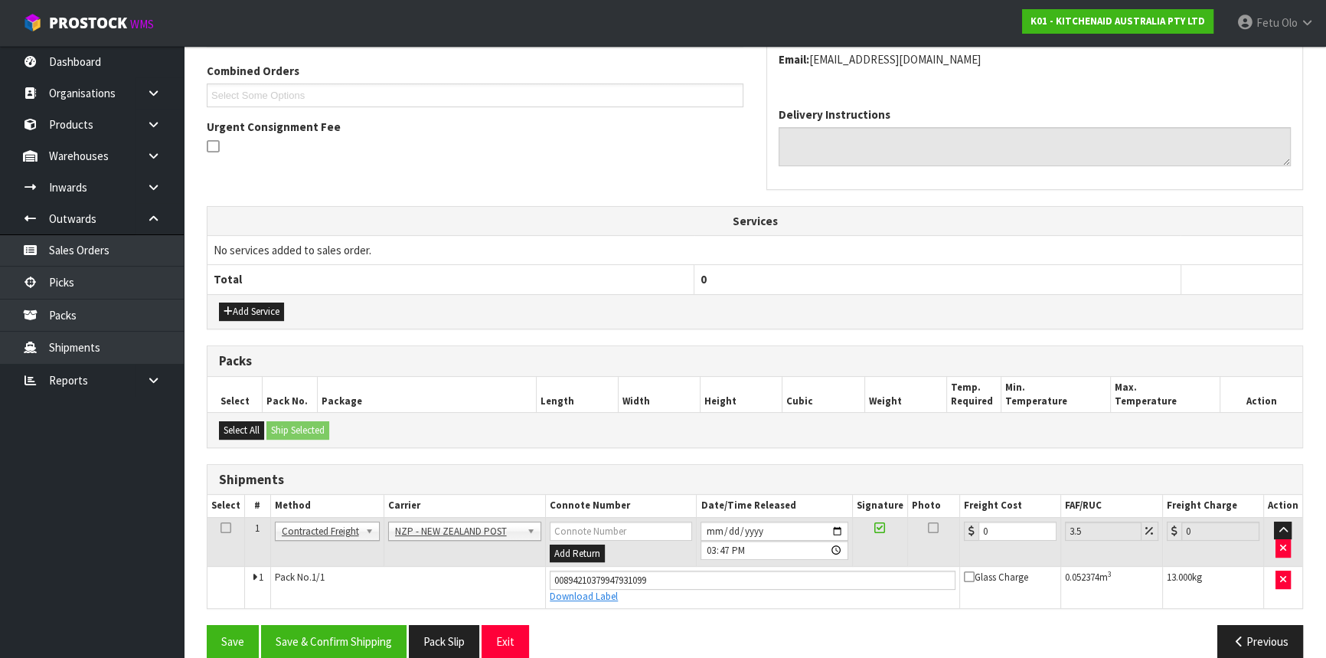
scroll to position [410, 0]
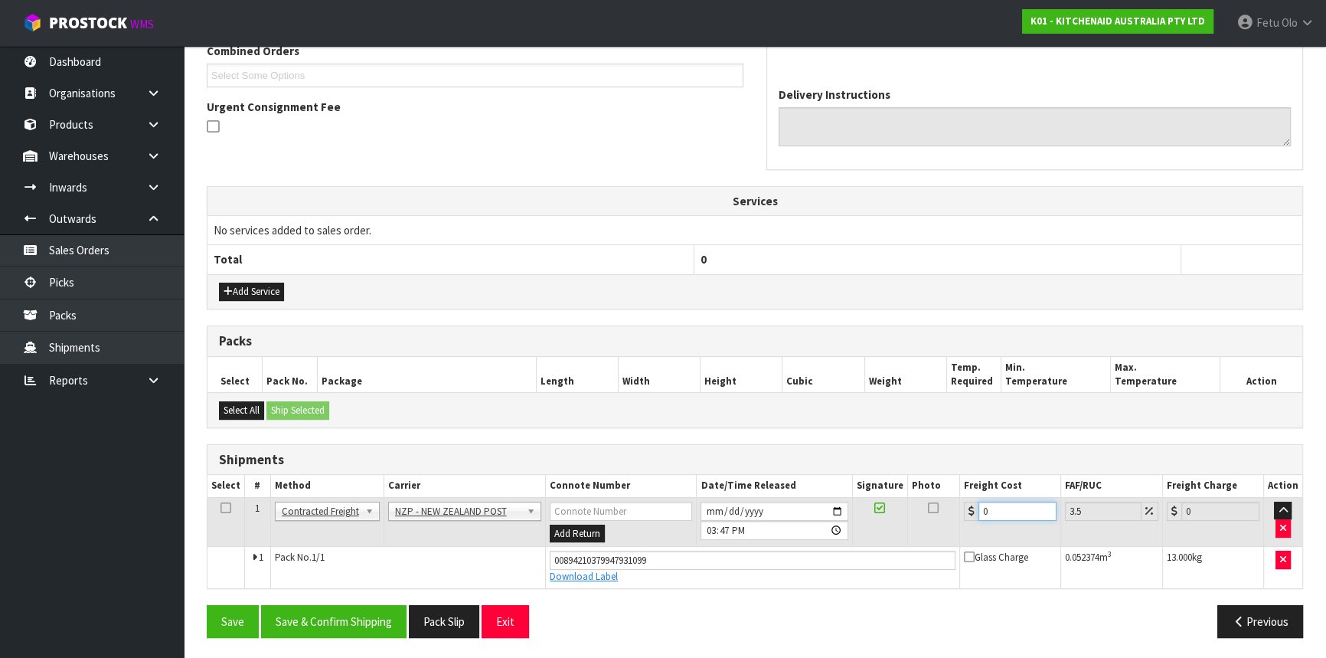
click at [662, 582] on tbody "1 Client Local Pickup Customer Local Pickup Company Freight Contracted Freight …" at bounding box center [755, 542] width 1095 height 90
type input "1"
type input "1.03"
type input "16"
type input "16.56"
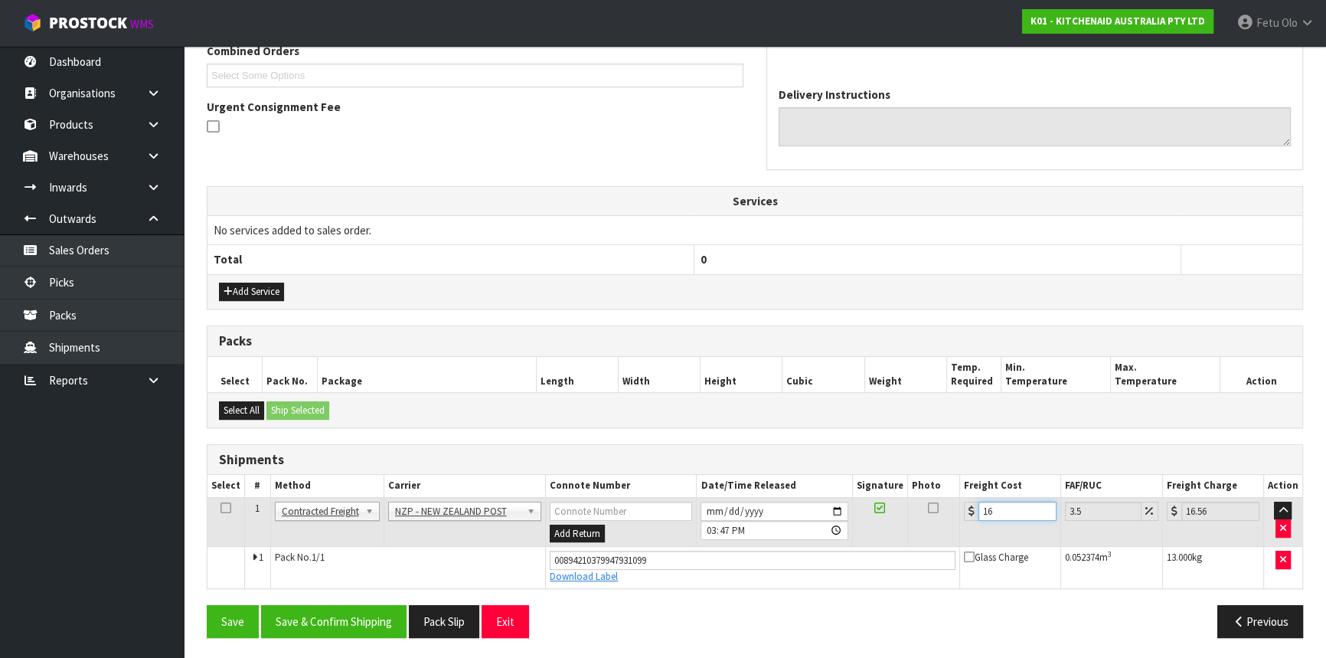
type input "16.3"
type input "16.87"
type input "16.36"
type input "16.93"
type input "16.3"
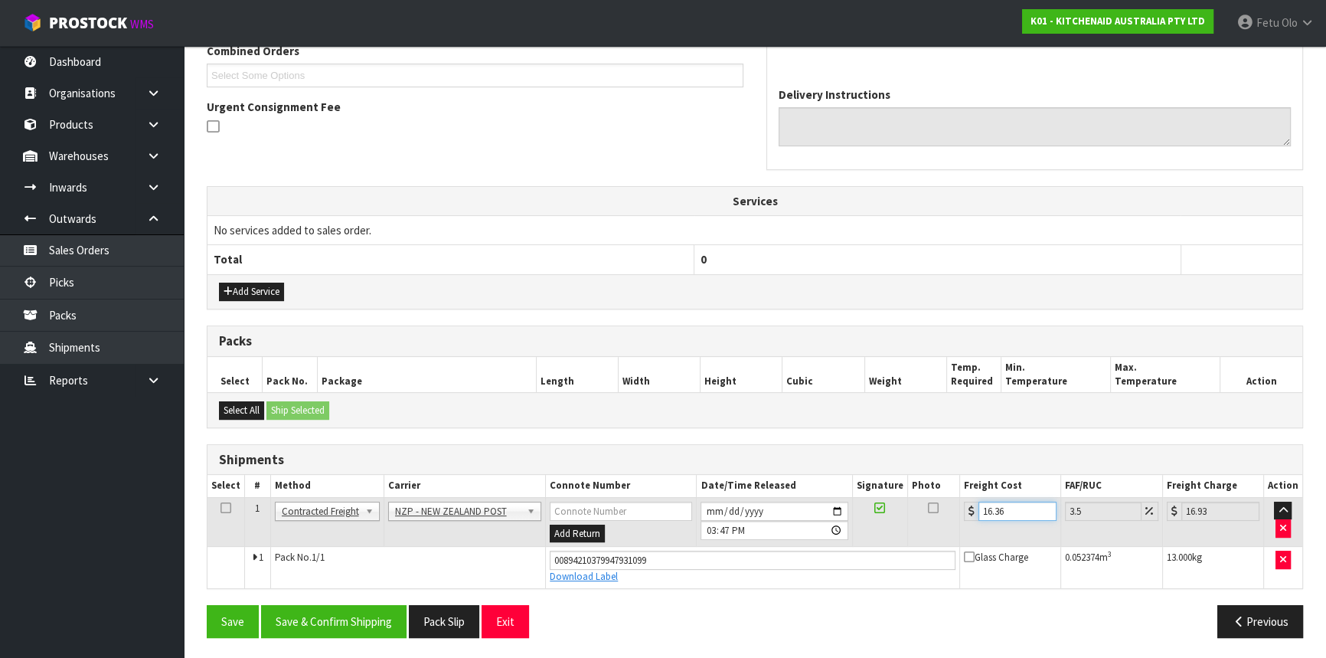
type input "16.87"
type input "16"
type input "16.56"
type input "16.6"
type input "17.18"
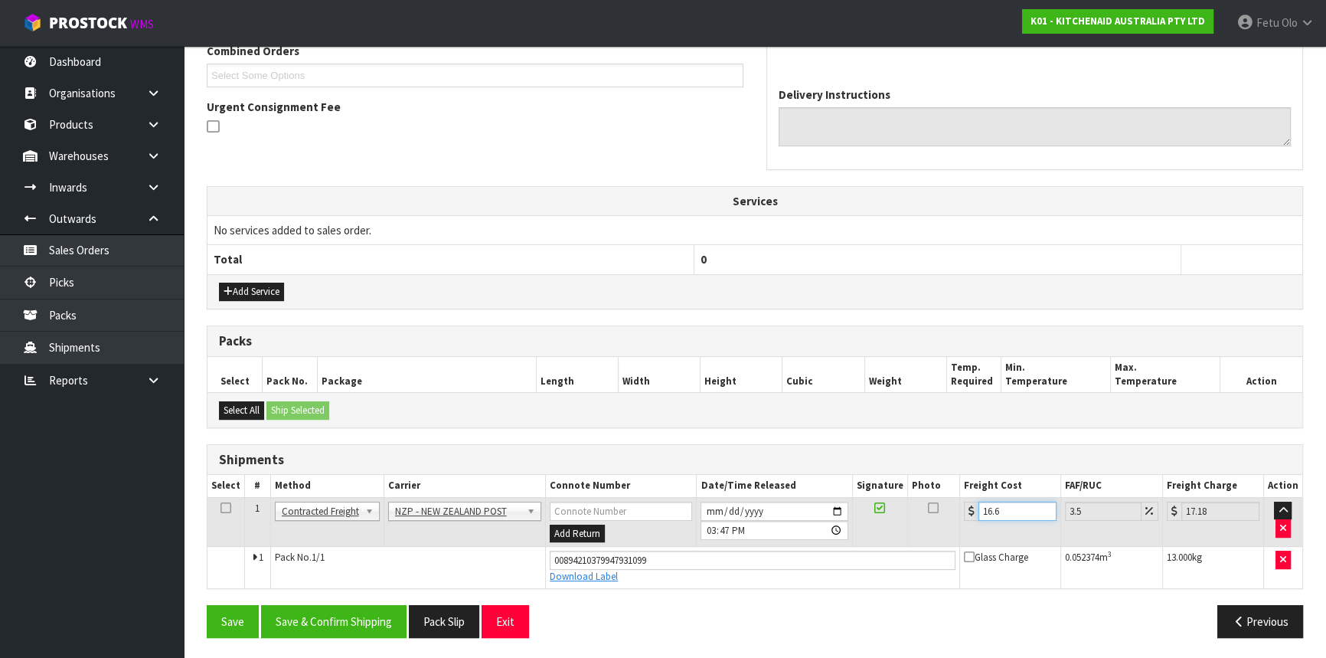
type input "16.61"
type input "17.19"
type input "16.61"
click at [389, 621] on button "Save & Confirm Shipping" at bounding box center [334, 621] width 146 height 33
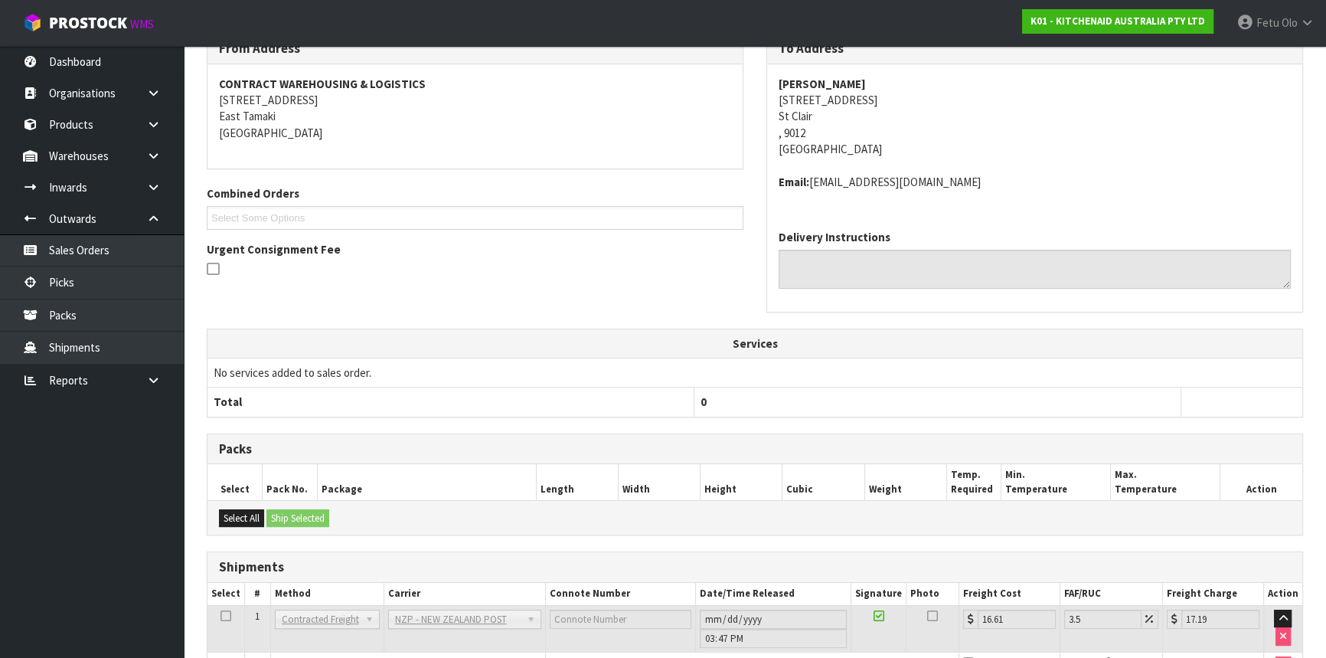
scroll to position [368, 0]
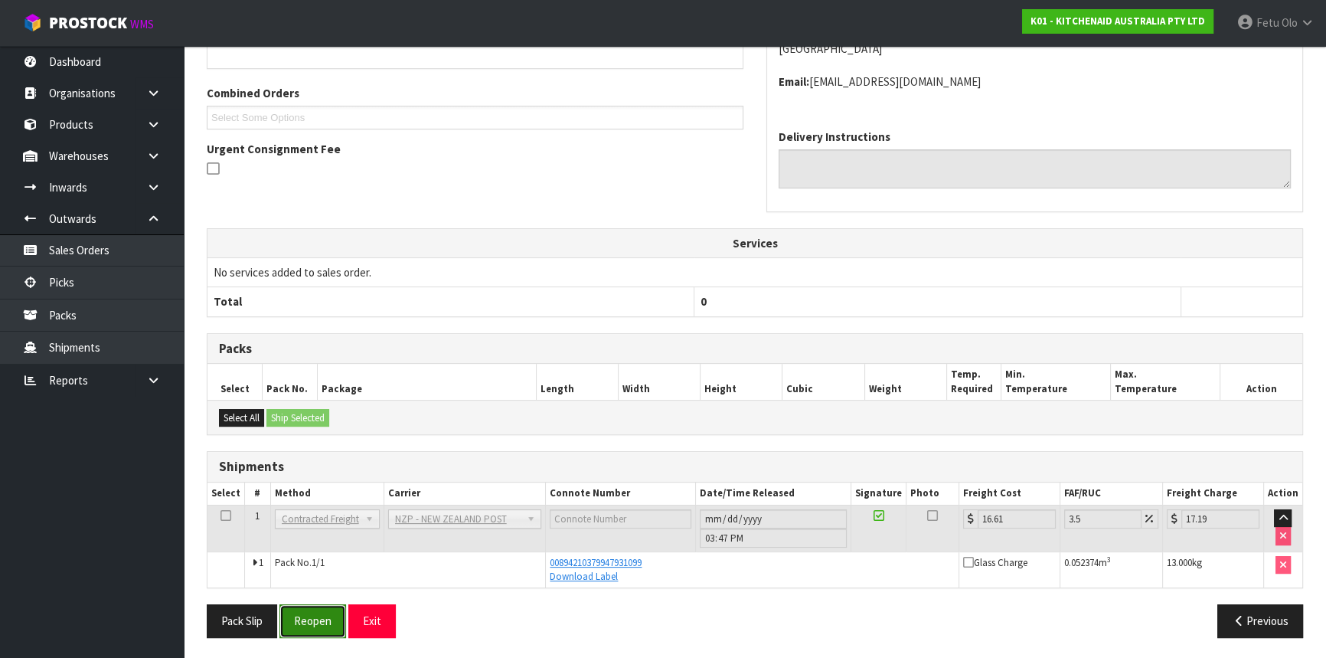
click at [317, 613] on button "Reopen" at bounding box center [313, 620] width 67 height 33
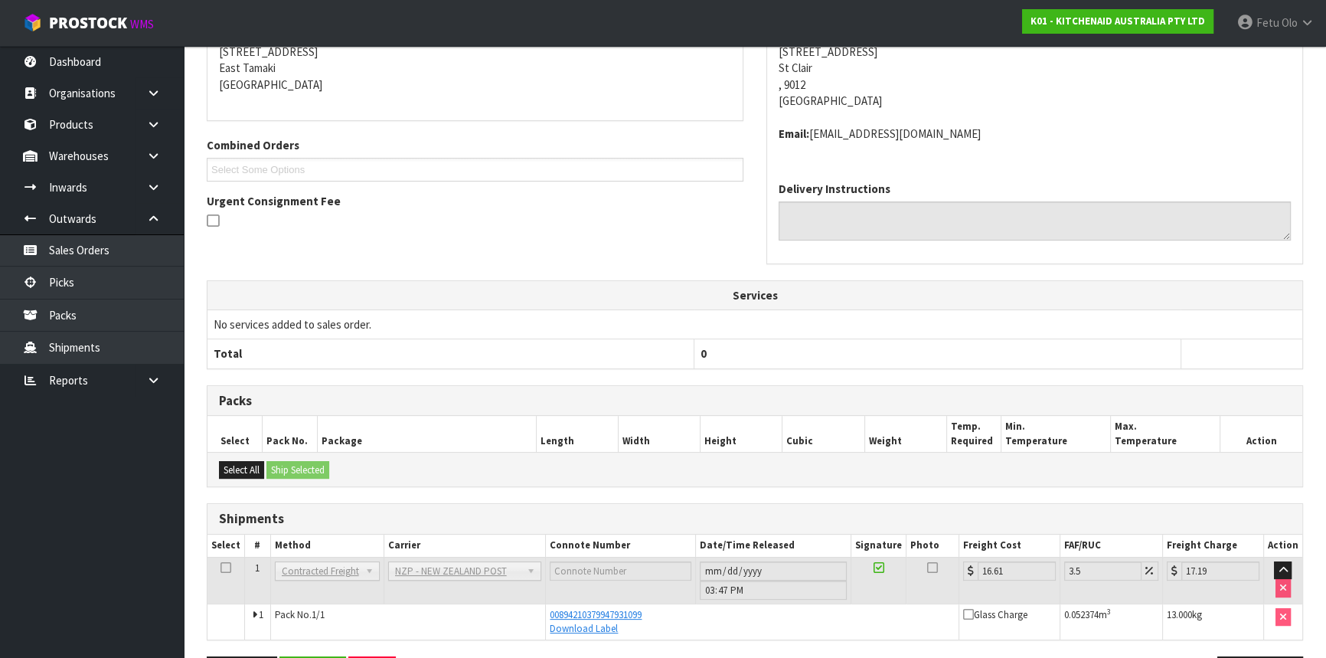
scroll to position [348, 0]
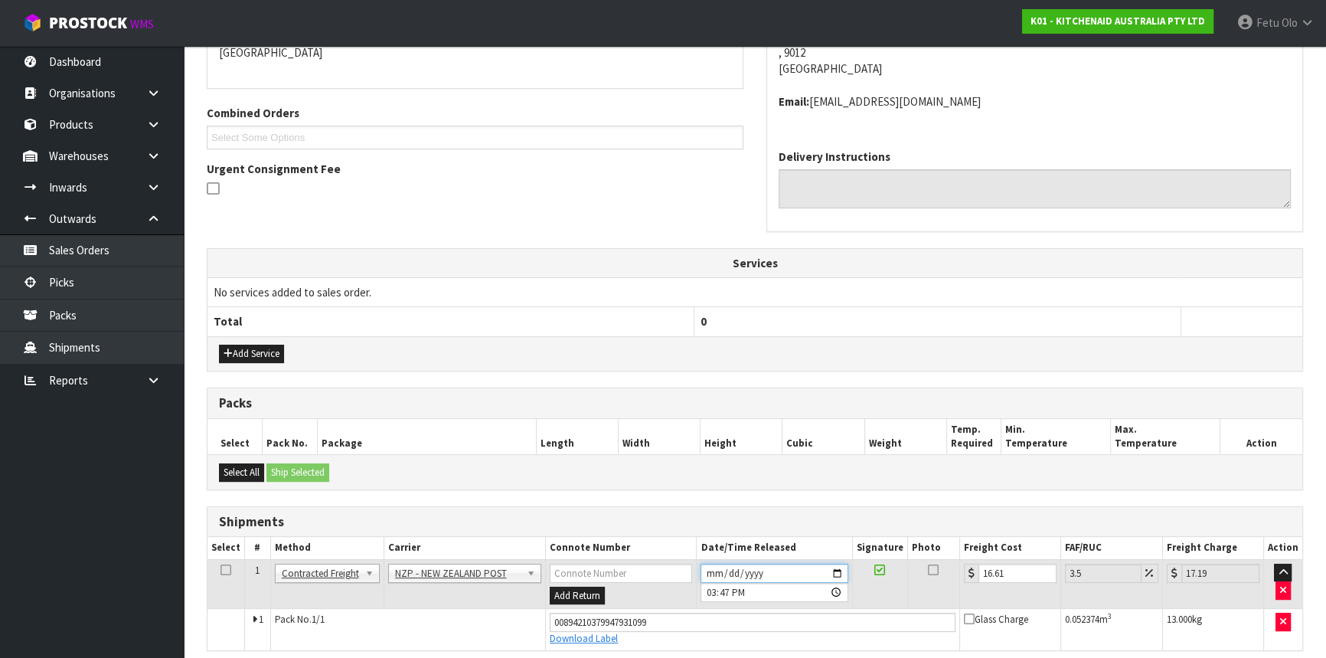
click at [838, 567] on input "2025-09-09" at bounding box center [774, 573] width 147 height 19
type input "2025-09-10"
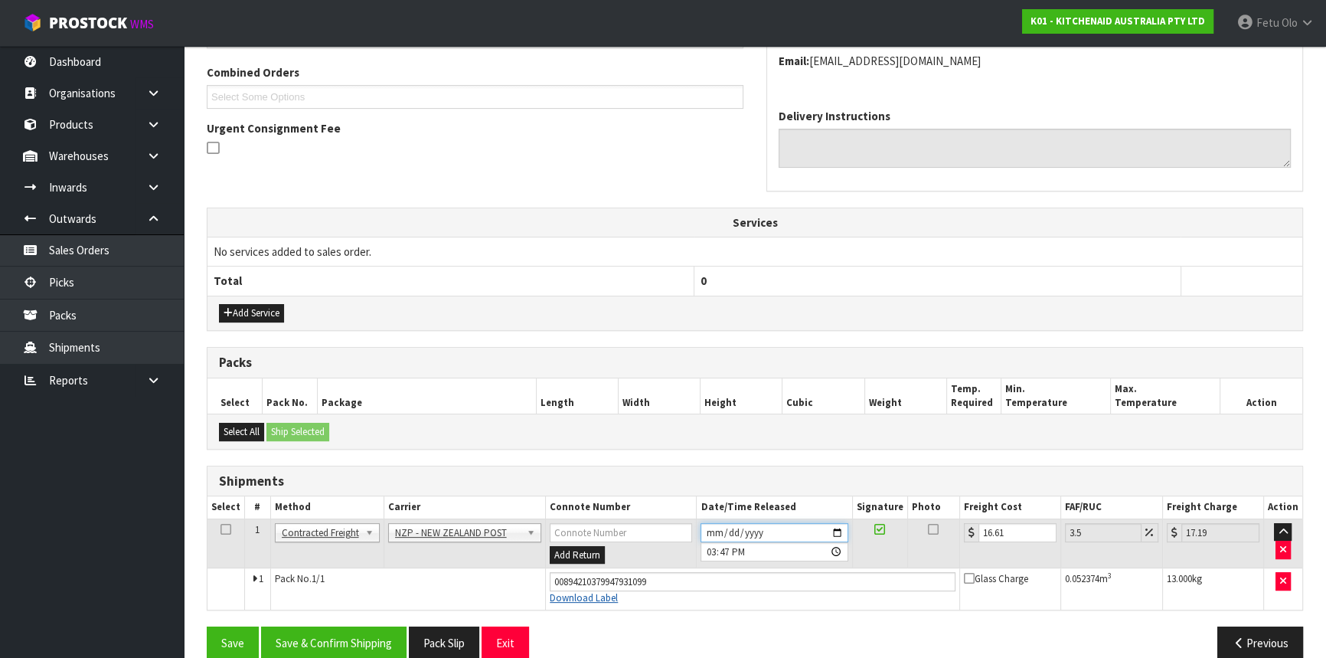
scroll to position [410, 0]
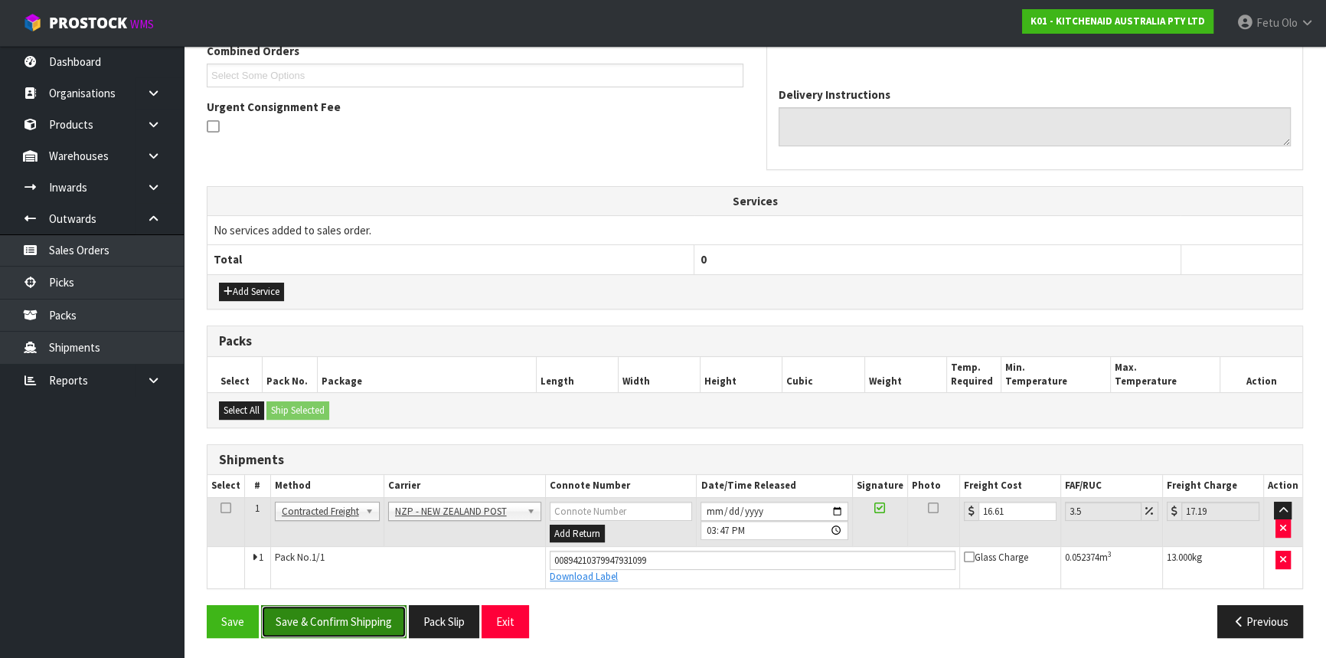
click at [352, 611] on button "Save & Confirm Shipping" at bounding box center [334, 621] width 146 height 33
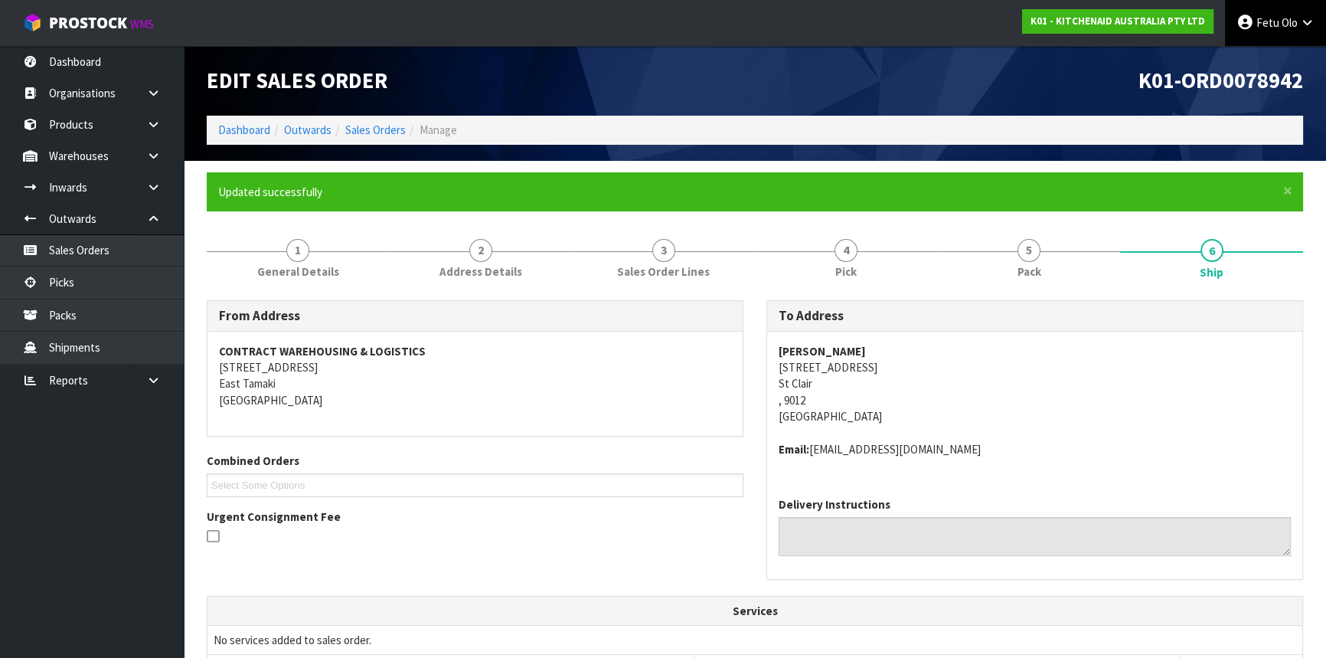
click at [1272, 20] on span "Fetu" at bounding box center [1268, 22] width 23 height 15
click at [1267, 60] on link "Logout" at bounding box center [1265, 61] width 121 height 21
